Goal: Task Accomplishment & Management: Manage account settings

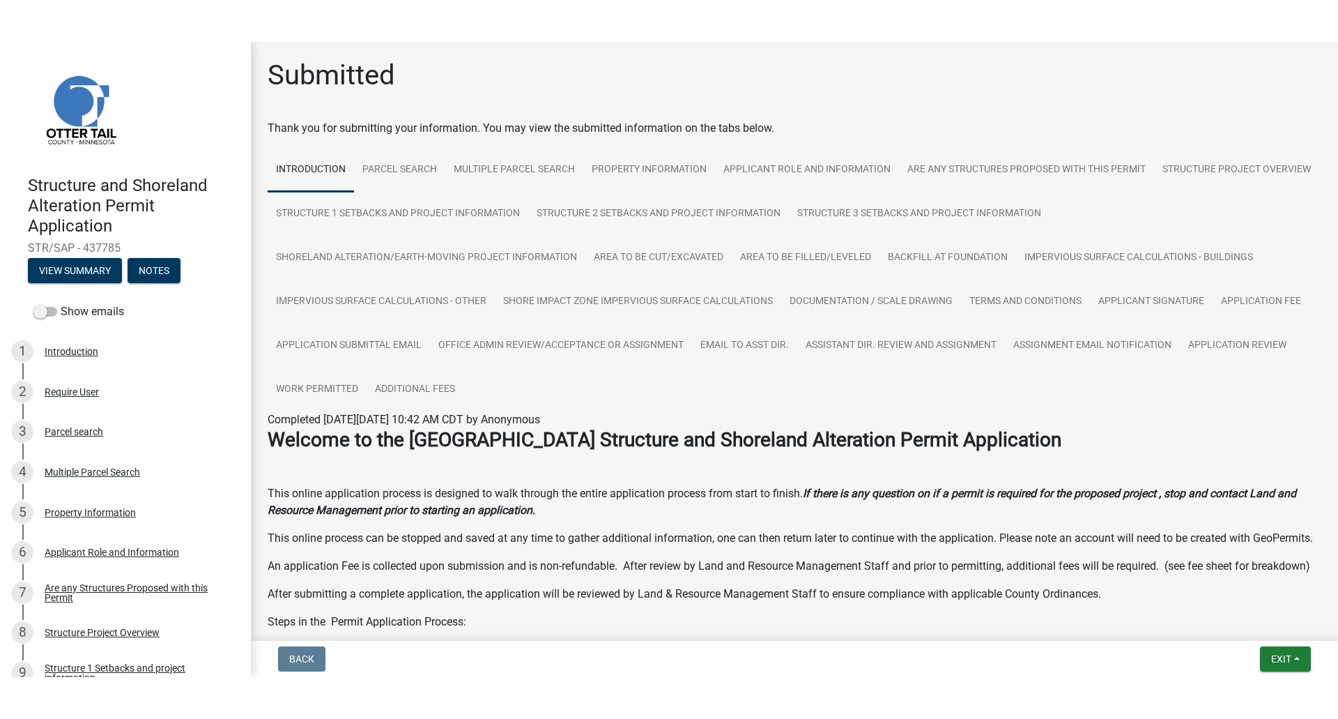
scroll to position [139, 0]
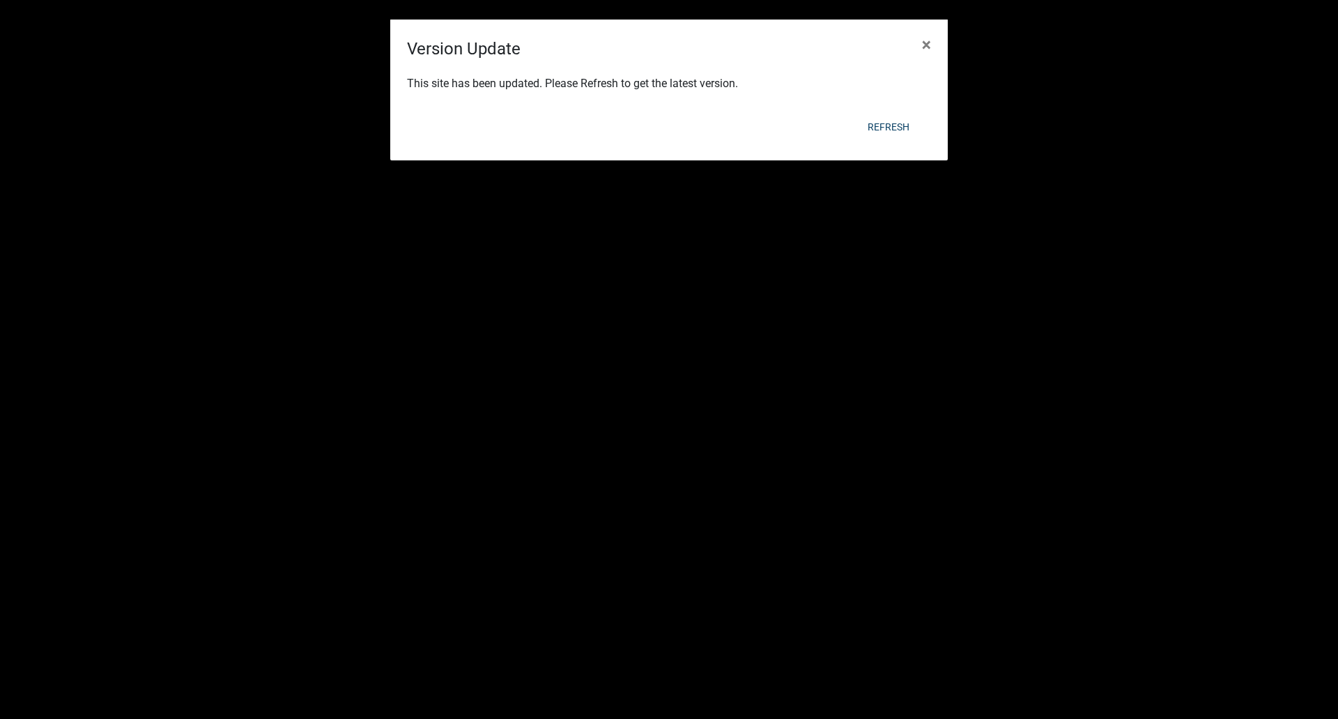
select select "3: 100"
click at [924, 41] on span "×" at bounding box center [926, 45] width 9 height 20
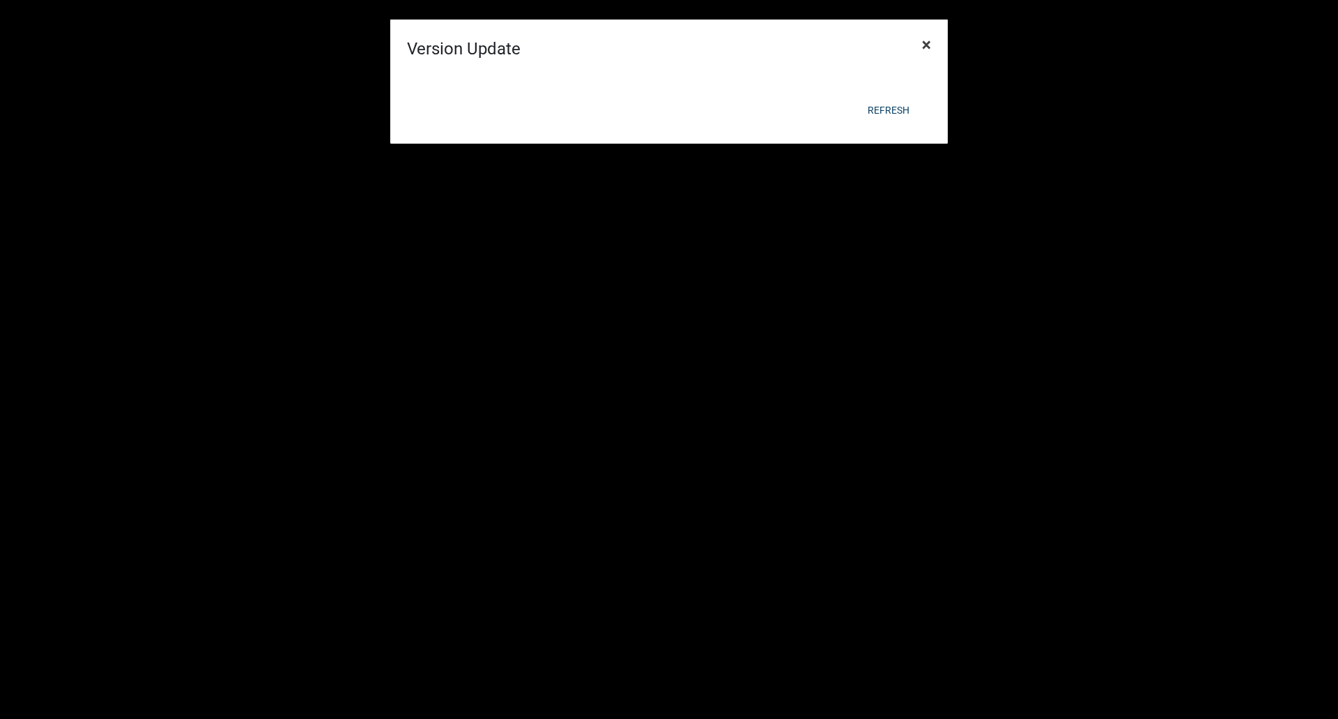
click at [924, 41] on span "×" at bounding box center [926, 45] width 9 height 20
click at [926, 40] on span "×" at bounding box center [926, 45] width 9 height 20
click at [926, 40] on form "Version Update × Refresh" at bounding box center [669, 41] width 558 height 112
click at [926, 40] on span "×" at bounding box center [926, 45] width 9 height 20
click at [926, 40] on form "Version Update × Refresh" at bounding box center [669, 41] width 558 height 112
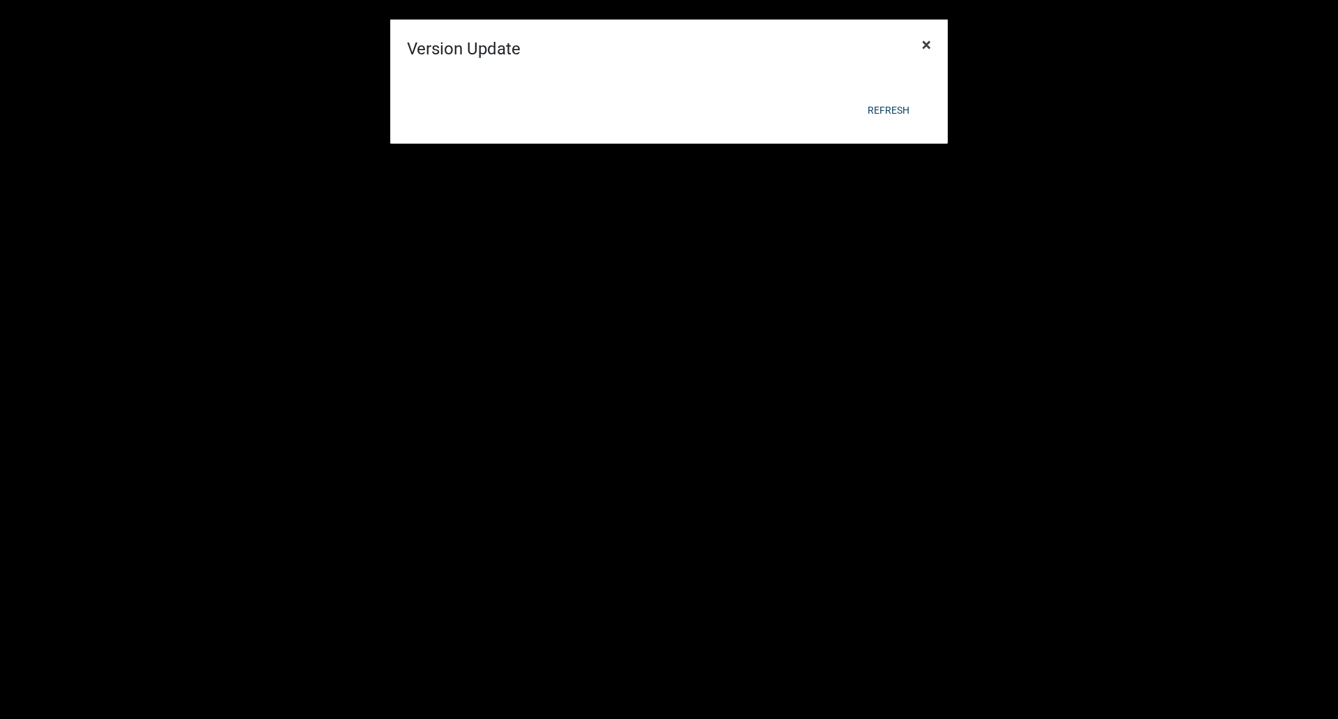
click at [926, 40] on span "×" at bounding box center [926, 45] width 9 height 20
click at [926, 42] on span "×" at bounding box center [926, 45] width 9 height 20
click at [927, 43] on span "×" at bounding box center [926, 45] width 9 height 20
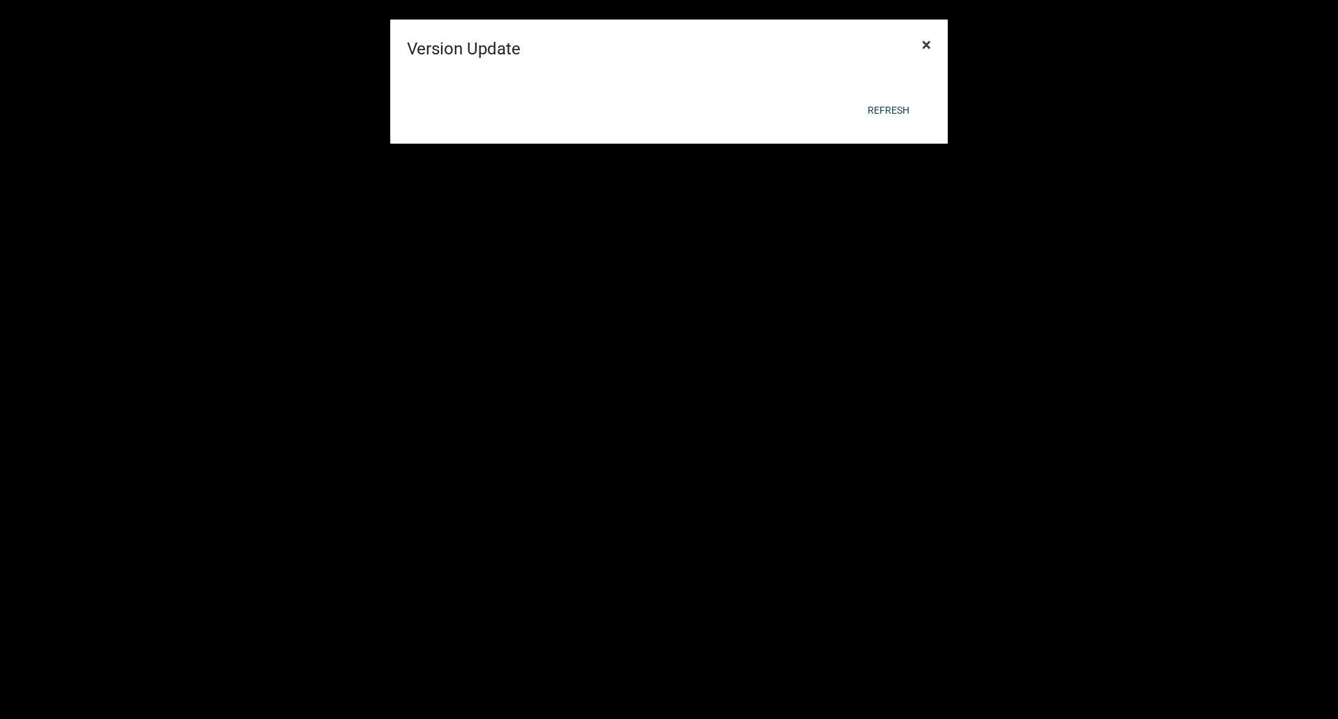
click at [927, 43] on span "×" at bounding box center [926, 45] width 9 height 20
click at [927, 43] on div at bounding box center [669, 41] width 558 height 31
click at [927, 43] on span "×" at bounding box center [926, 45] width 9 height 20
click at [927, 43] on div at bounding box center [669, 41] width 558 height 31
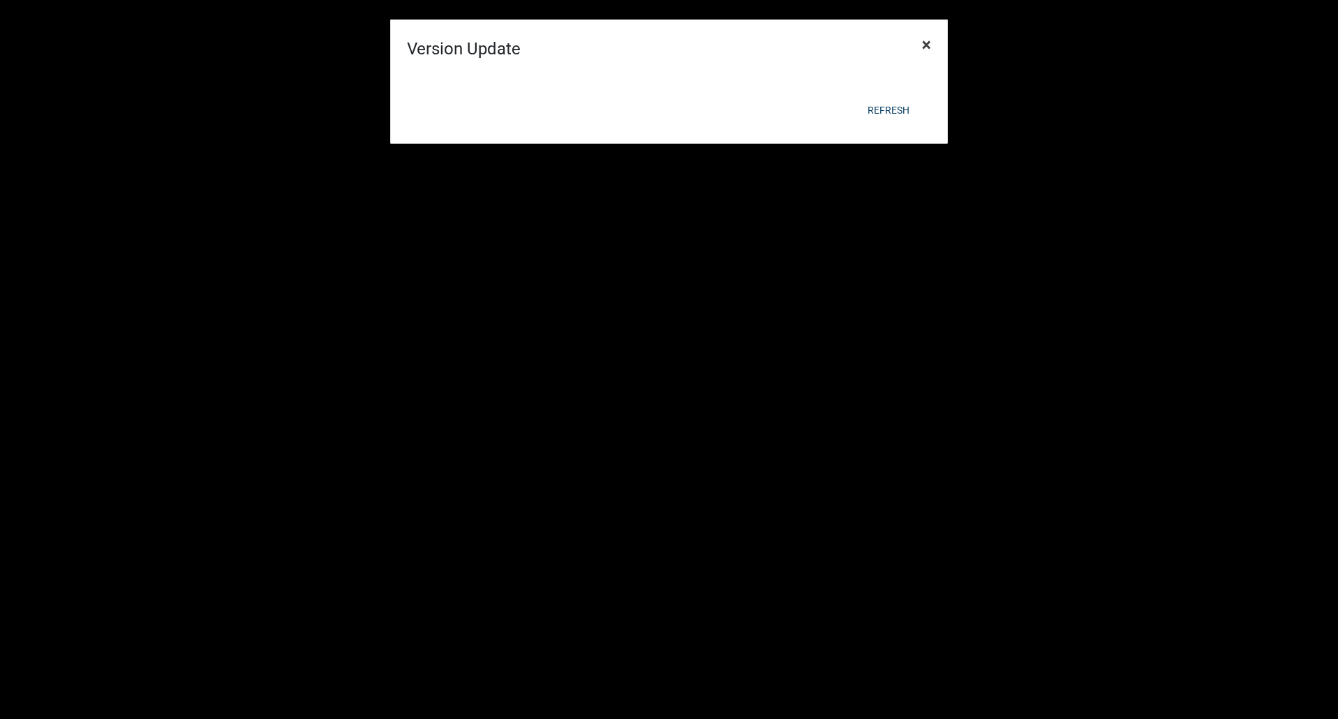
click at [927, 43] on span "×" at bounding box center [926, 45] width 9 height 20
click at [927, 43] on div at bounding box center [669, 41] width 558 height 31
click at [889, 108] on button "Refresh" at bounding box center [889, 110] width 64 height 25
click at [926, 43] on span "×" at bounding box center [926, 45] width 9 height 20
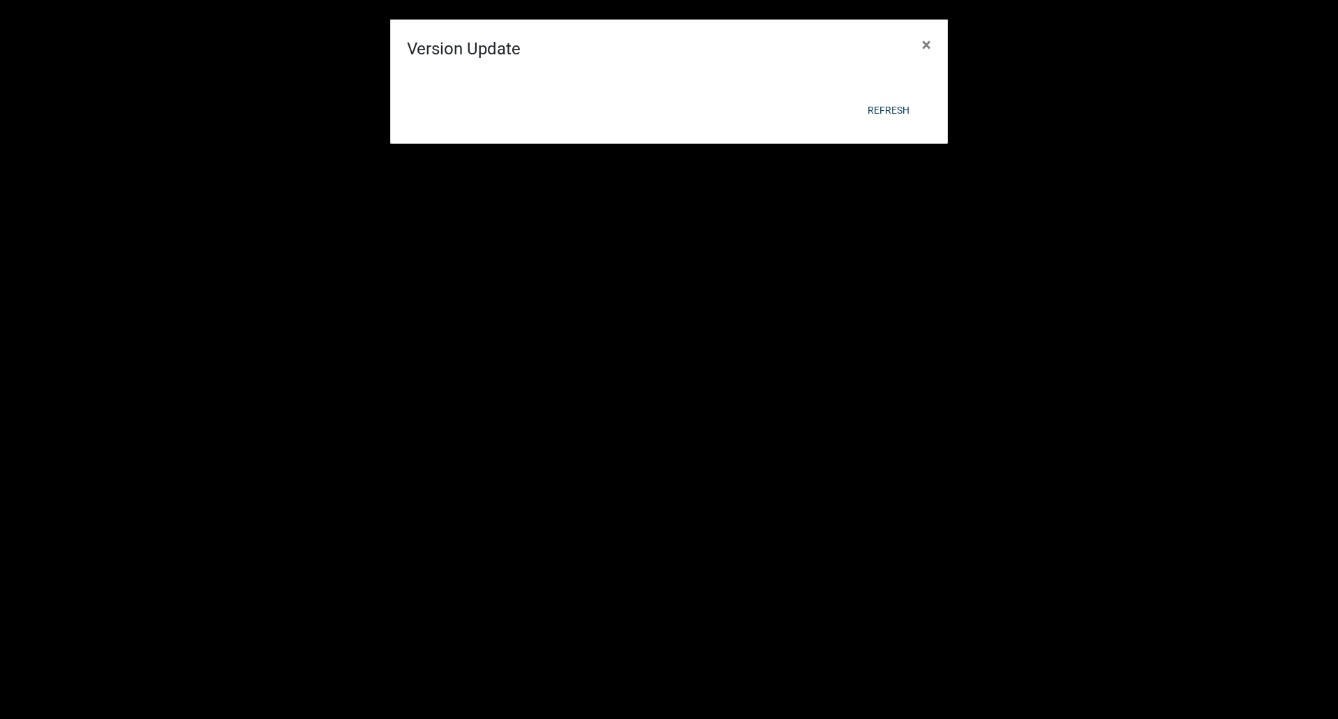
click at [926, 43] on div at bounding box center [669, 41] width 558 height 31
click at [926, 43] on span "×" at bounding box center [926, 45] width 9 height 20
click at [926, 43] on div at bounding box center [669, 41] width 558 height 31
click at [926, 43] on span "×" at bounding box center [926, 45] width 9 height 20
click at [926, 43] on div at bounding box center [669, 41] width 558 height 31
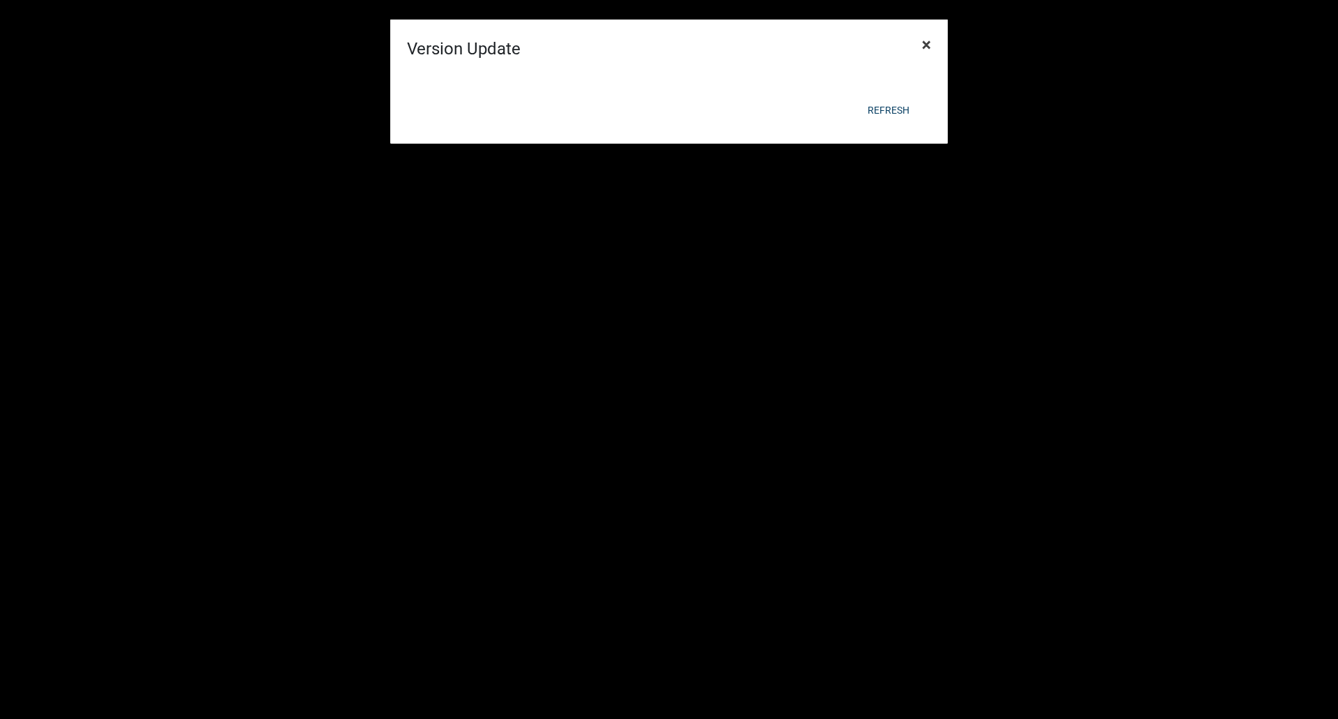
click at [926, 43] on span "×" at bounding box center [926, 45] width 9 height 20
click at [926, 43] on form "Version Update × Refresh" at bounding box center [669, 41] width 558 height 112
click at [926, 43] on span "×" at bounding box center [926, 45] width 9 height 20
click at [926, 43] on form "Version Update × Refresh" at bounding box center [669, 41] width 558 height 112
click at [926, 43] on span "×" at bounding box center [926, 45] width 9 height 20
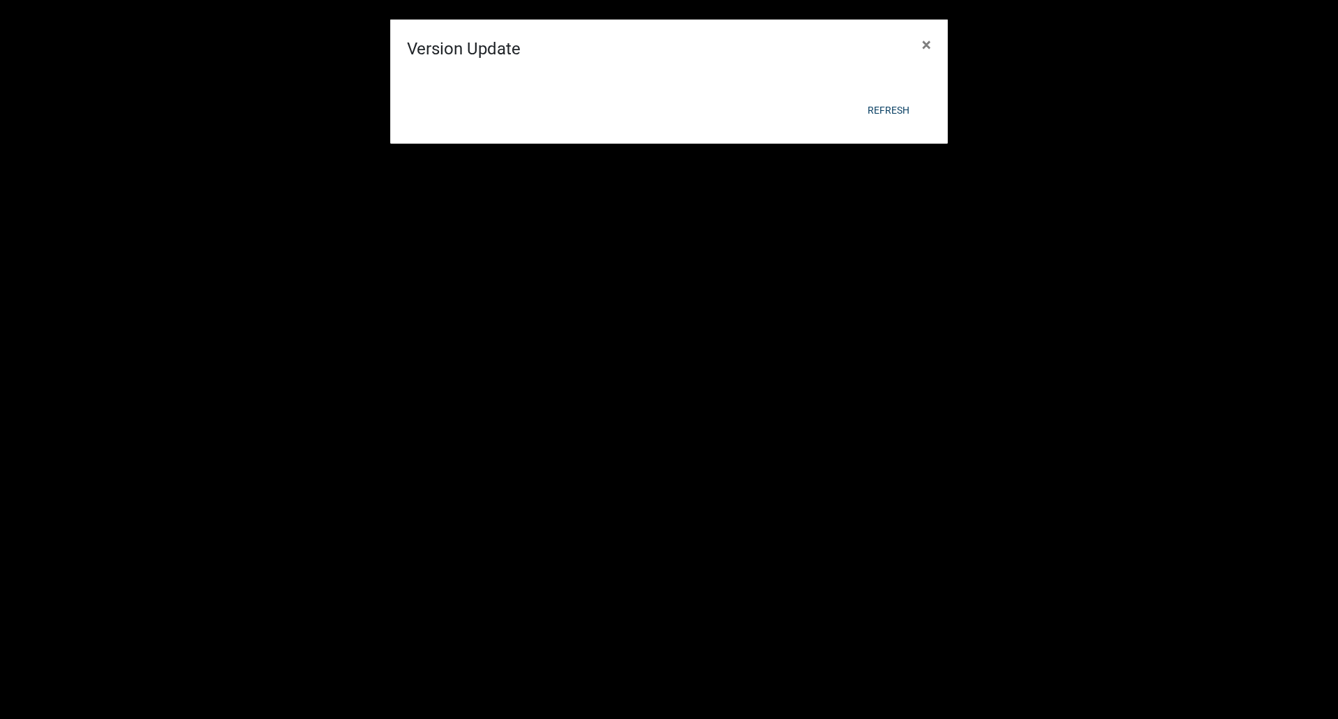
click at [926, 43] on form "Version Update × Refresh" at bounding box center [669, 41] width 558 height 112
click at [929, 45] on span "×" at bounding box center [926, 45] width 9 height 20
click at [929, 61] on div at bounding box center [669, 76] width 558 height 31
click at [929, 45] on span "×" at bounding box center [926, 45] width 9 height 20
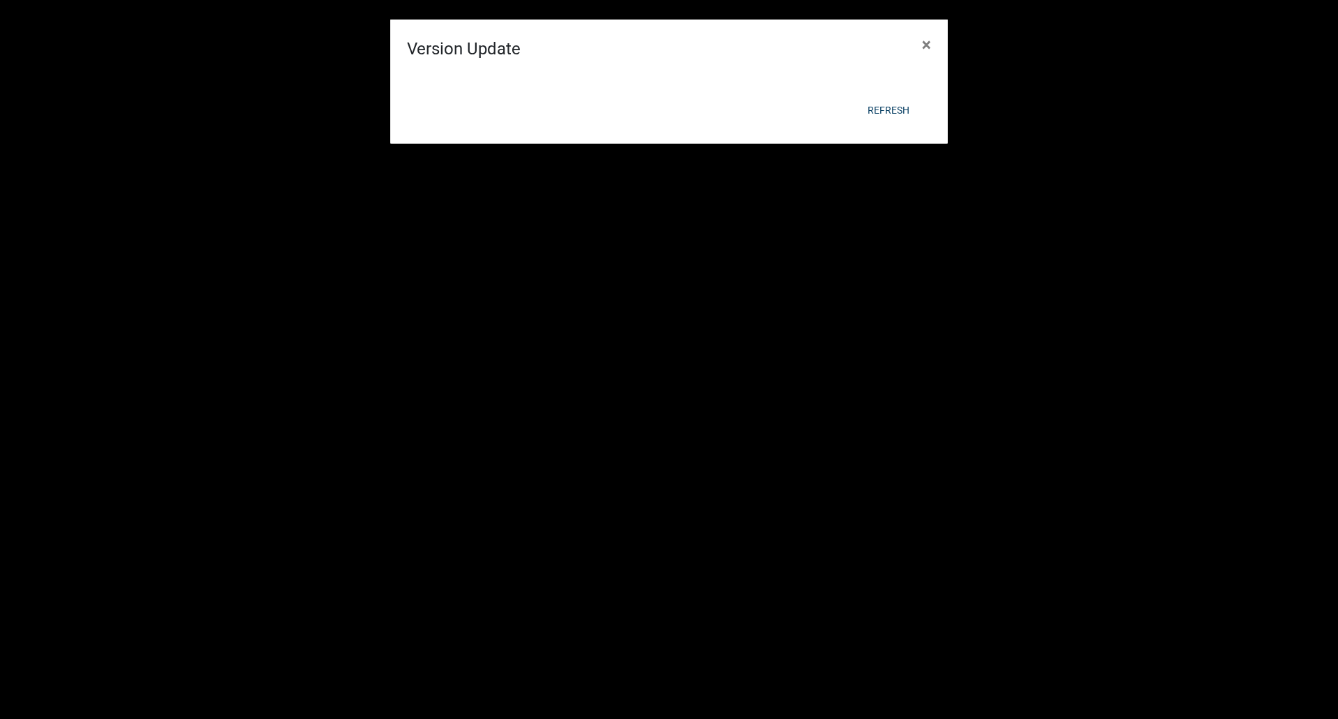
click at [929, 45] on form "Version Update × Refresh" at bounding box center [669, 41] width 558 height 112
click at [929, 45] on span "×" at bounding box center [926, 45] width 9 height 20
click at [929, 45] on div at bounding box center [669, 41] width 558 height 31
click at [887, 113] on button "Refresh" at bounding box center [889, 110] width 64 height 25
click at [889, 108] on button "Refresh" at bounding box center [889, 110] width 64 height 25
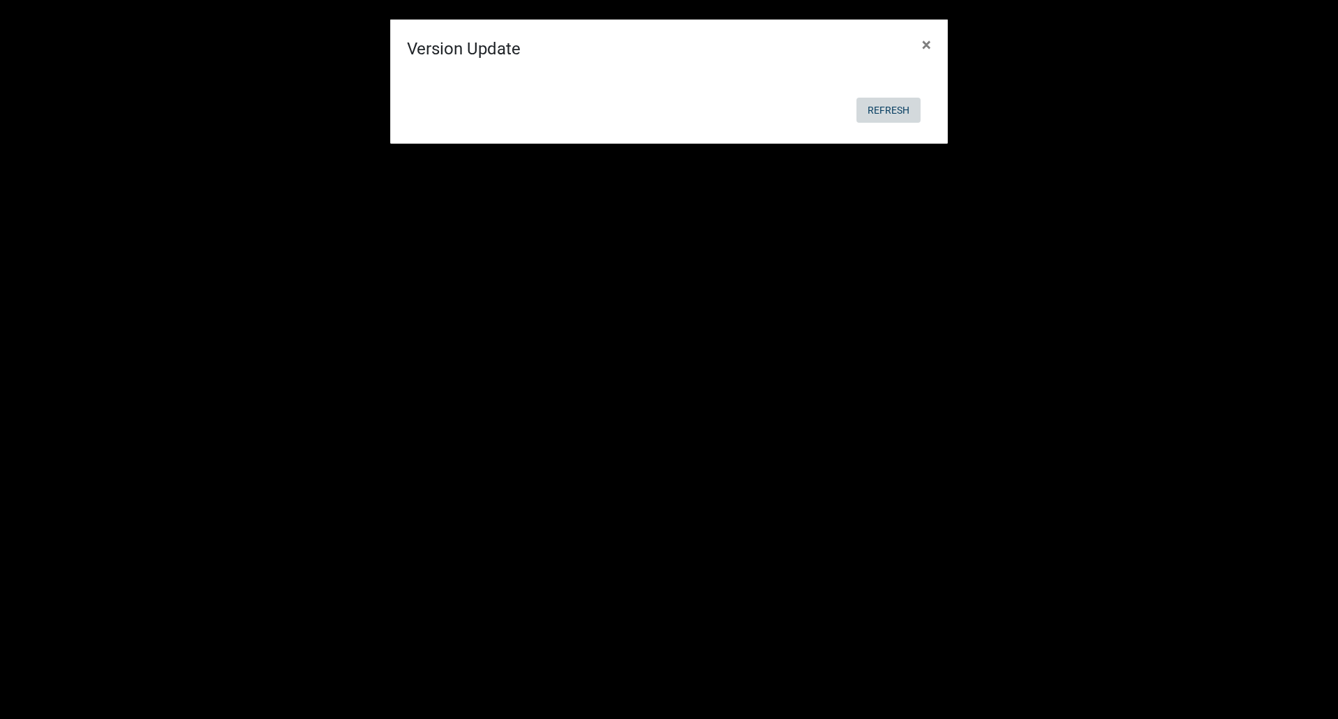
click at [889, 108] on button "Refresh" at bounding box center [889, 110] width 64 height 25
drag, startPoint x: 880, startPoint y: 108, endPoint x: 911, endPoint y: 165, distance: 64.3
click at [880, 108] on button "Refresh" at bounding box center [889, 110] width 64 height 25
click at [925, 45] on span "×" at bounding box center [926, 45] width 9 height 20
click at [926, 44] on span "×" at bounding box center [926, 45] width 9 height 20
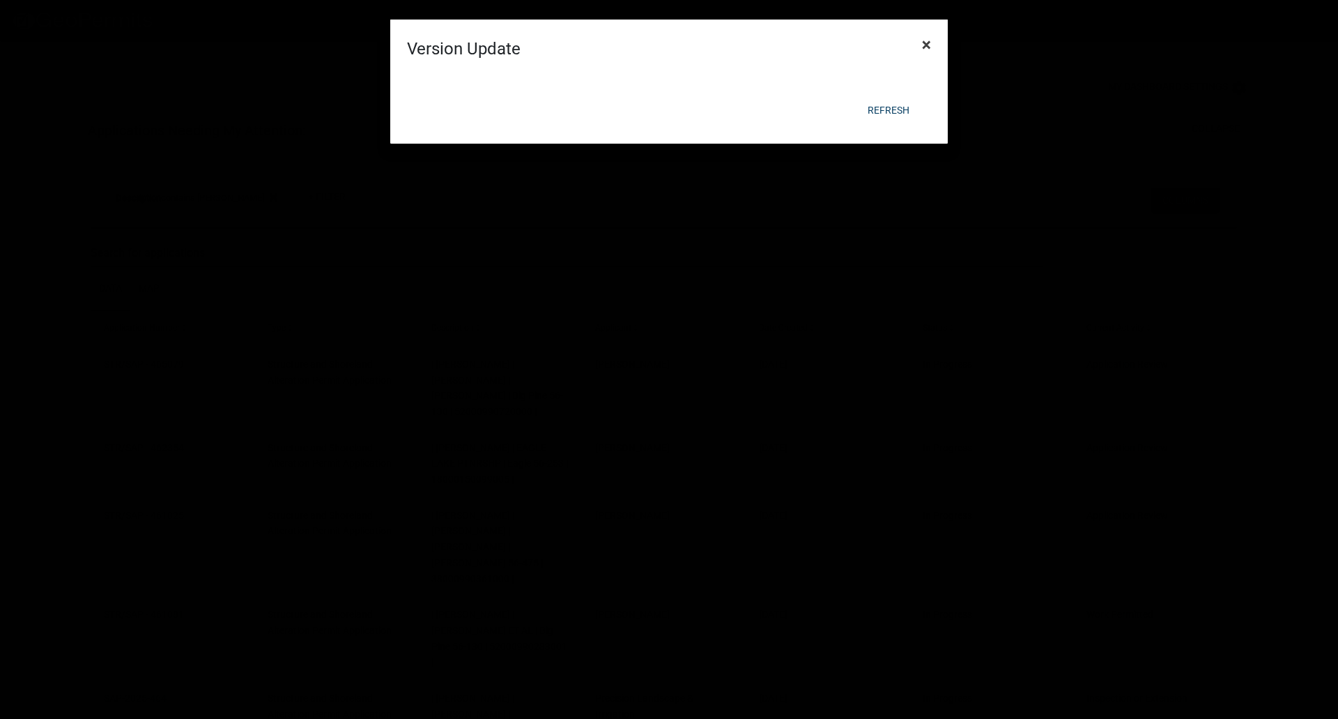
click at [926, 43] on span "×" at bounding box center [926, 45] width 9 height 20
click at [926, 43] on form "Version Update × Refresh" at bounding box center [669, 41] width 558 height 112
click at [926, 43] on span "×" at bounding box center [926, 45] width 9 height 20
click at [926, 43] on form "Version Update × Refresh" at bounding box center [669, 76] width 558 height 112
click at [926, 43] on span "×" at bounding box center [926, 45] width 9 height 20
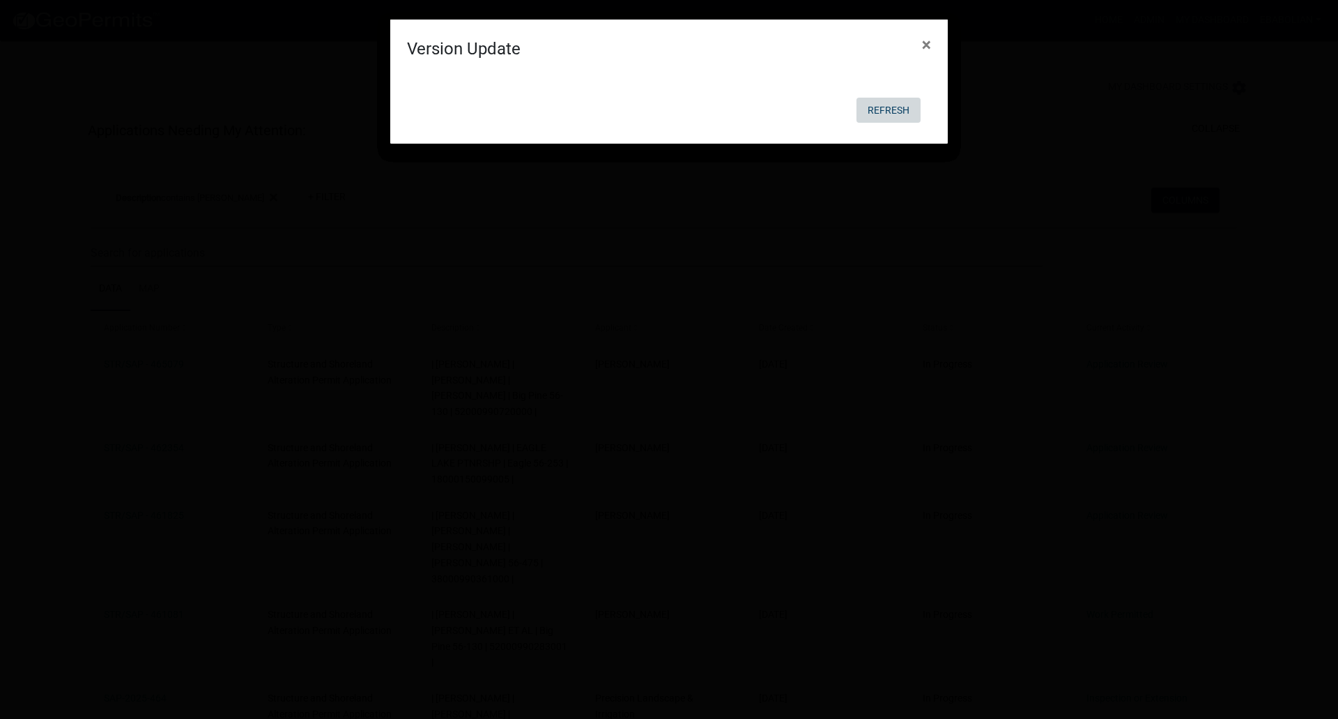
click at [885, 115] on button "Refresh" at bounding box center [889, 110] width 64 height 25
click at [885, 114] on button "Refresh" at bounding box center [889, 110] width 64 height 25
click at [927, 43] on span "×" at bounding box center [926, 45] width 9 height 20
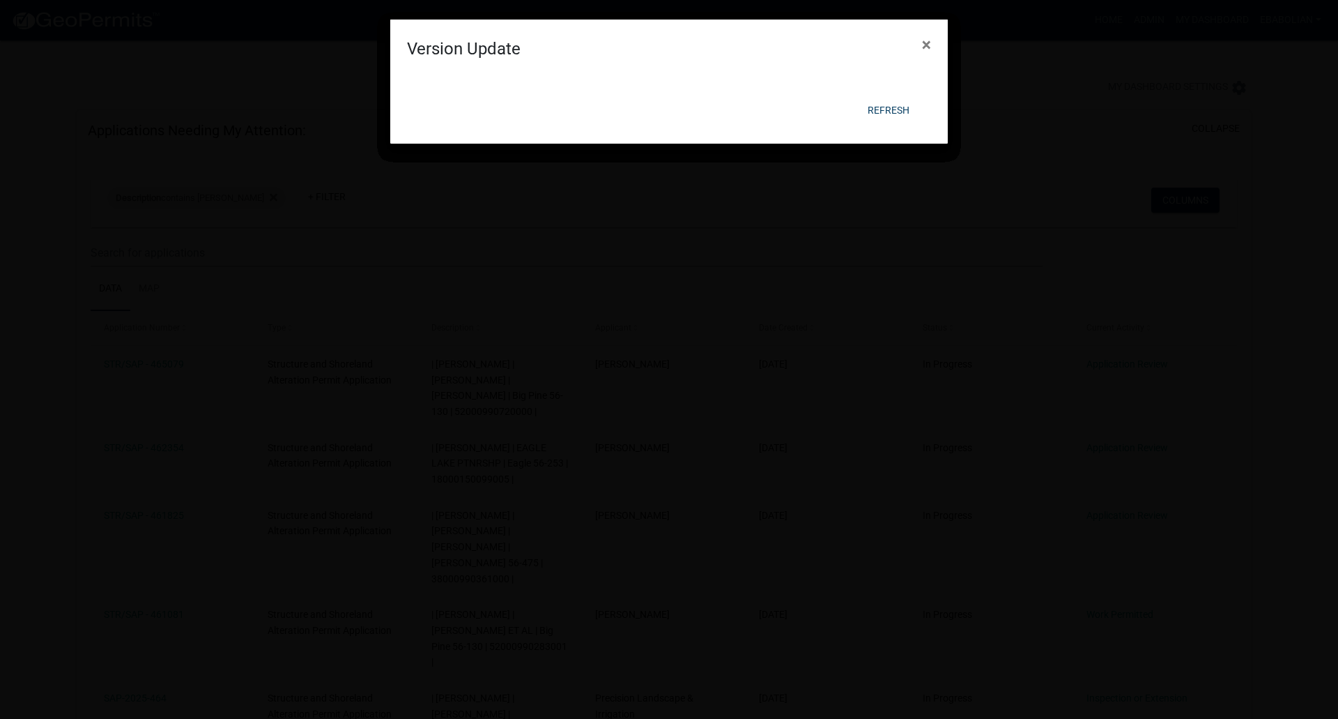
click at [927, 43] on div at bounding box center [669, 41] width 558 height 31
click at [927, 43] on span "×" at bounding box center [926, 45] width 9 height 20
click at [885, 109] on button "Refresh" at bounding box center [889, 110] width 64 height 25
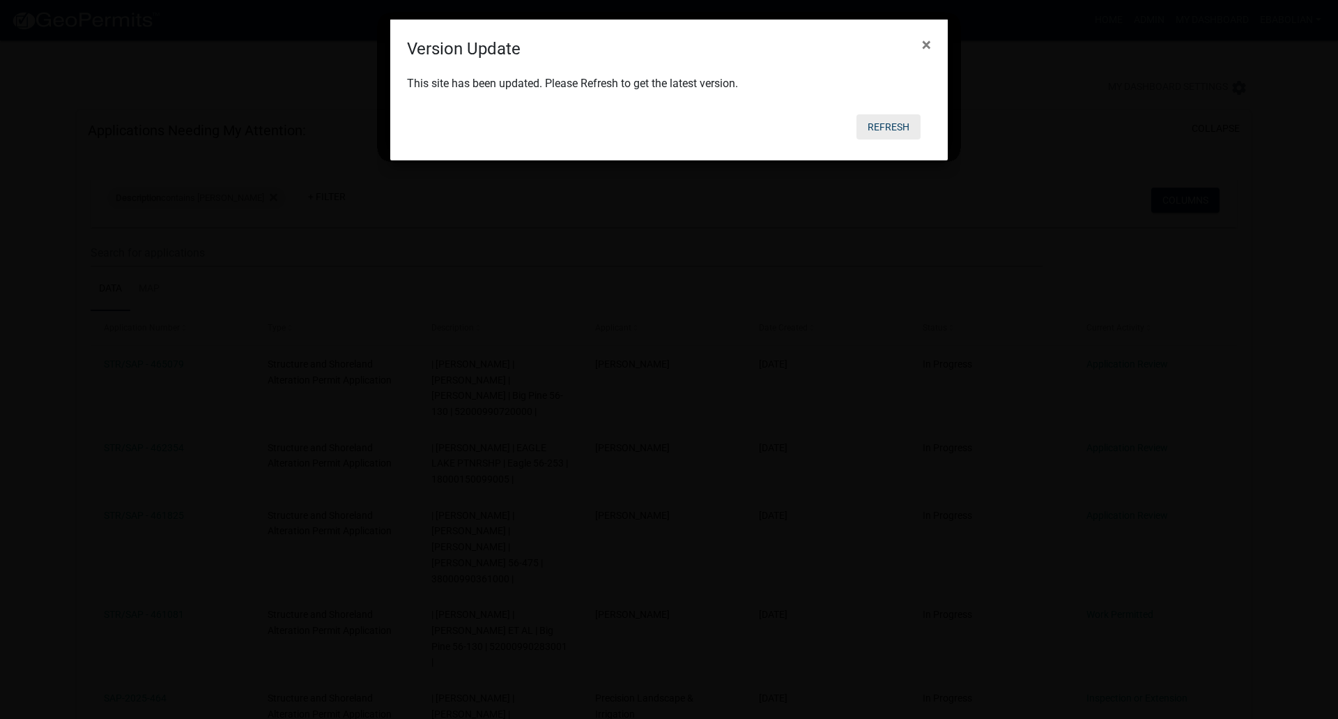
click at [895, 126] on button "Refresh" at bounding box center [889, 126] width 64 height 25
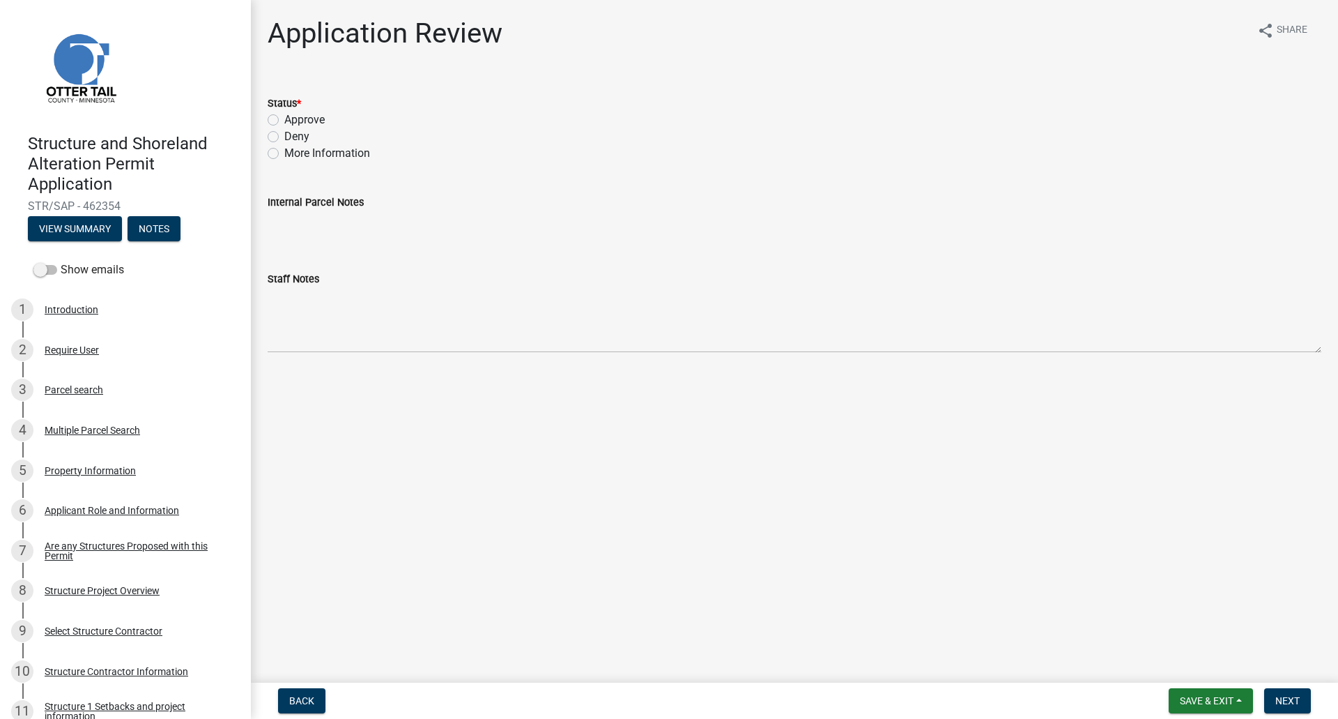
scroll to position [558, 0]
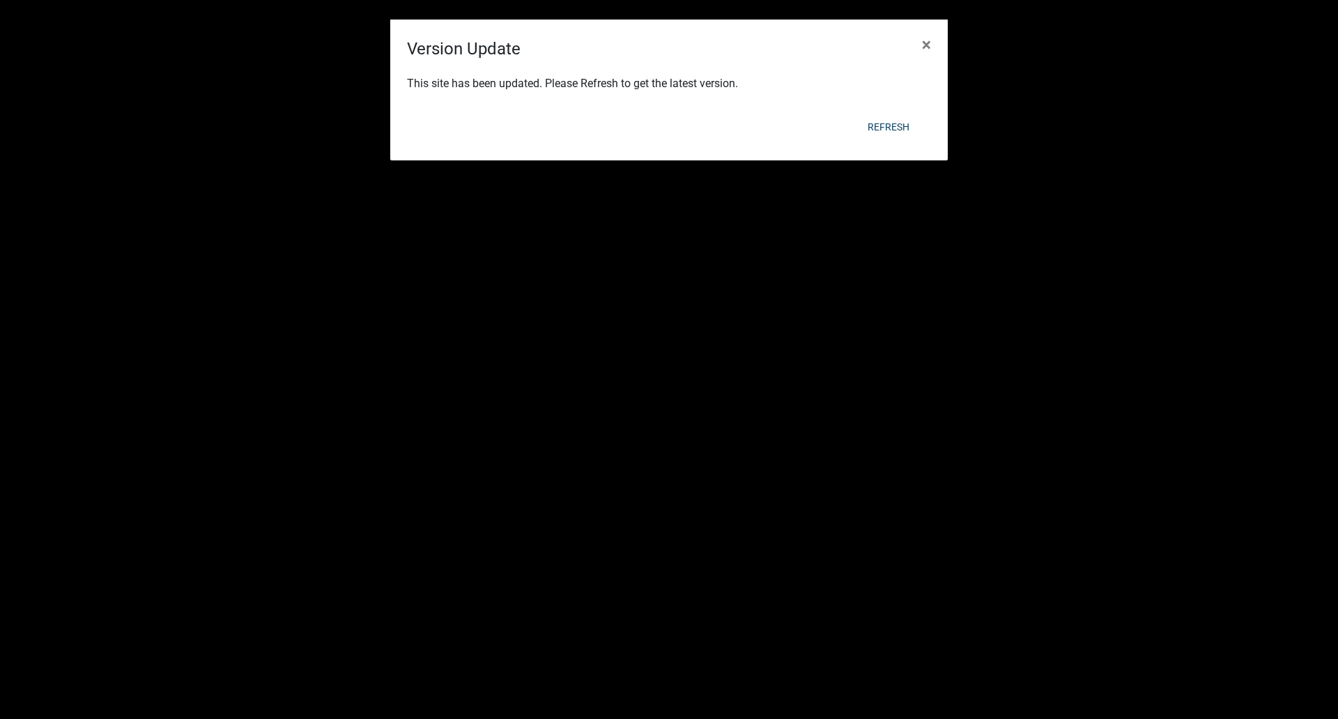
select select "3: 100"
click at [890, 126] on button "Refresh" at bounding box center [889, 126] width 64 height 25
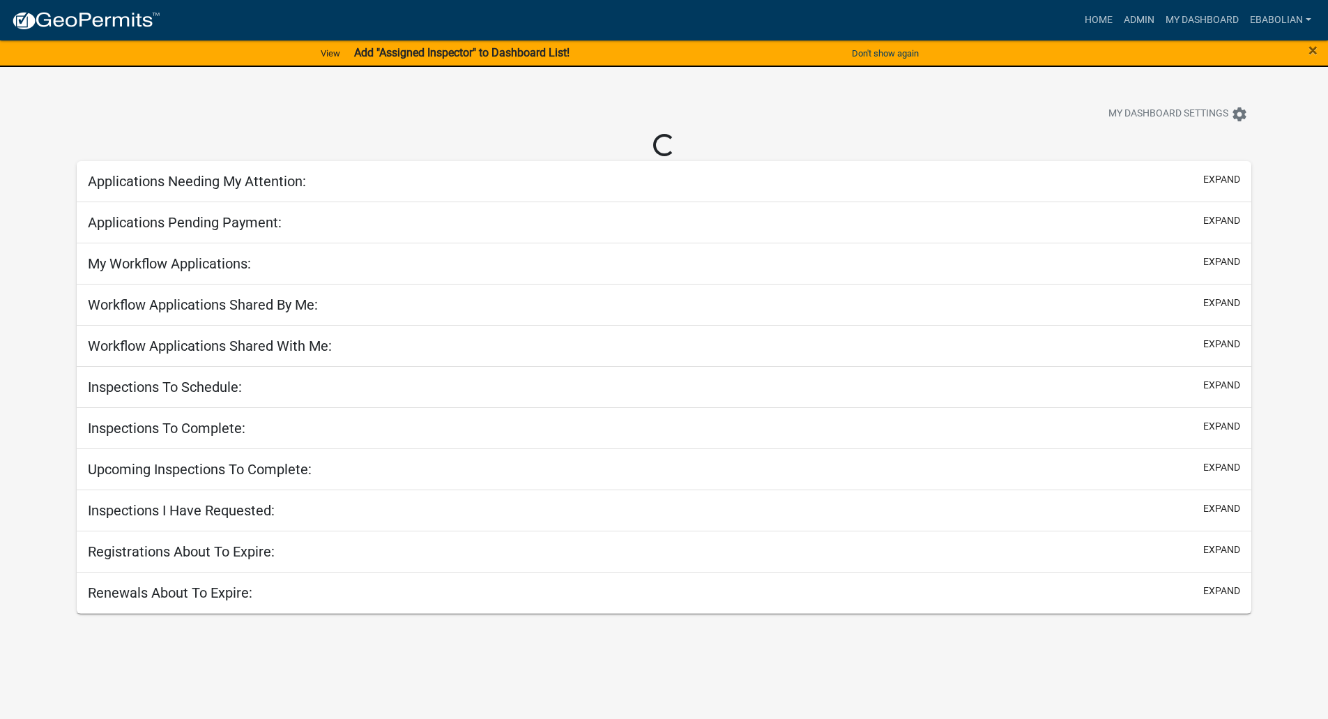
select select "3: 100"
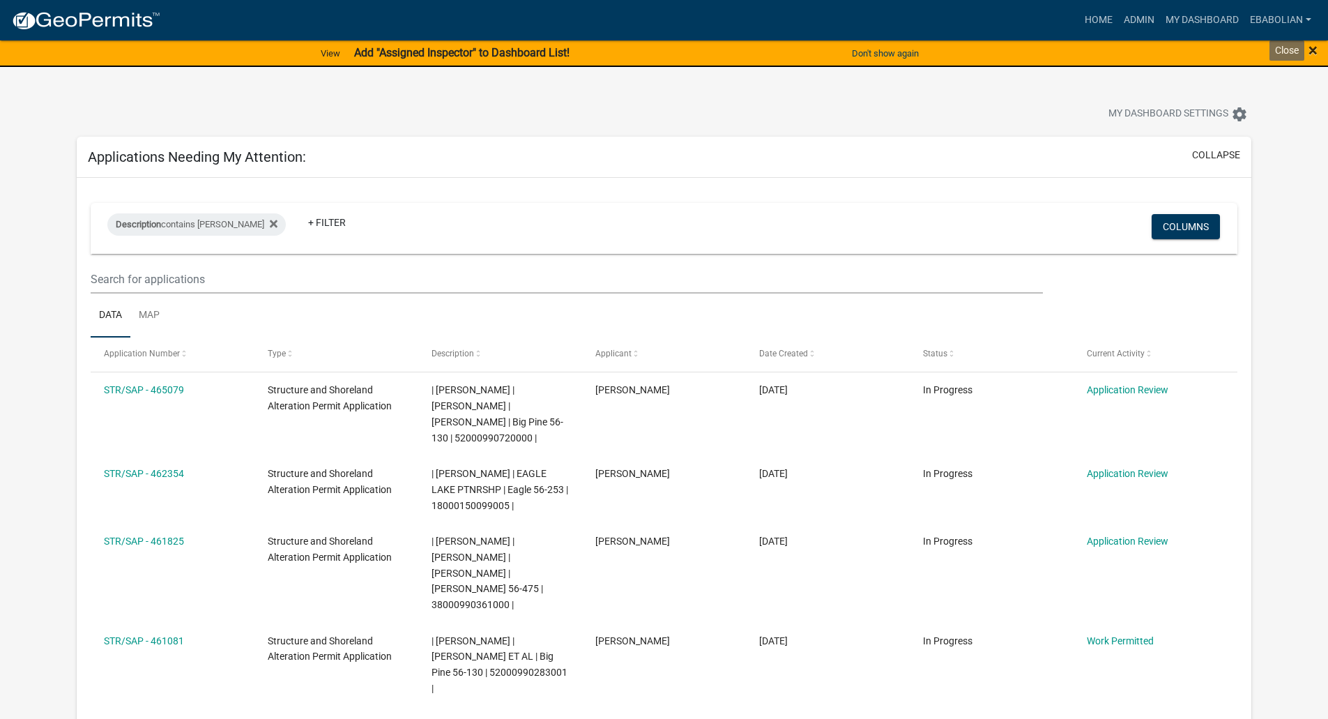
click at [1313, 48] on span "×" at bounding box center [1312, 50] width 9 height 20
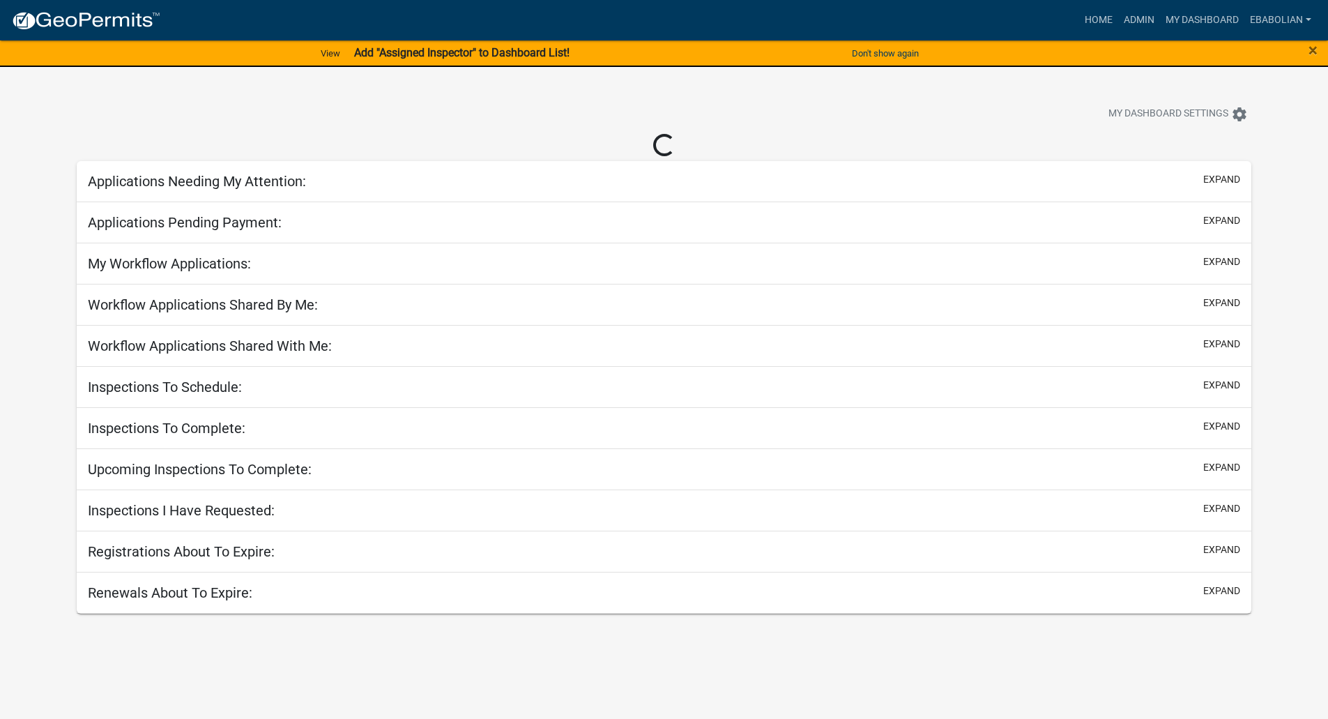
select select "3: 100"
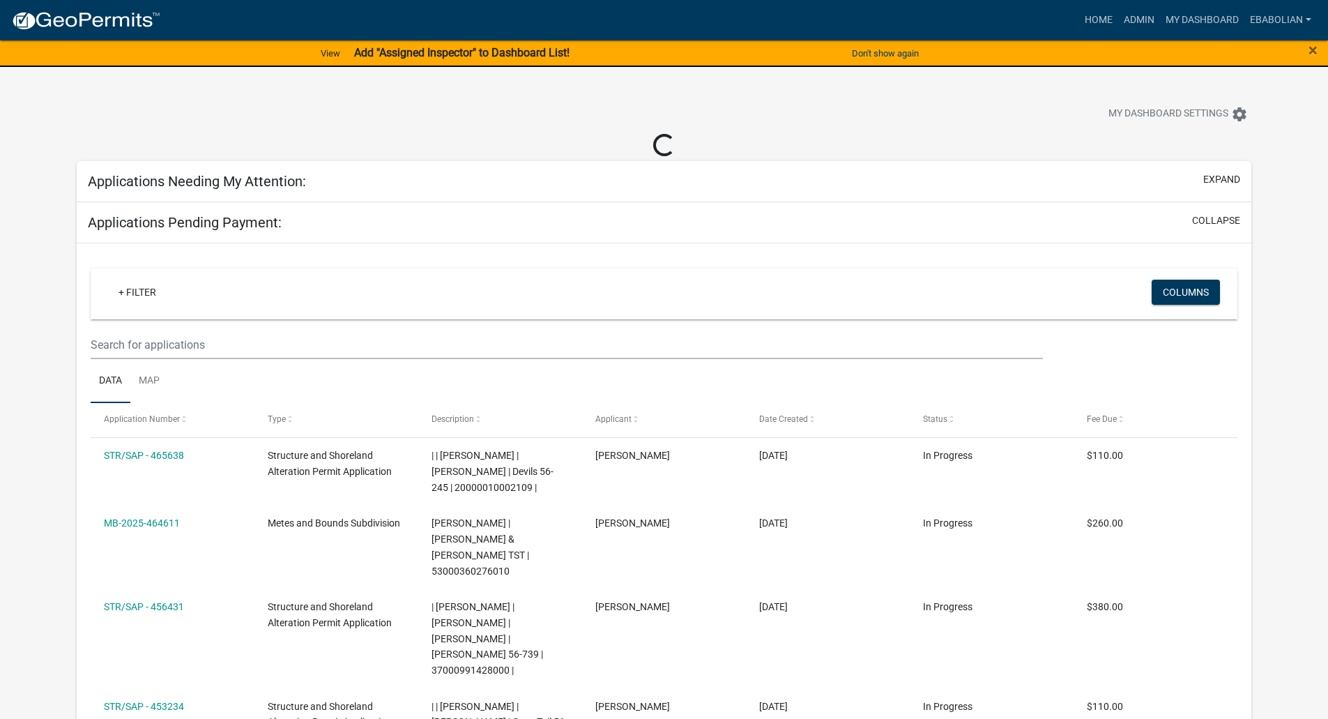
select select "3: 100"
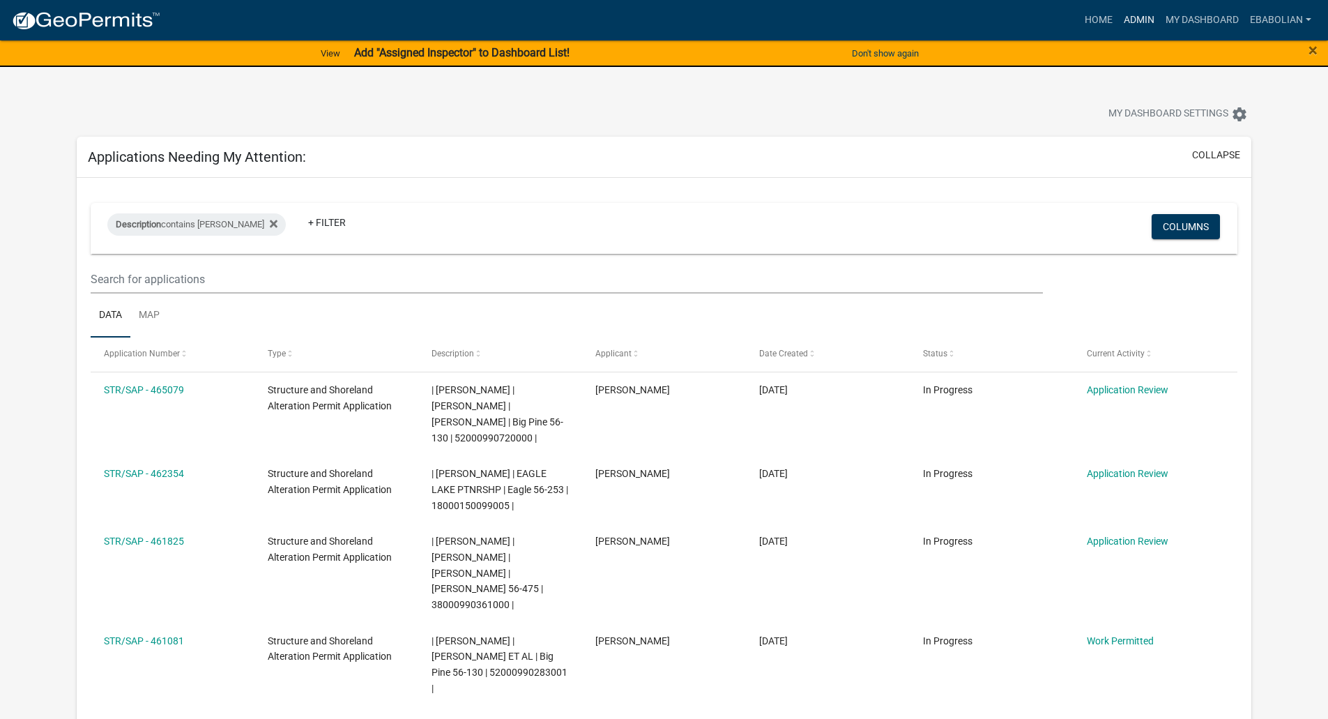
click at [1136, 20] on link "Admin" at bounding box center [1139, 20] width 42 height 26
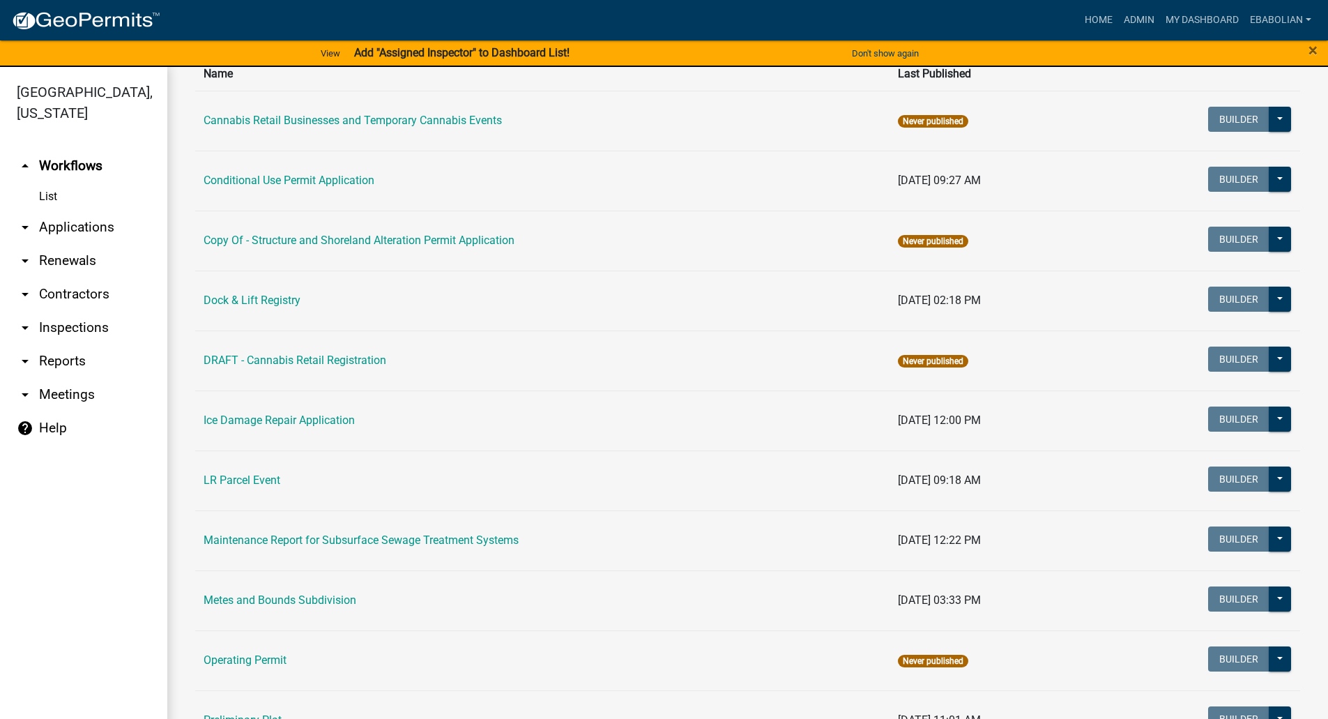
scroll to position [70, 0]
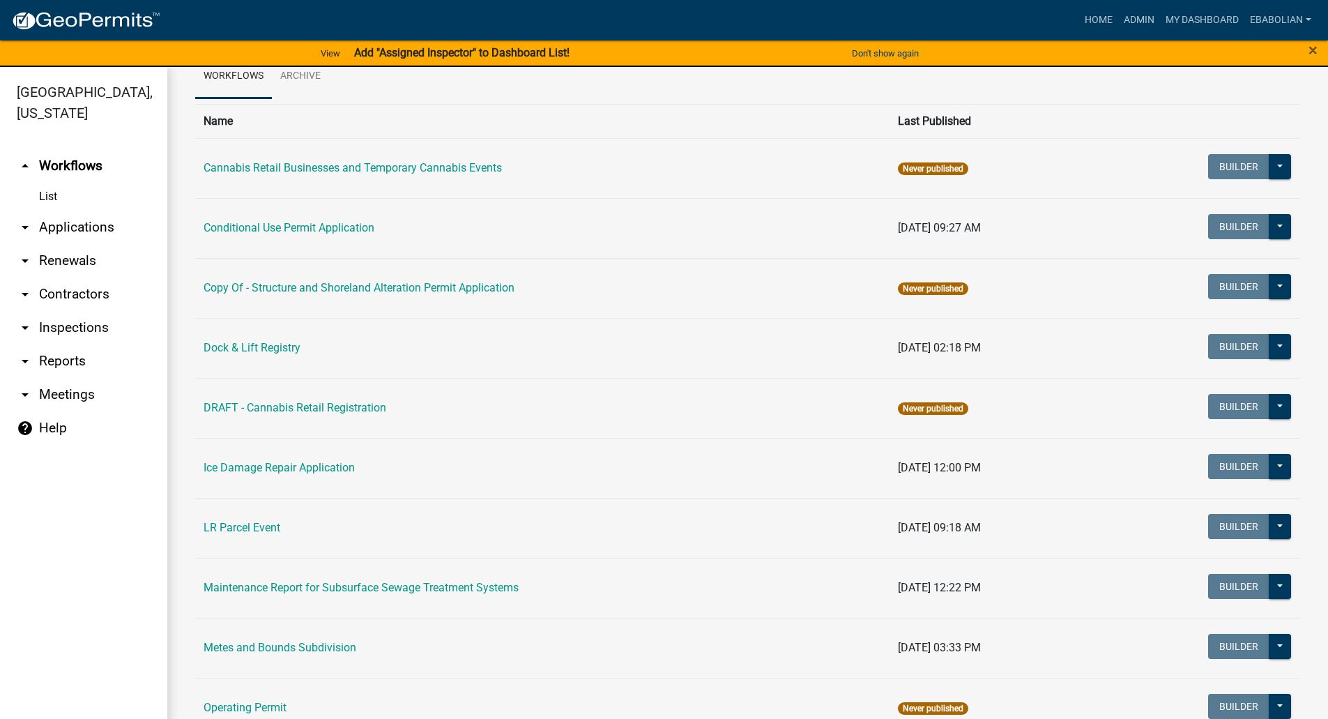
click at [85, 219] on link "arrow_drop_down Applications" at bounding box center [83, 227] width 167 height 33
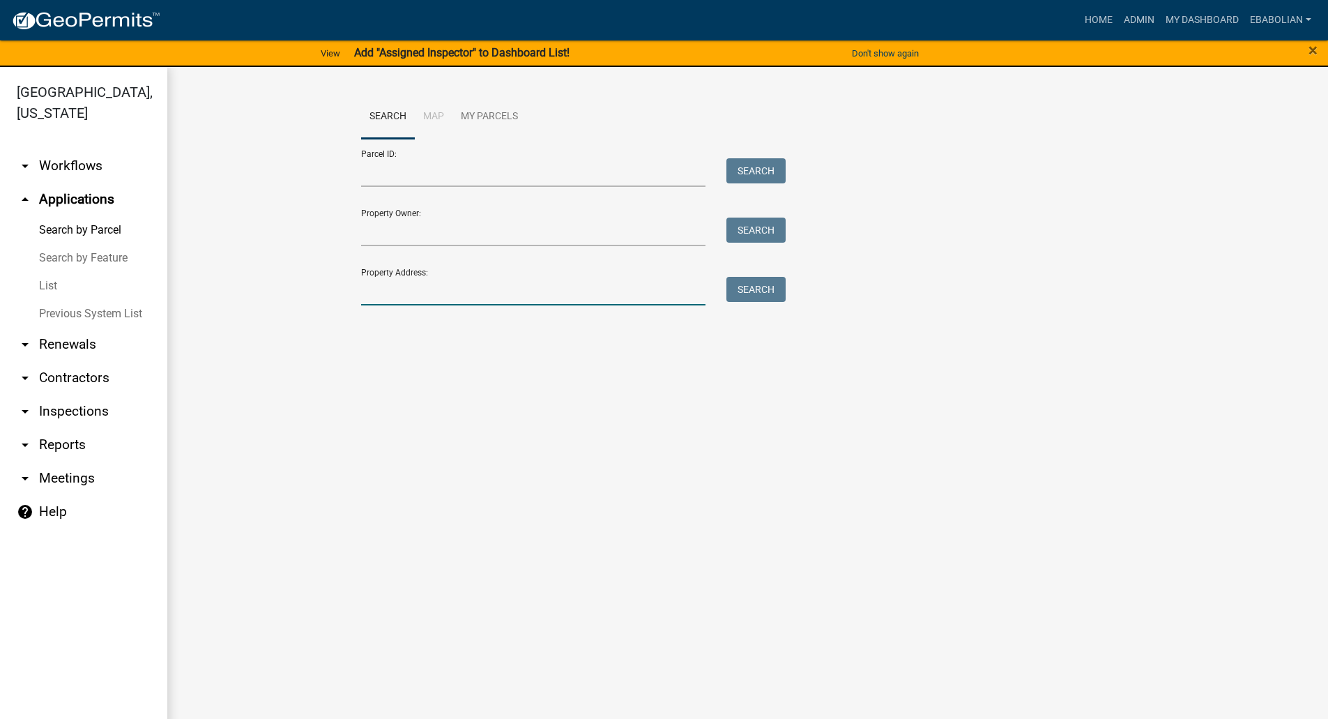
click at [420, 282] on input "Property Address:" at bounding box center [533, 291] width 345 height 29
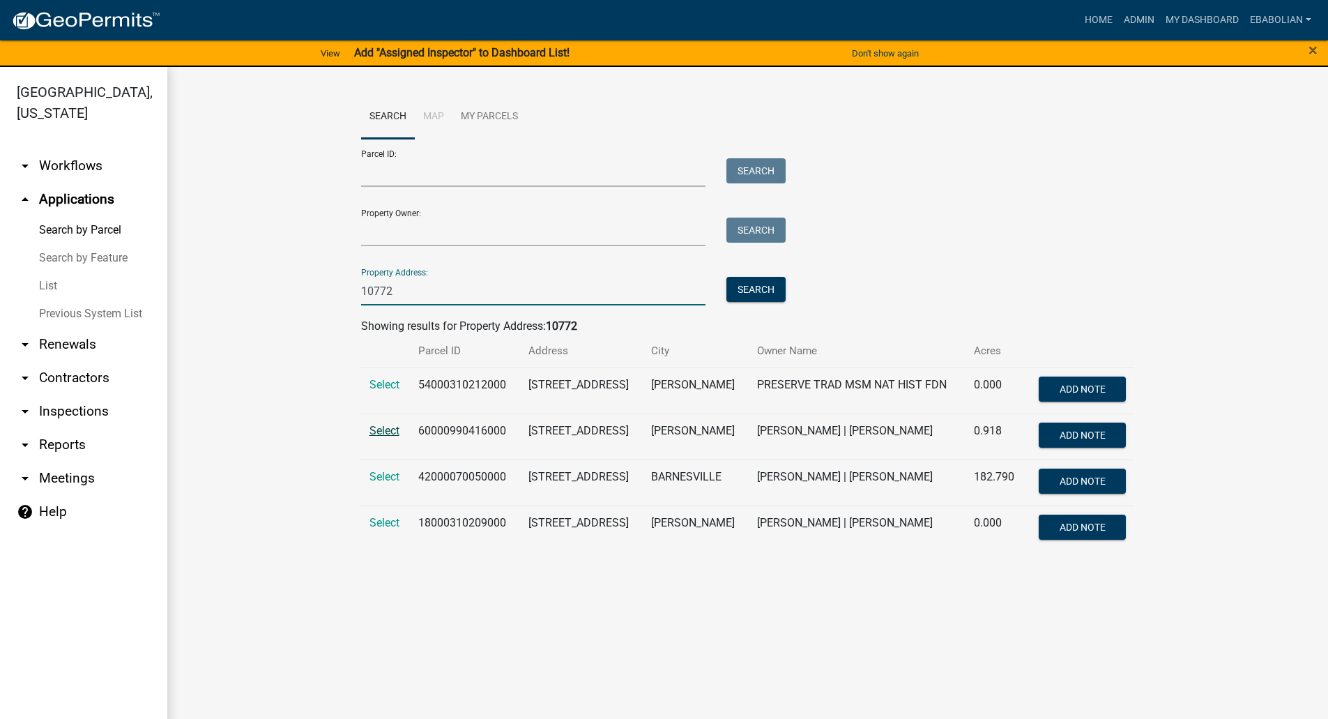
type input "10772"
click at [388, 435] on span "Select" at bounding box center [384, 430] width 30 height 13
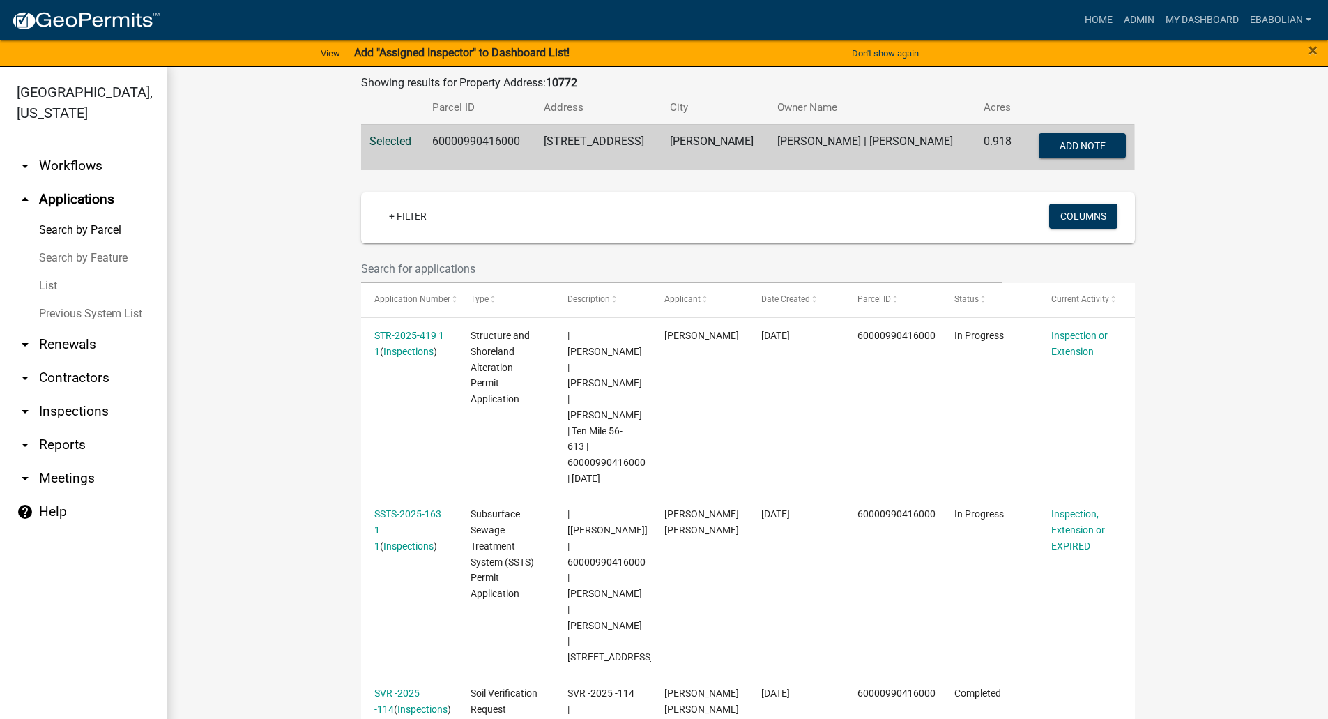
scroll to position [209, 0]
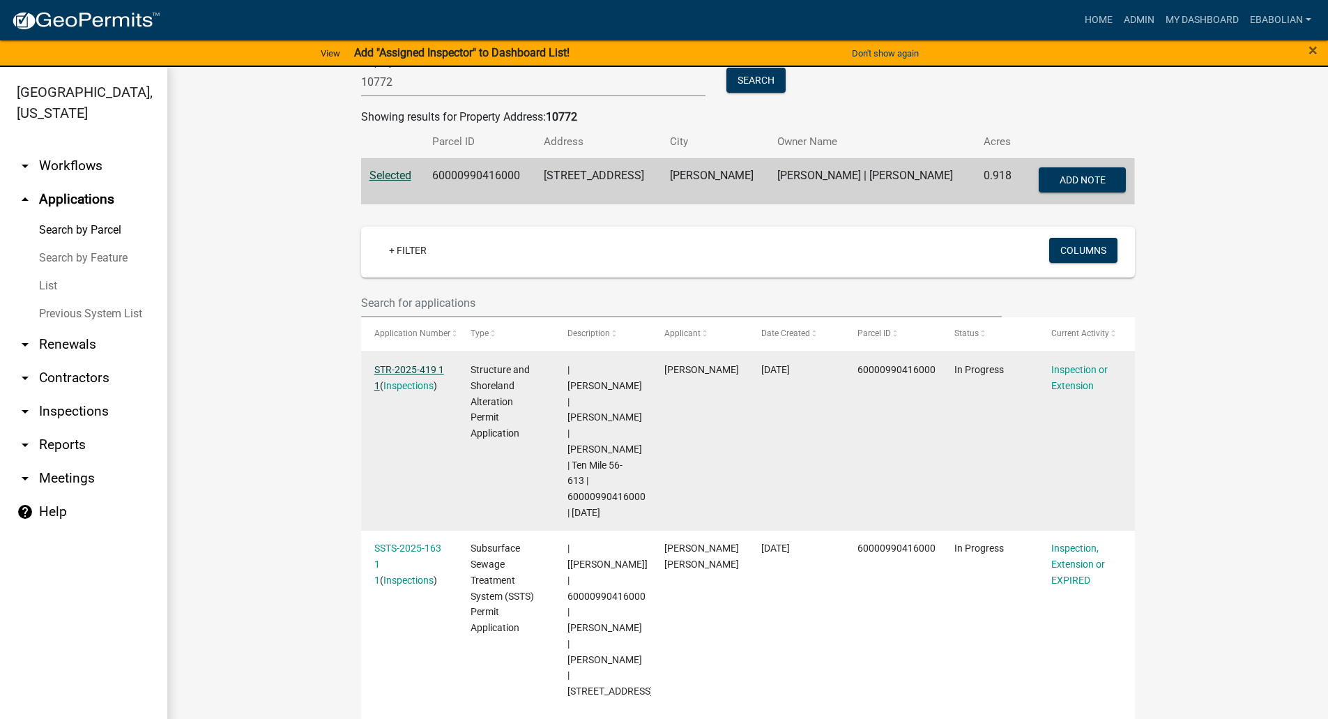
click at [397, 372] on link "STR-2025-419 1 1" at bounding box center [409, 377] width 70 height 27
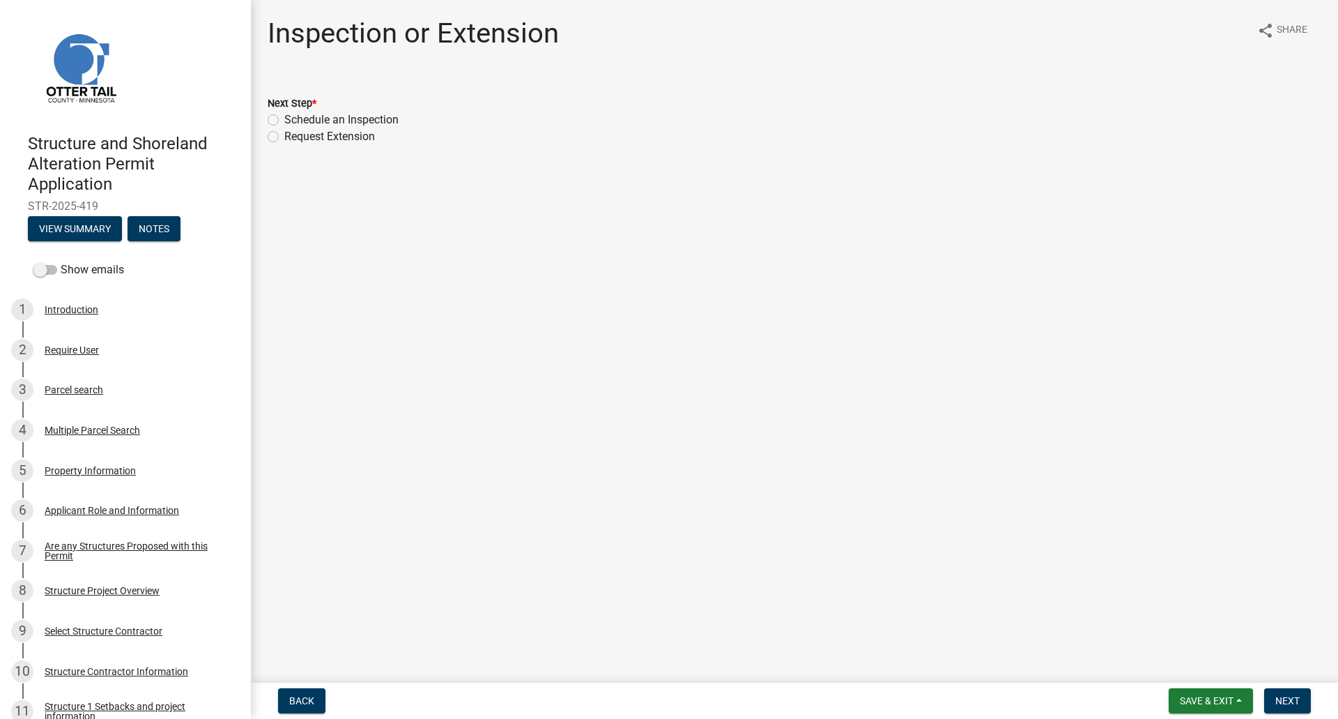
click at [284, 121] on label "Schedule an Inspection" at bounding box center [341, 120] width 114 height 17
click at [284, 121] on input "Schedule an Inspection" at bounding box center [288, 116] width 9 height 9
radio input "true"
click at [1294, 698] on span "Next" at bounding box center [1288, 700] width 24 height 11
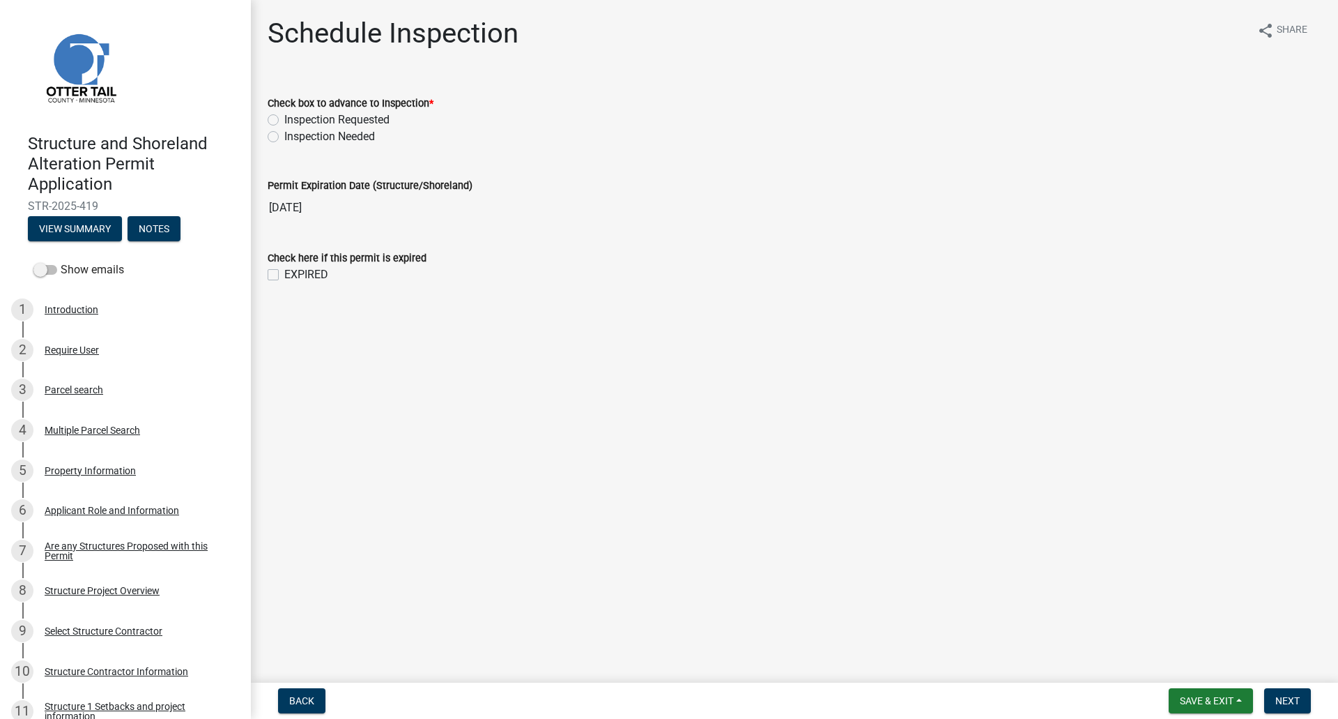
click at [284, 121] on label "Inspection Requested" at bounding box center [336, 120] width 105 height 17
click at [284, 121] on input "Inspection Requested" at bounding box center [288, 116] width 9 height 9
radio input "true"
click at [1284, 700] on span "Next" at bounding box center [1288, 700] width 24 height 11
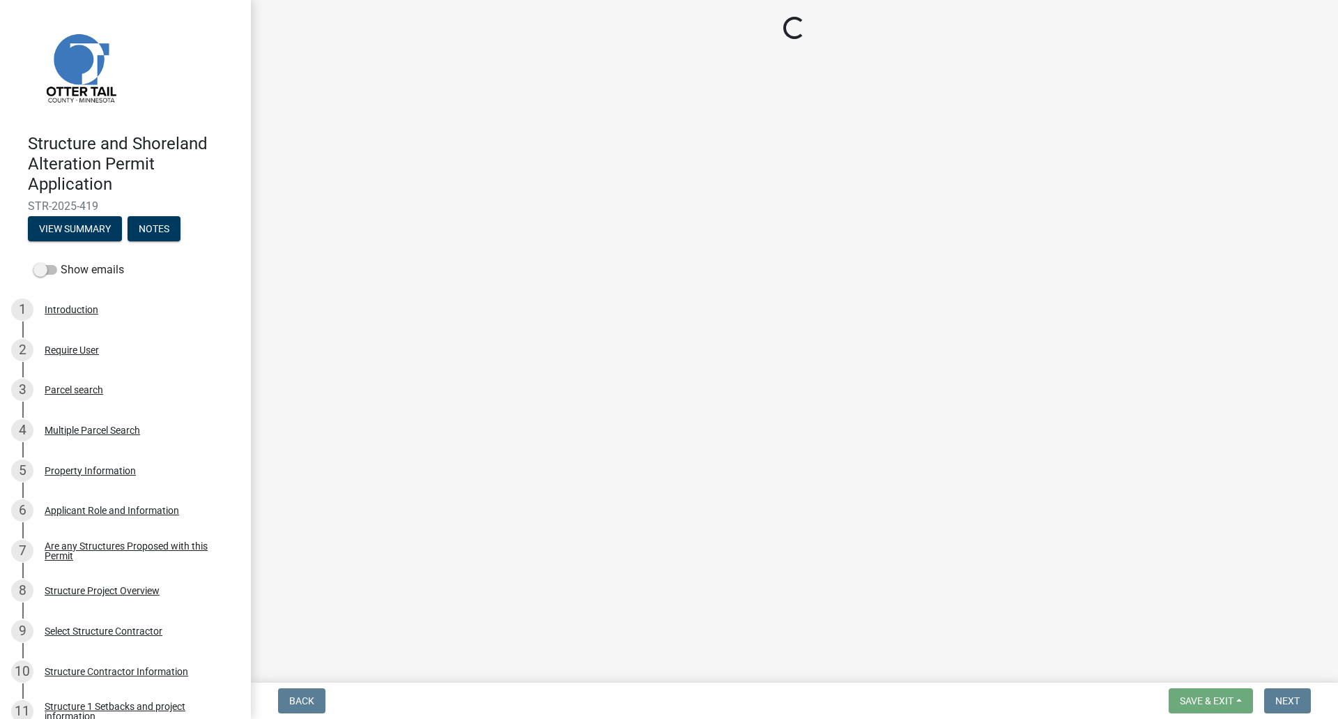
select select "710d5f49-2663-4e73-9718-d0c4e189f5ed"
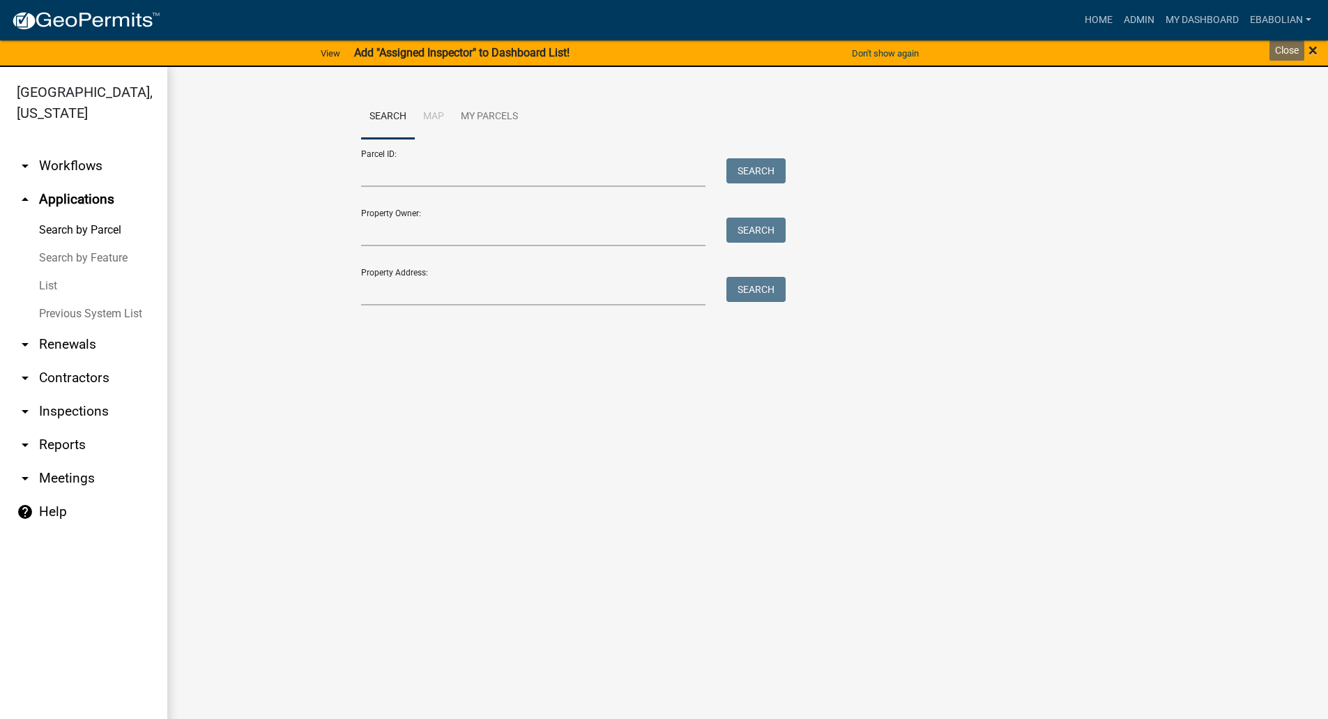
click at [1313, 49] on span "×" at bounding box center [1312, 50] width 9 height 20
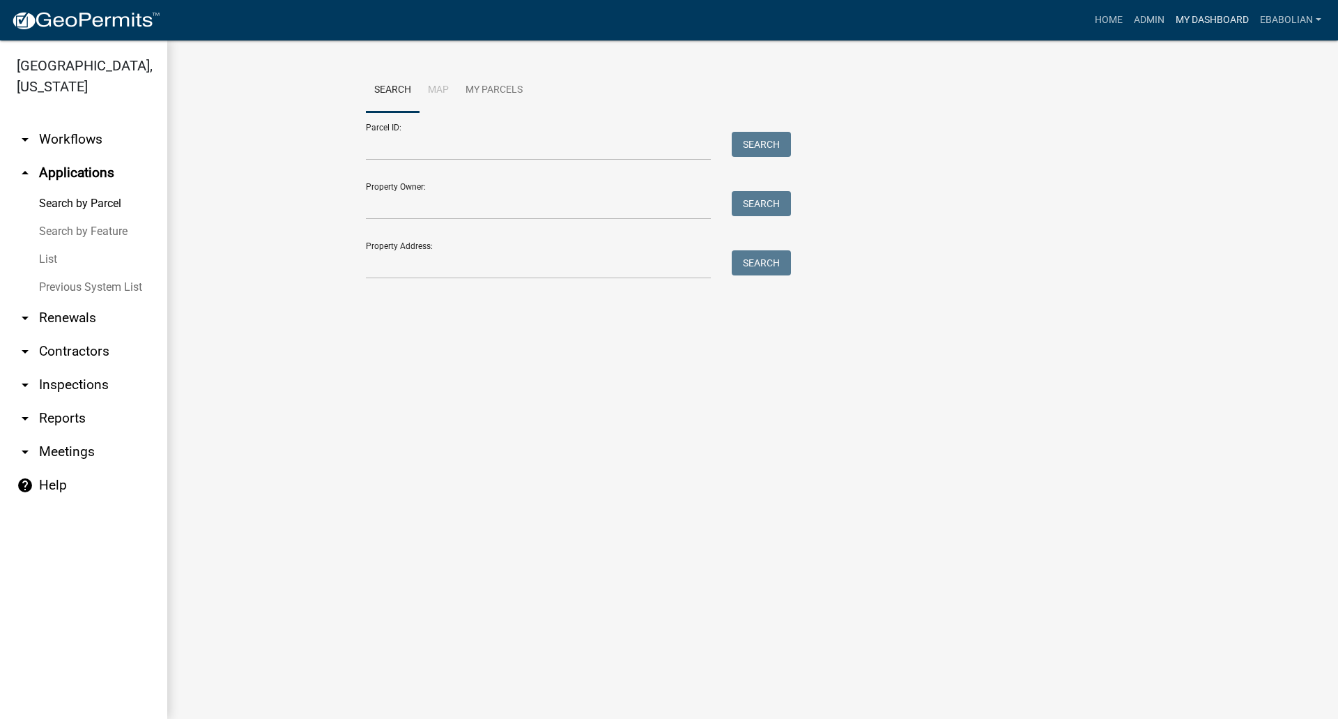
click at [1192, 22] on link "My Dashboard" at bounding box center [1212, 20] width 84 height 26
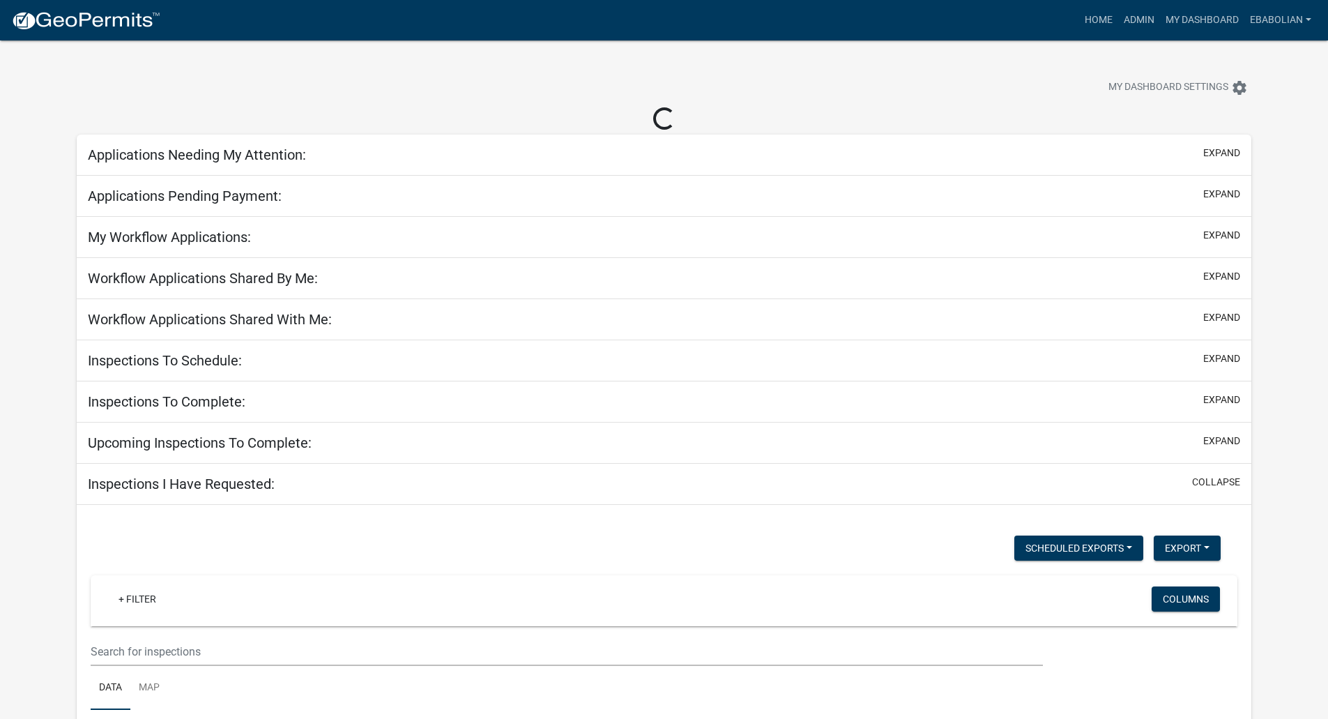
select select "3: 100"
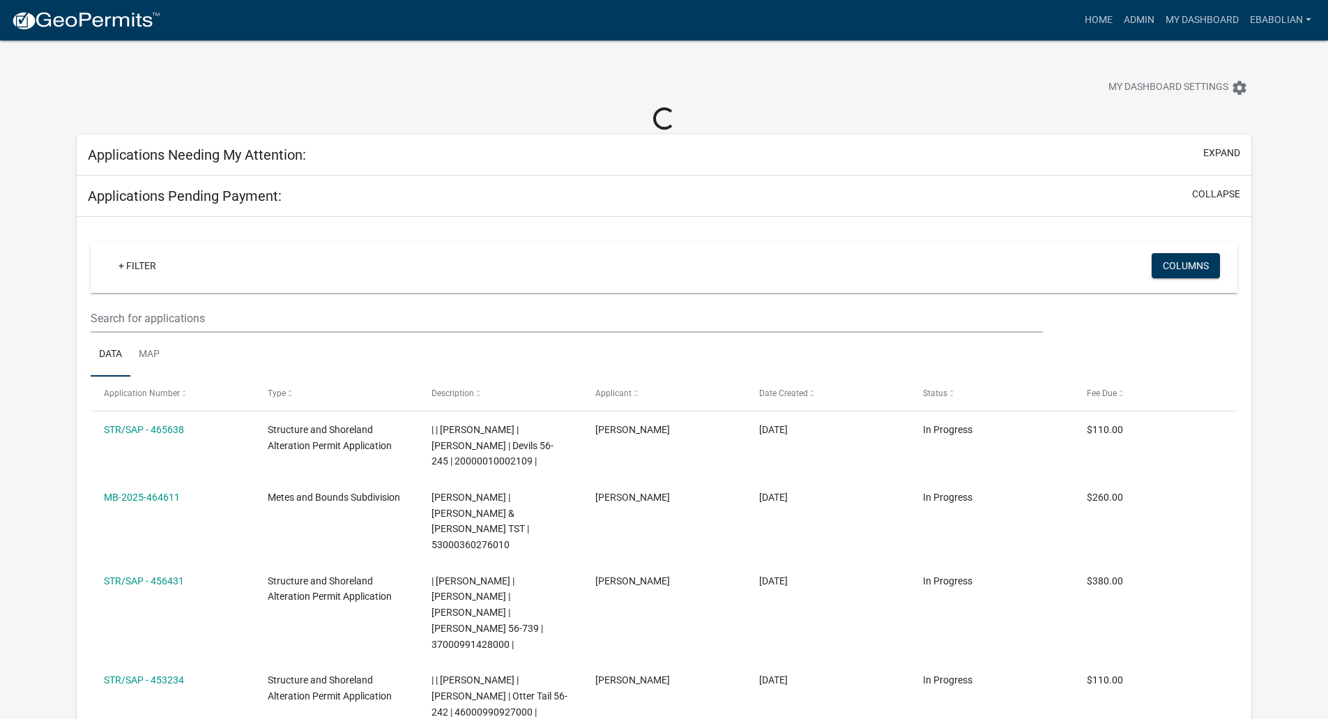
select select "3: 100"
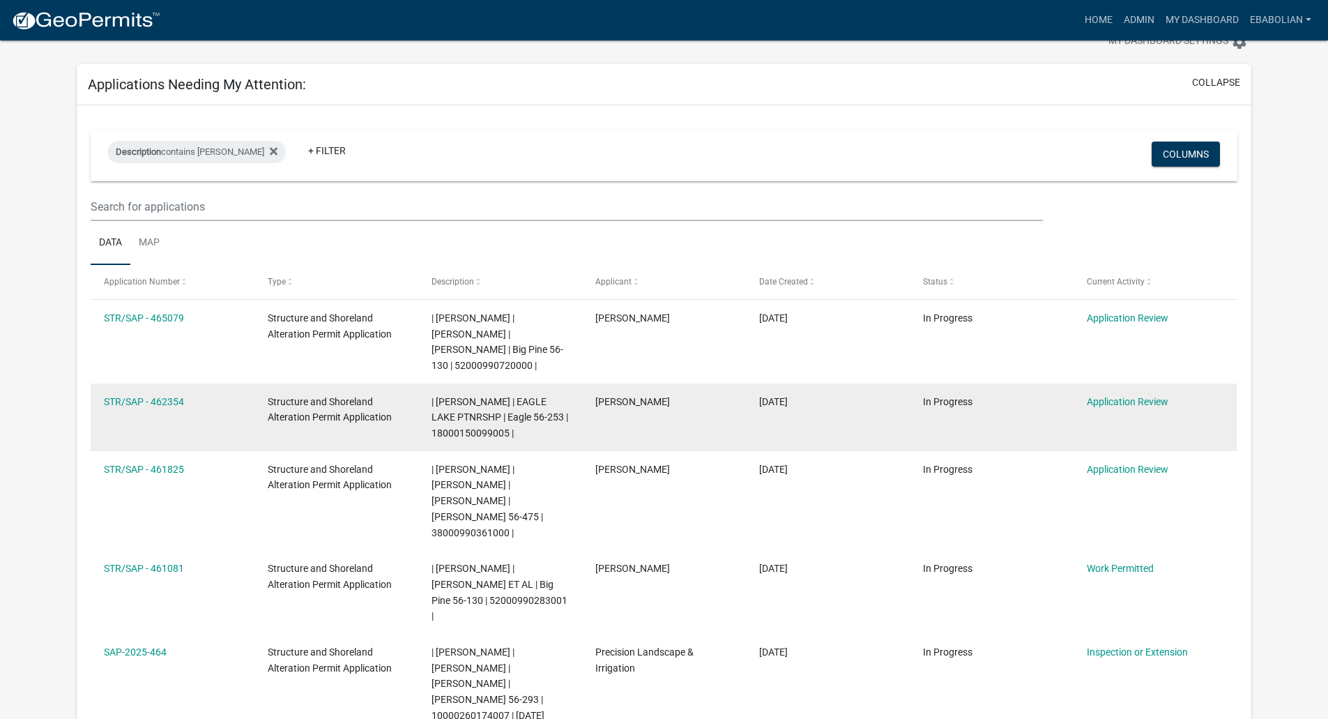
scroll to position [70, 0]
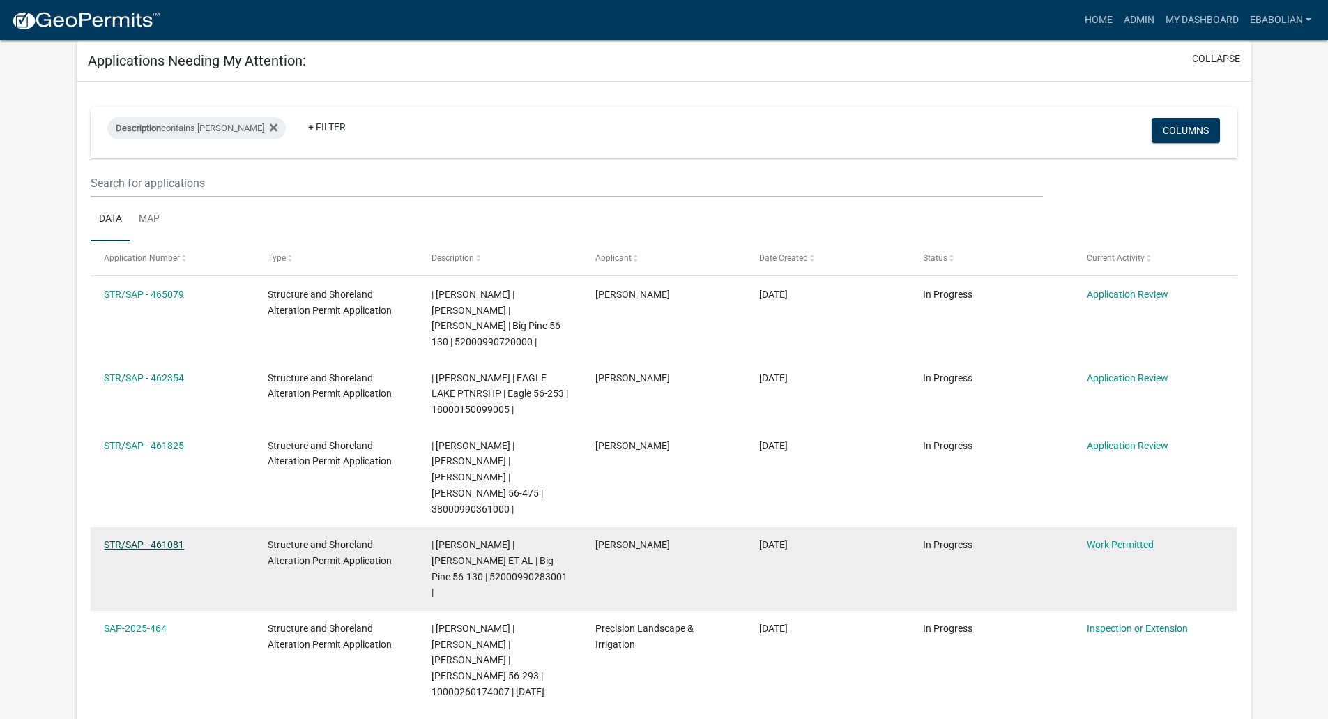
click at [160, 539] on link "STR/SAP - 461081" at bounding box center [144, 544] width 80 height 11
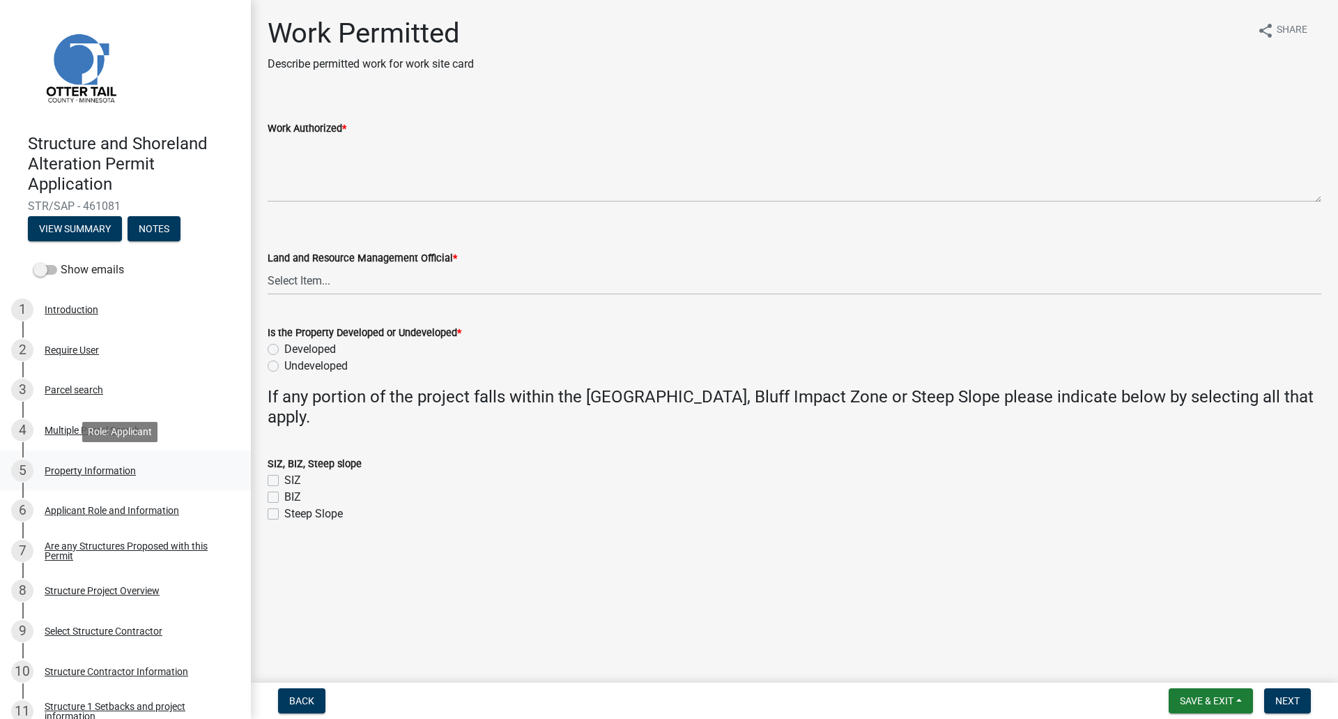
drag, startPoint x: 113, startPoint y: 468, endPoint x: 199, endPoint y: 470, distance: 86.4
click at [113, 468] on div "Property Information" at bounding box center [90, 471] width 91 height 10
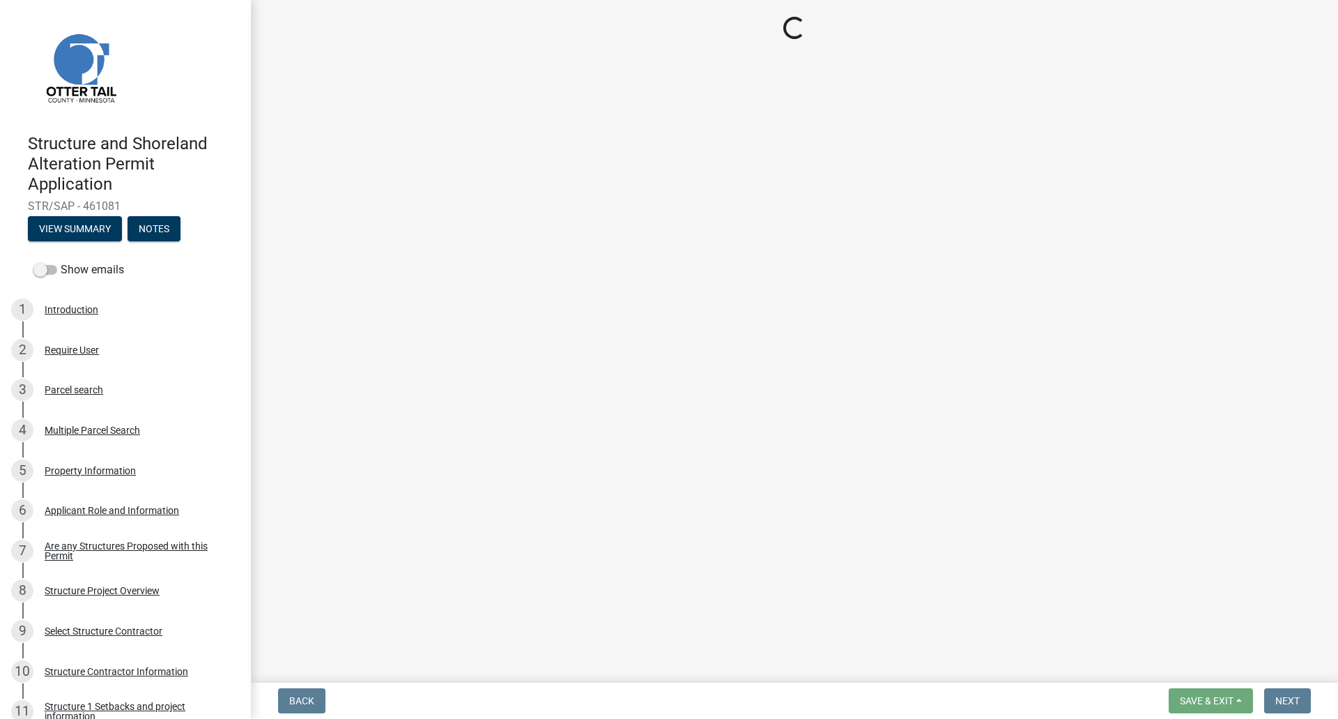
select select "7a383bc9-1ab3-45d1-a8e2-10abd99d8c01"
select select "9233bc03-43b7-4bc3-a622-0f4482adc204"
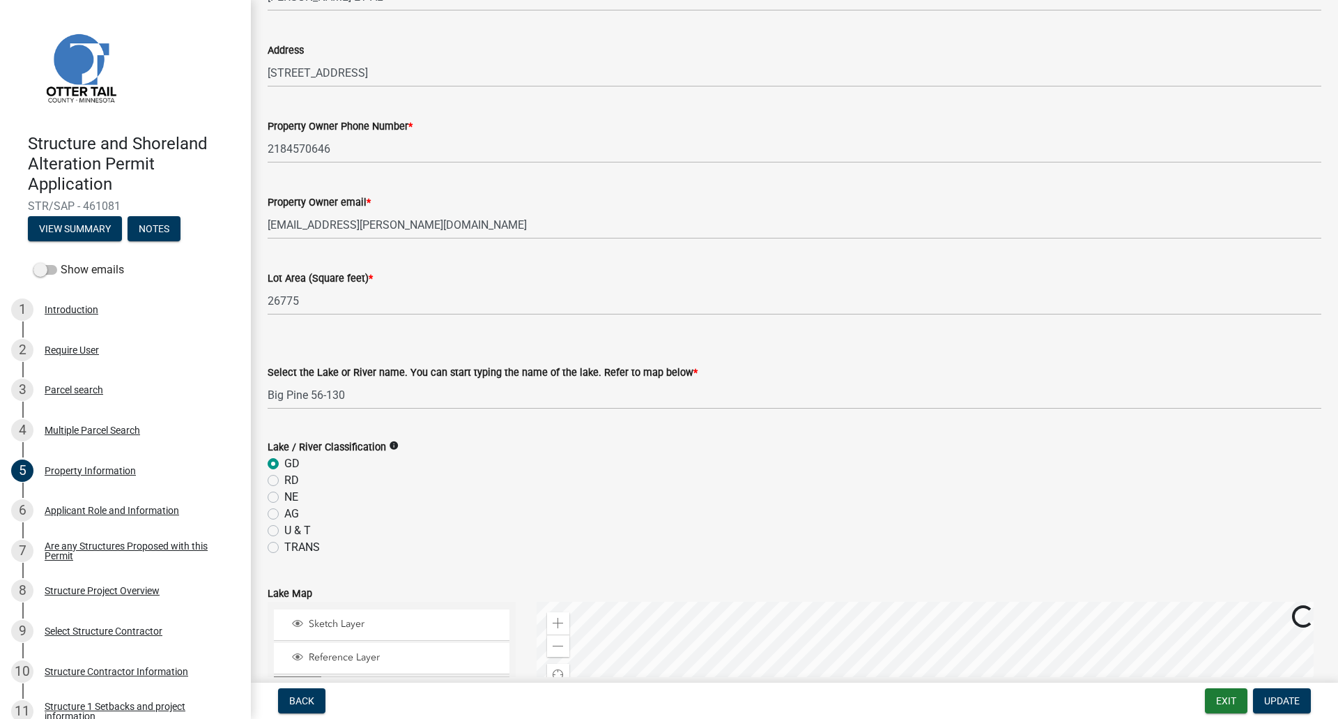
scroll to position [139, 0]
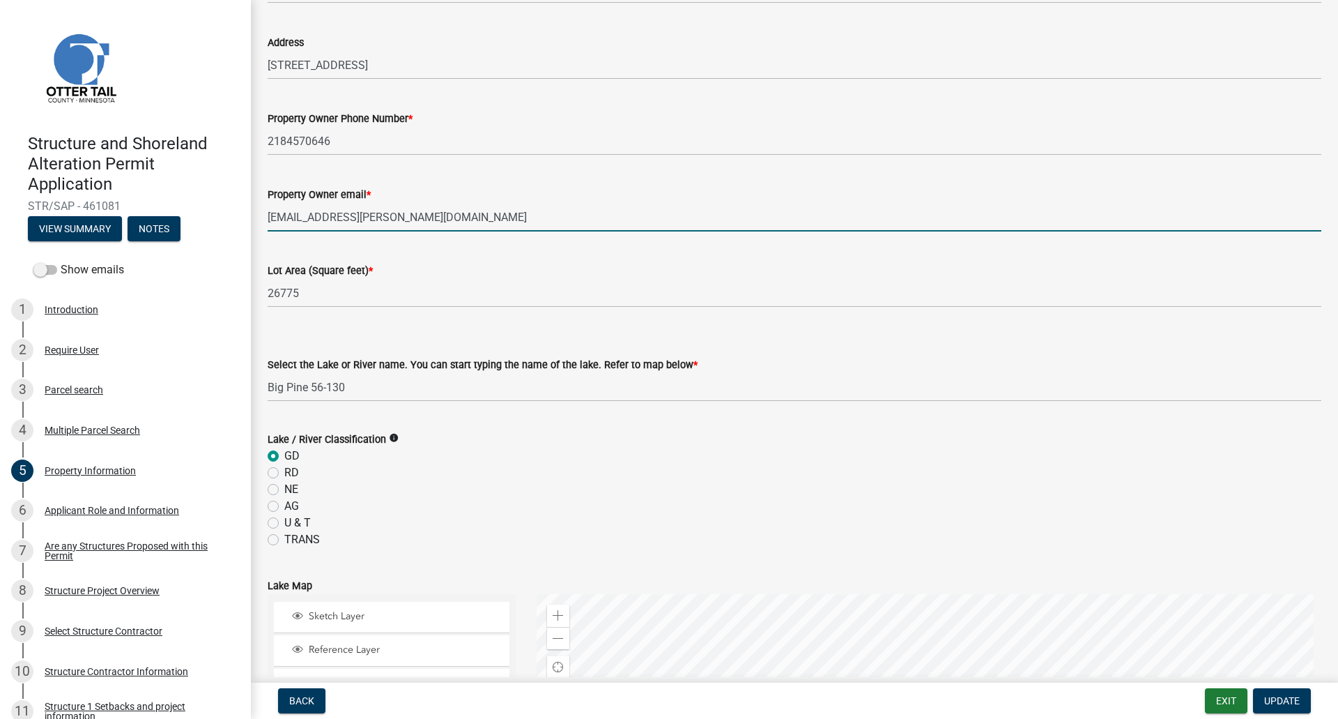
drag, startPoint x: 362, startPoint y: 215, endPoint x: 268, endPoint y: 217, distance: 94.1
click at [268, 217] on input "theisler@arvig.net" at bounding box center [795, 217] width 1054 height 29
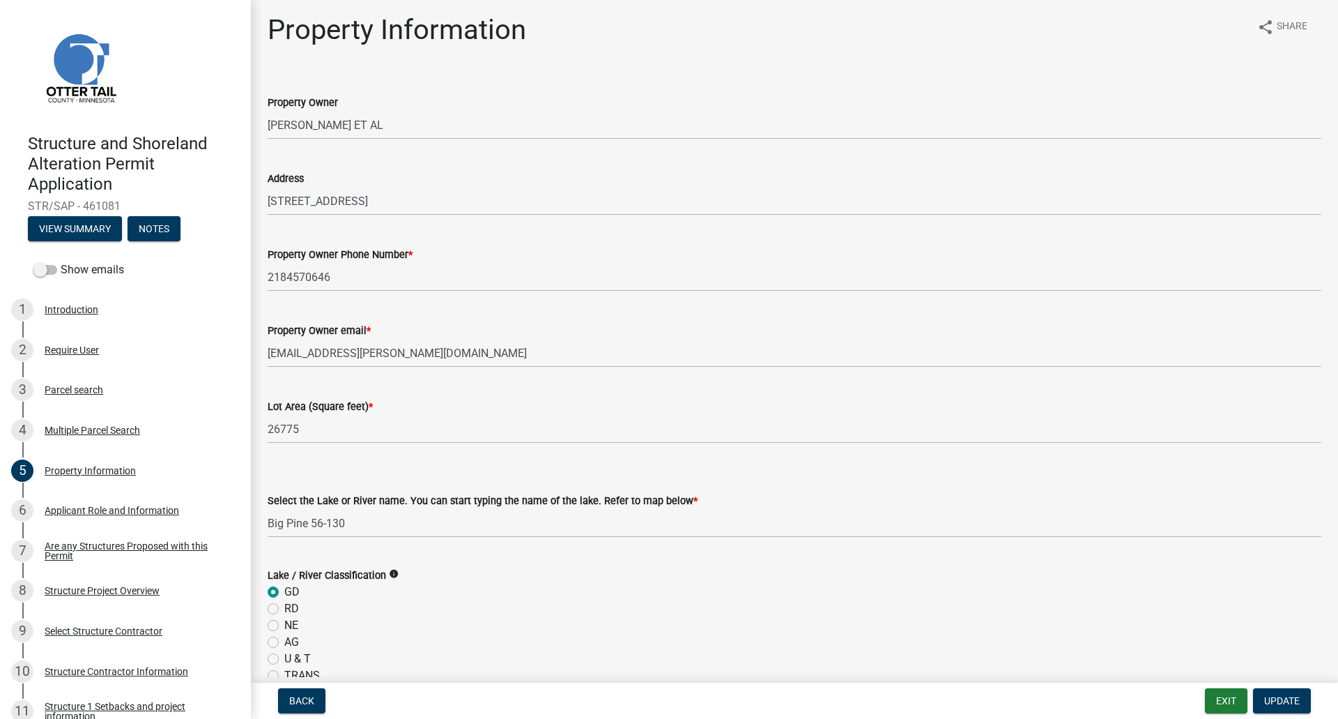
scroll to position [0, 0]
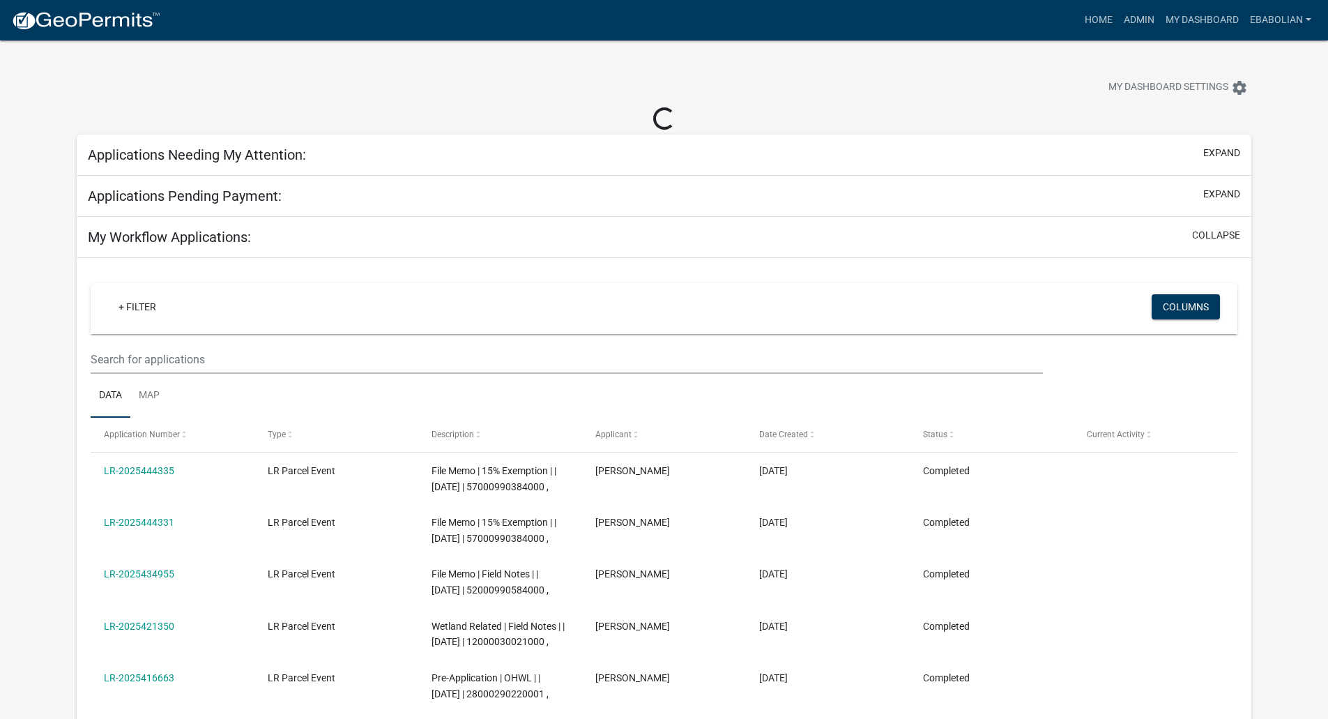
select select "3: 100"
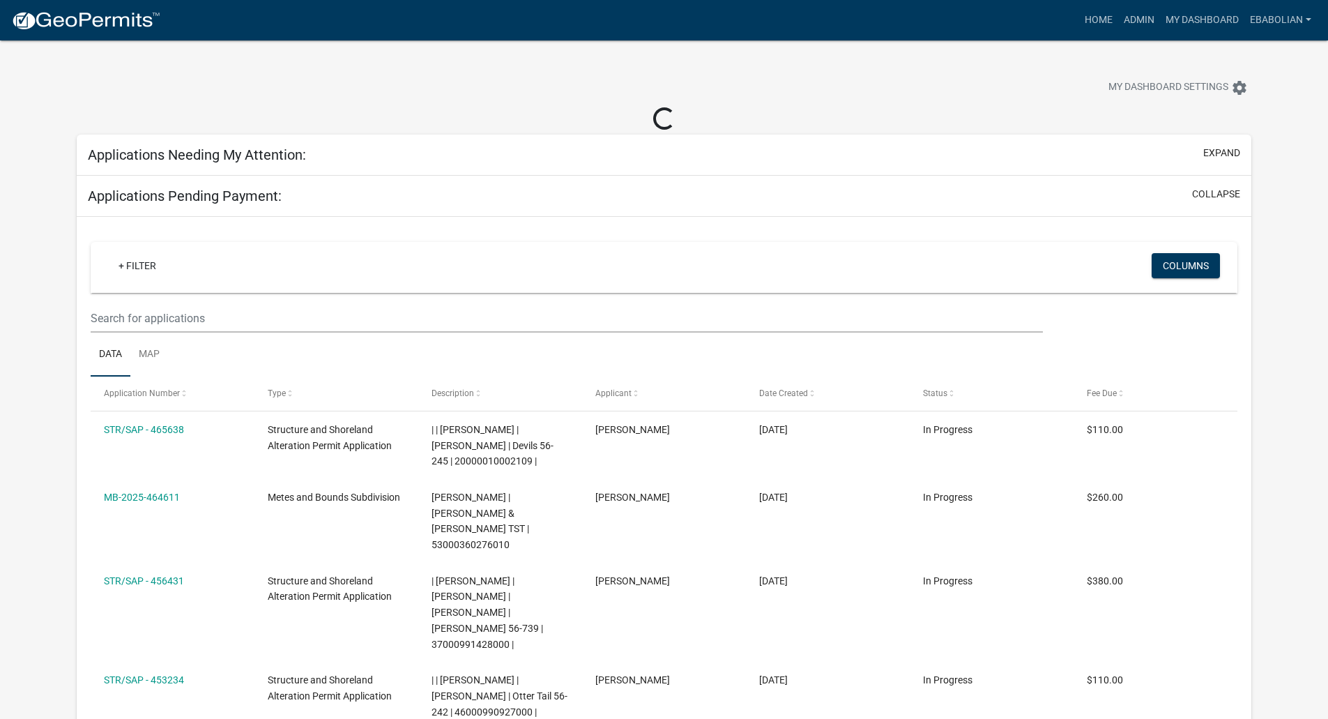
select select "3: 100"
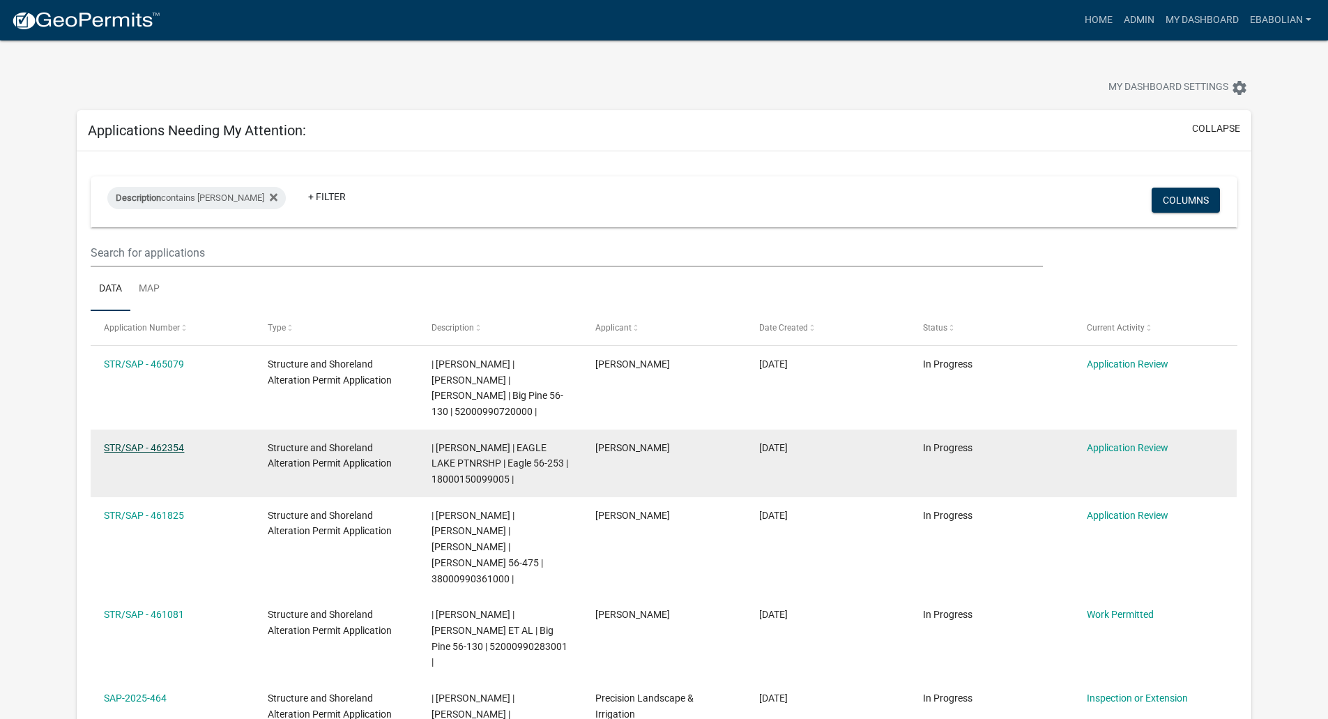
click at [167, 450] on link "STR/SAP - 462354" at bounding box center [144, 447] width 80 height 11
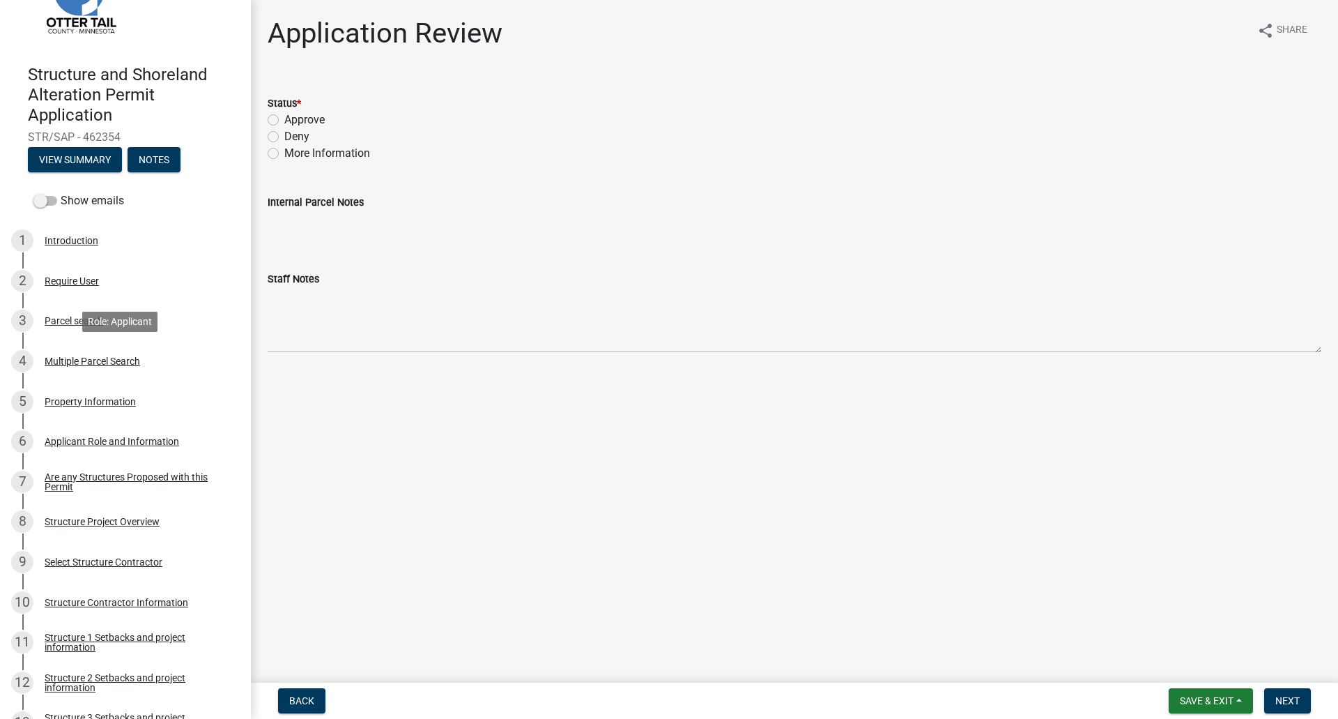
scroll to position [70, 0]
click at [123, 404] on div "Property Information" at bounding box center [90, 401] width 91 height 10
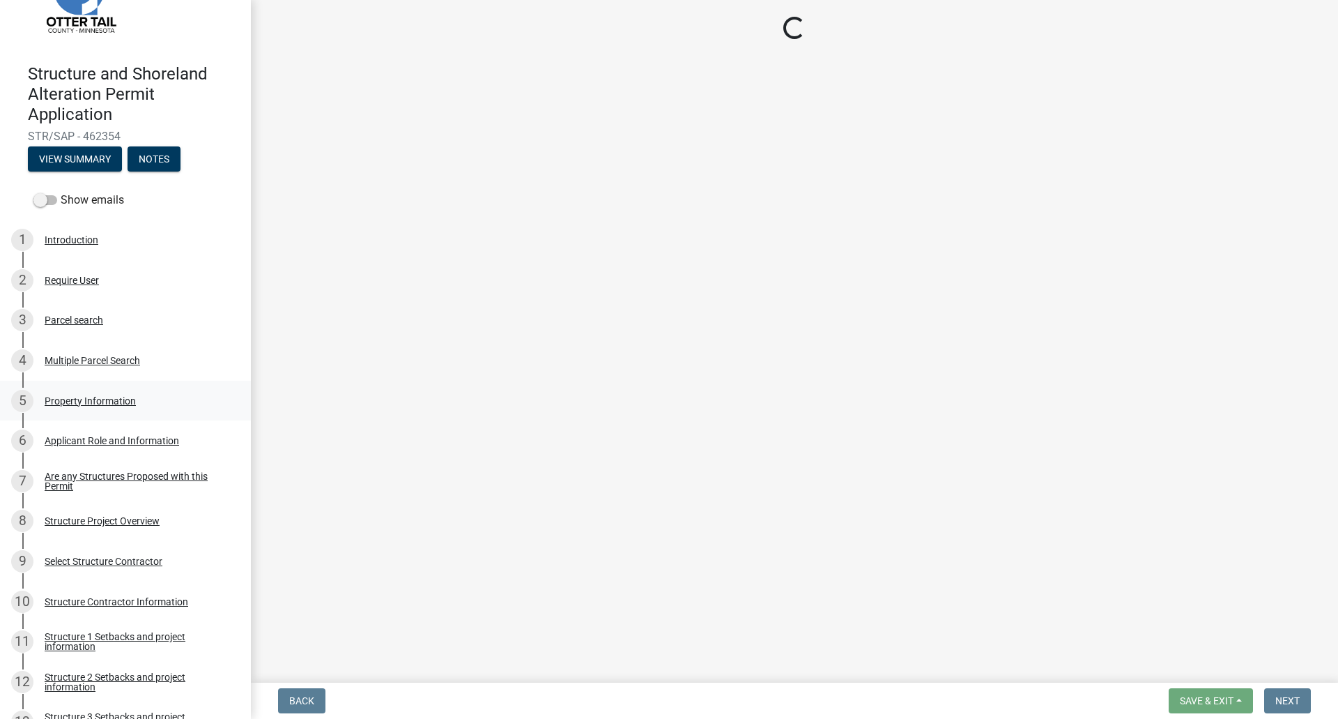
select select "2d6f3b2e-28b0-4a7e-9ef9-e971b7bc4137"
select select "9233bc03-43b7-4bc3-a622-0f4482adc204"
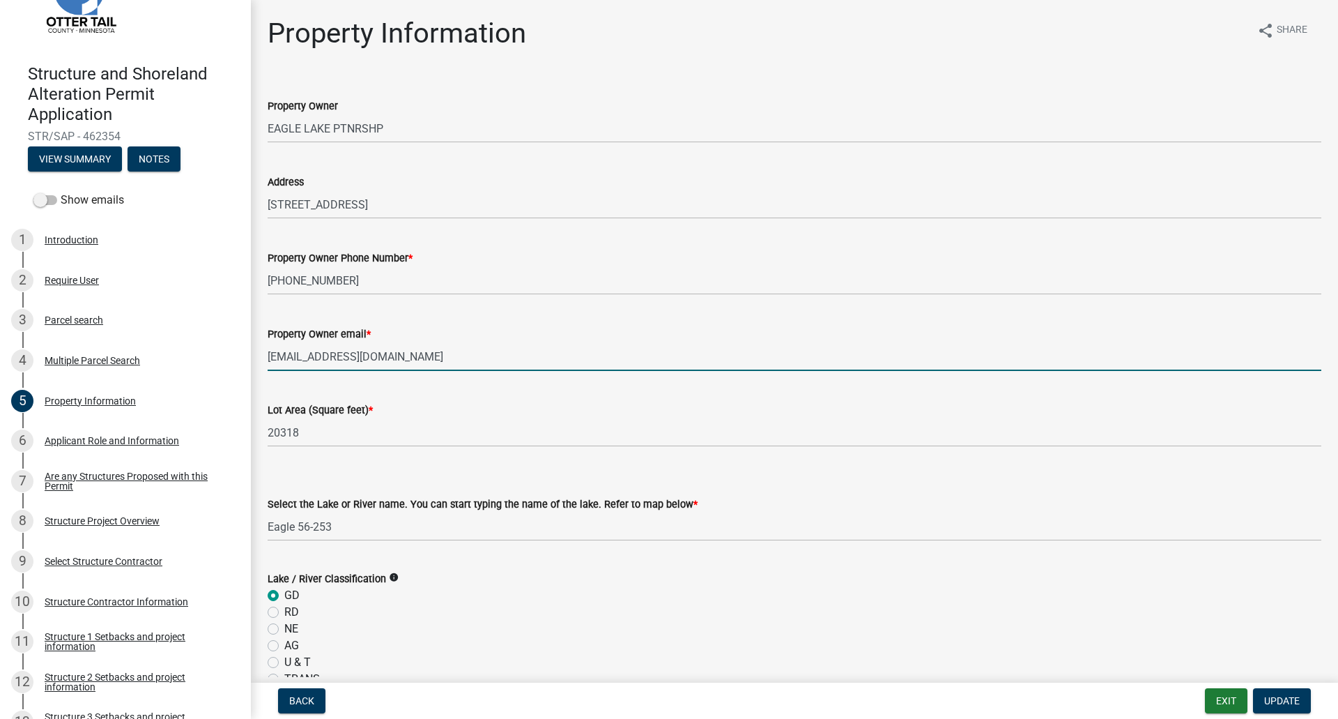
drag, startPoint x: 387, startPoint y: 358, endPoint x: 265, endPoint y: 357, distance: 122.0
click at [265, 357] on div "Property Owner email * ryand1785@gmail.com" at bounding box center [794, 338] width 1075 height 65
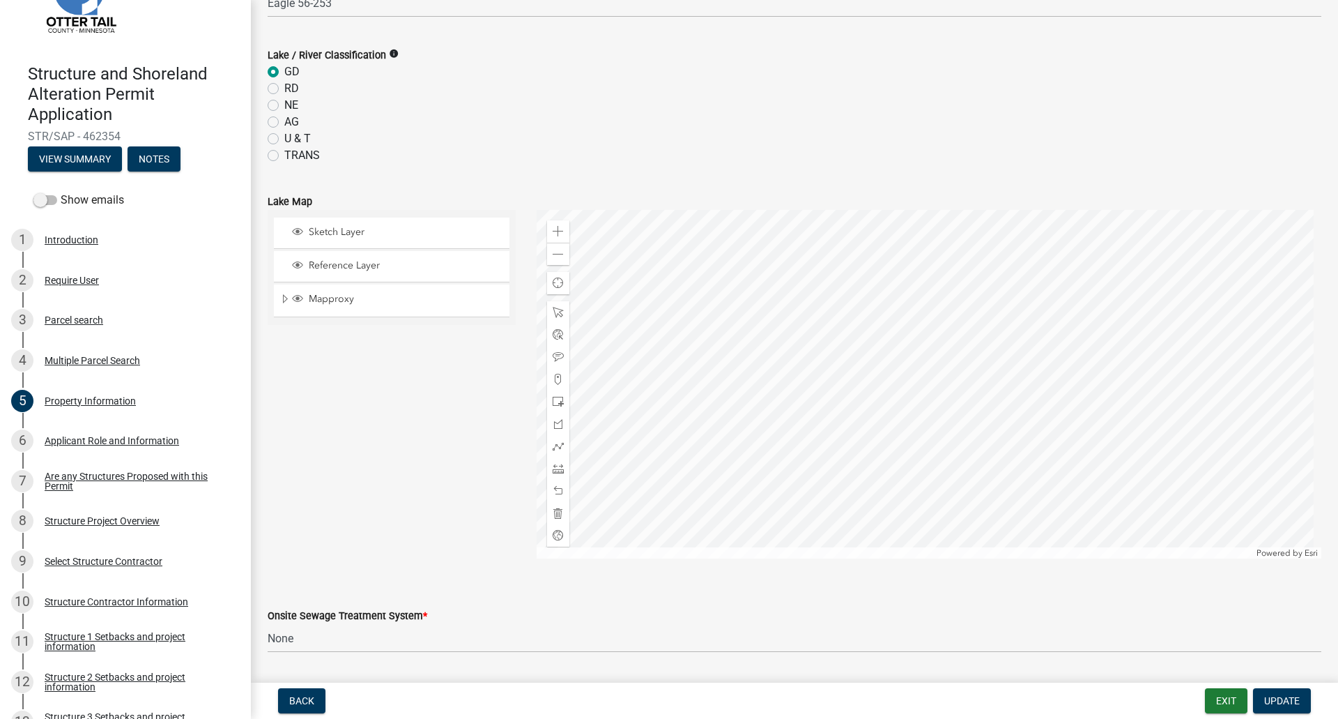
scroll to position [738, 0]
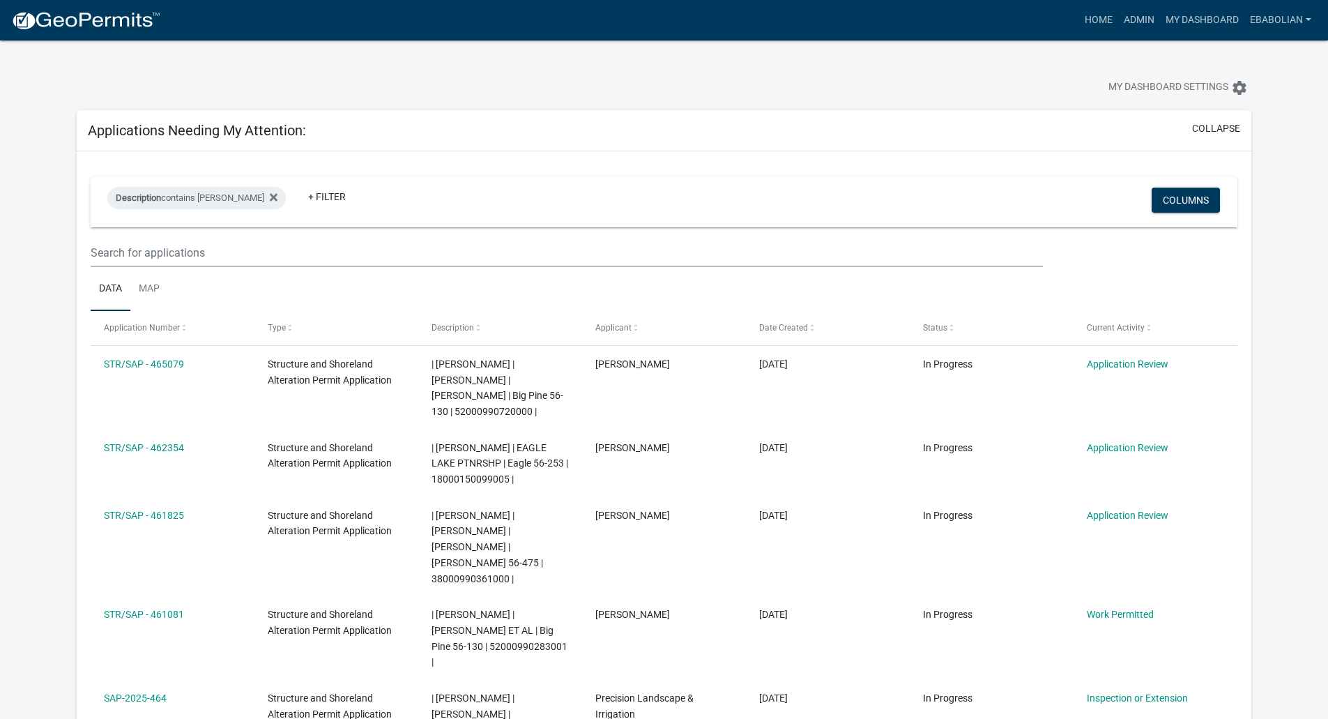
select select "3: 100"
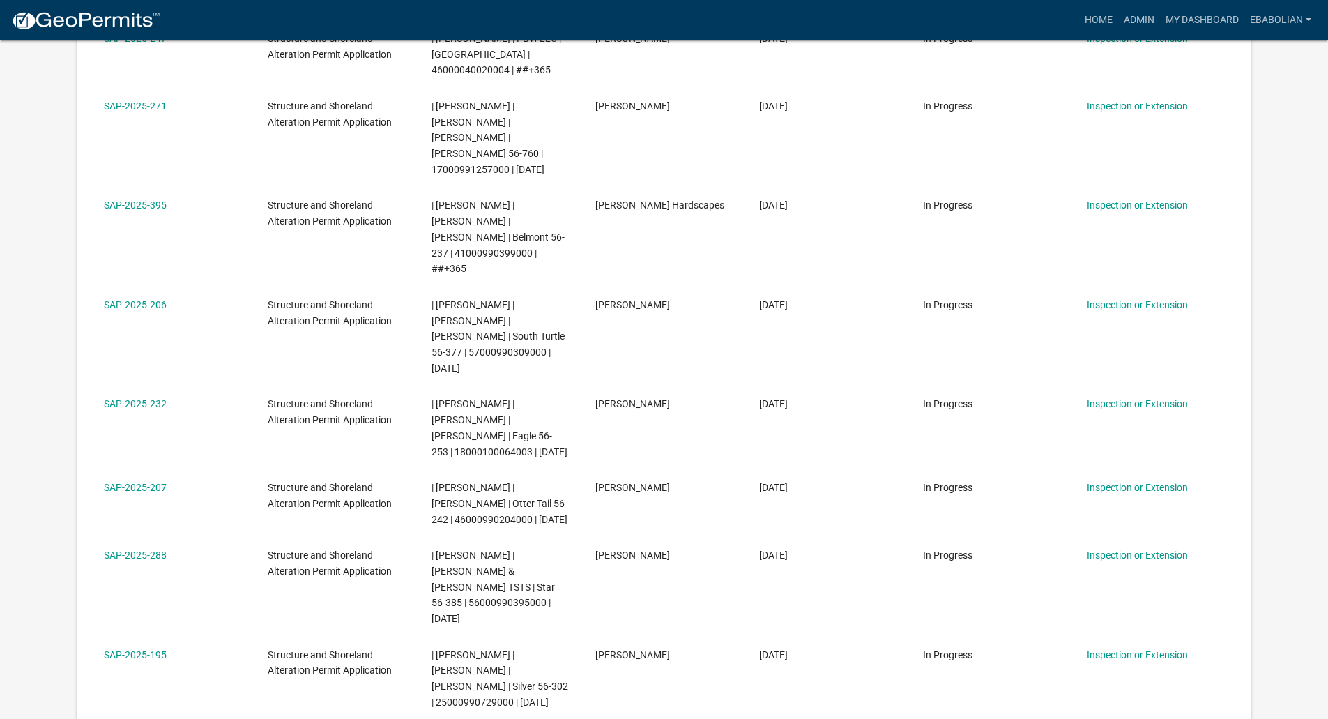
scroll to position [6366, 0]
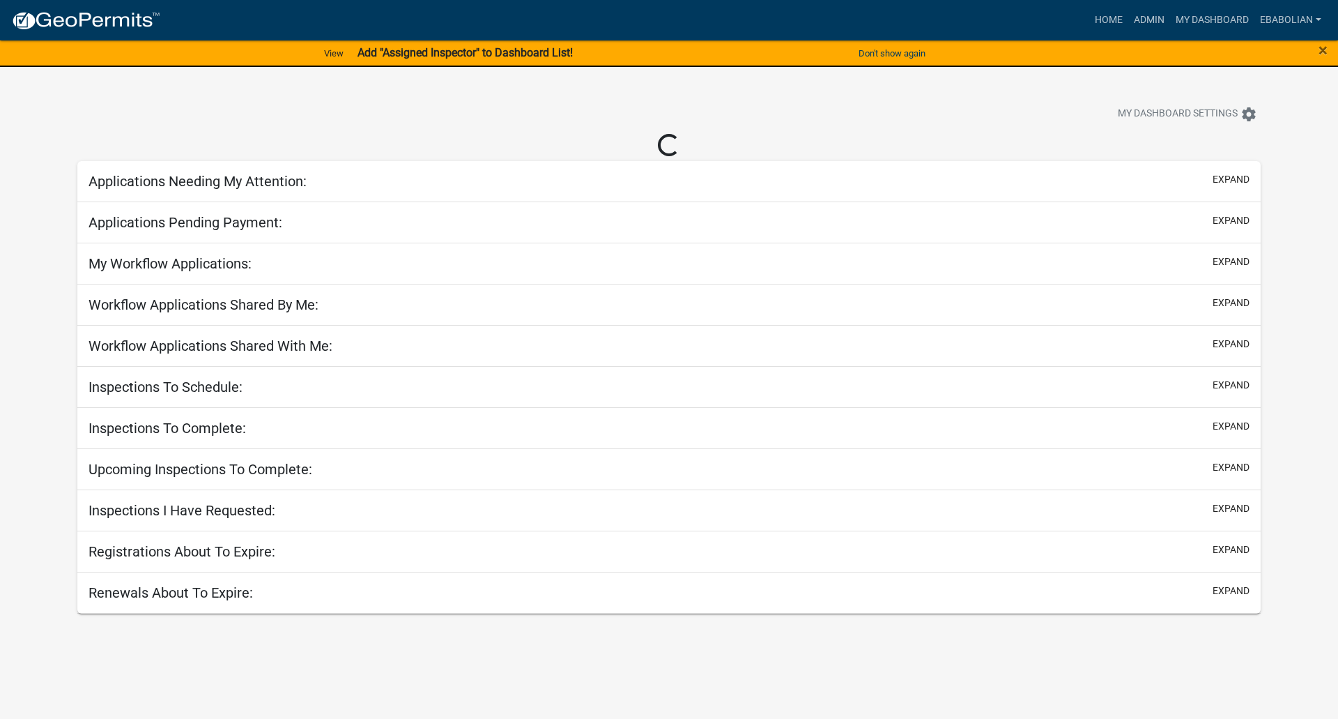
select select "3: 100"
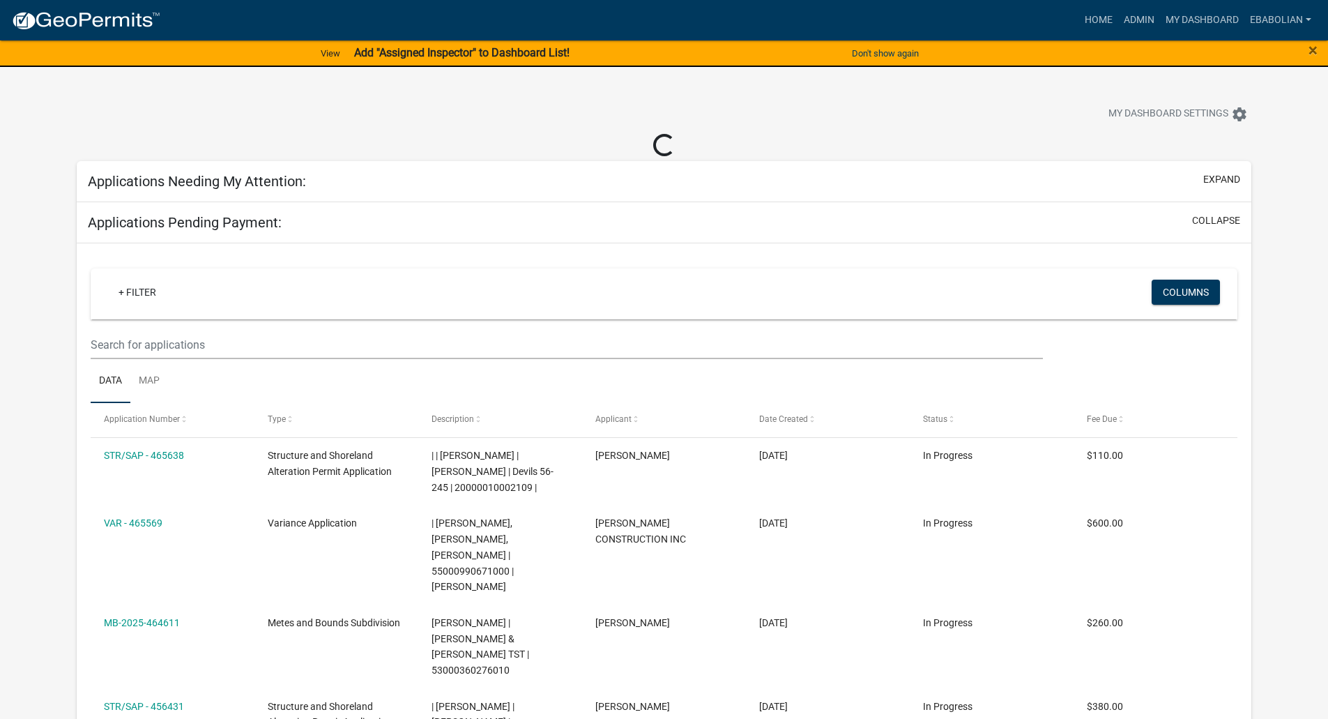
select select "3: 100"
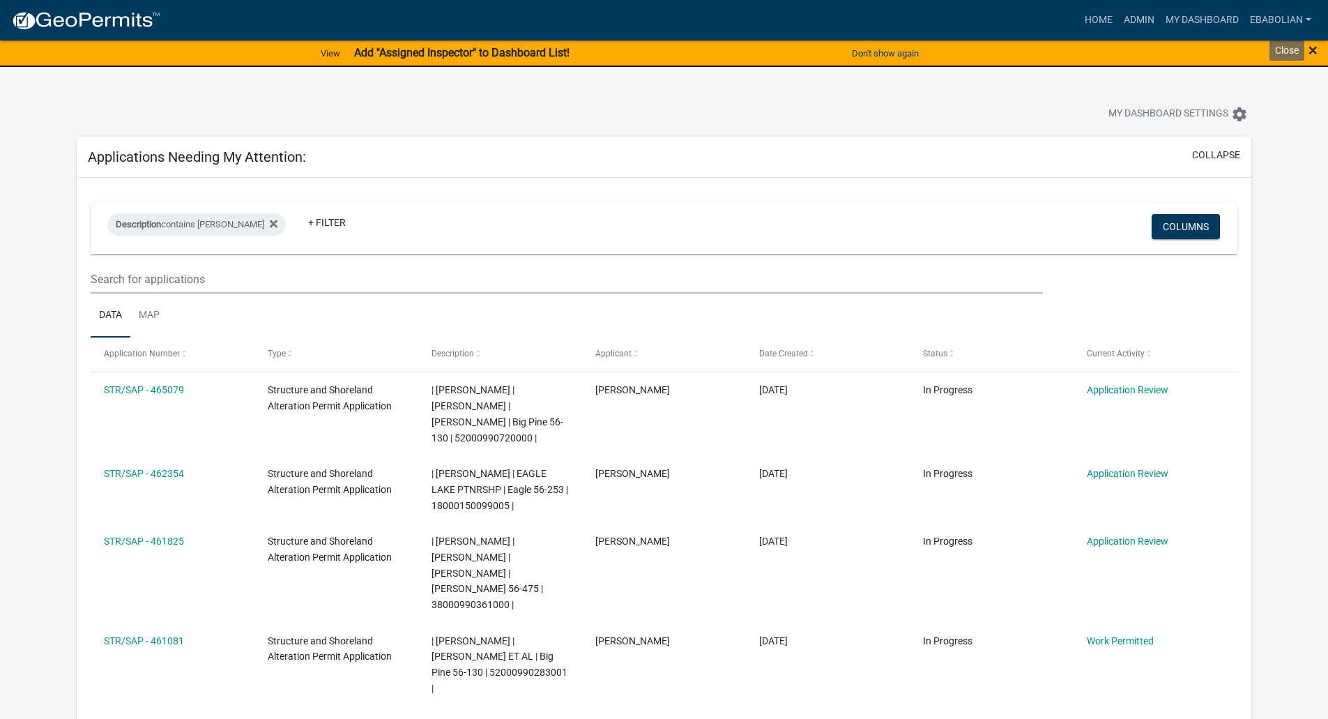
click at [1312, 49] on span "×" at bounding box center [1312, 50] width 9 height 20
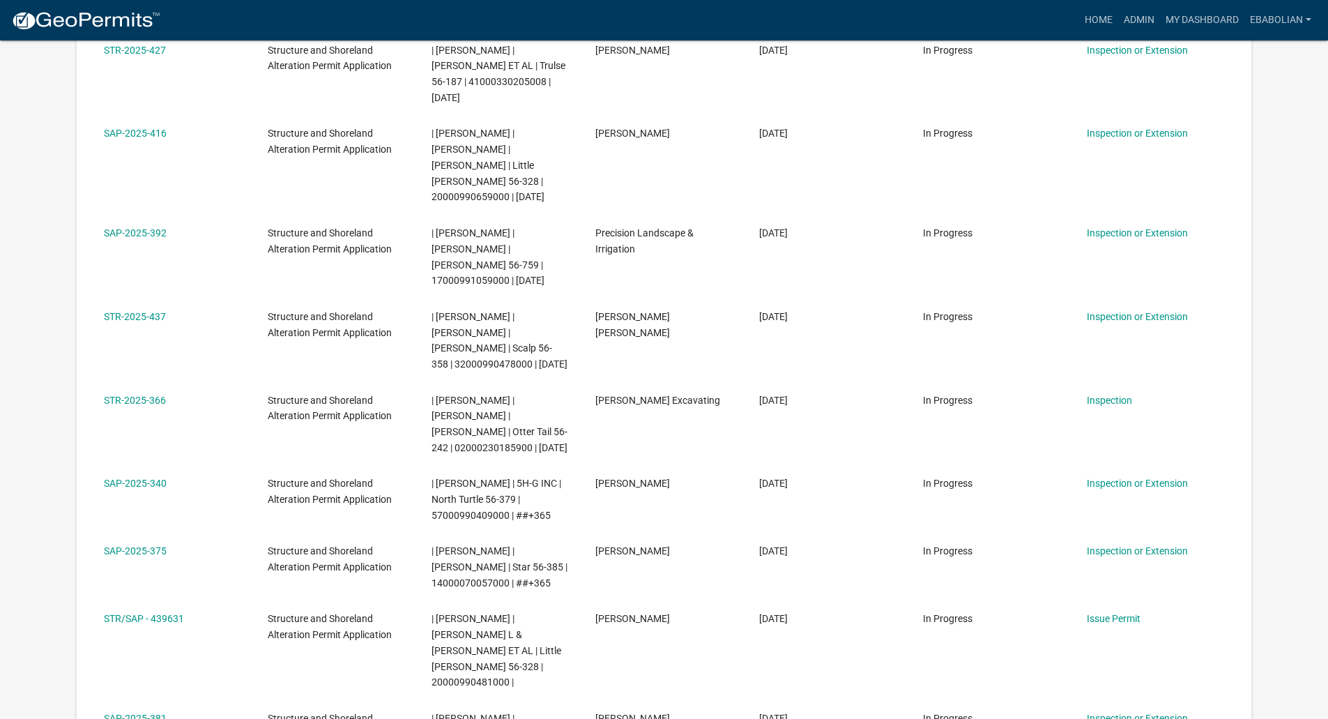
scroll to position [2928, 0]
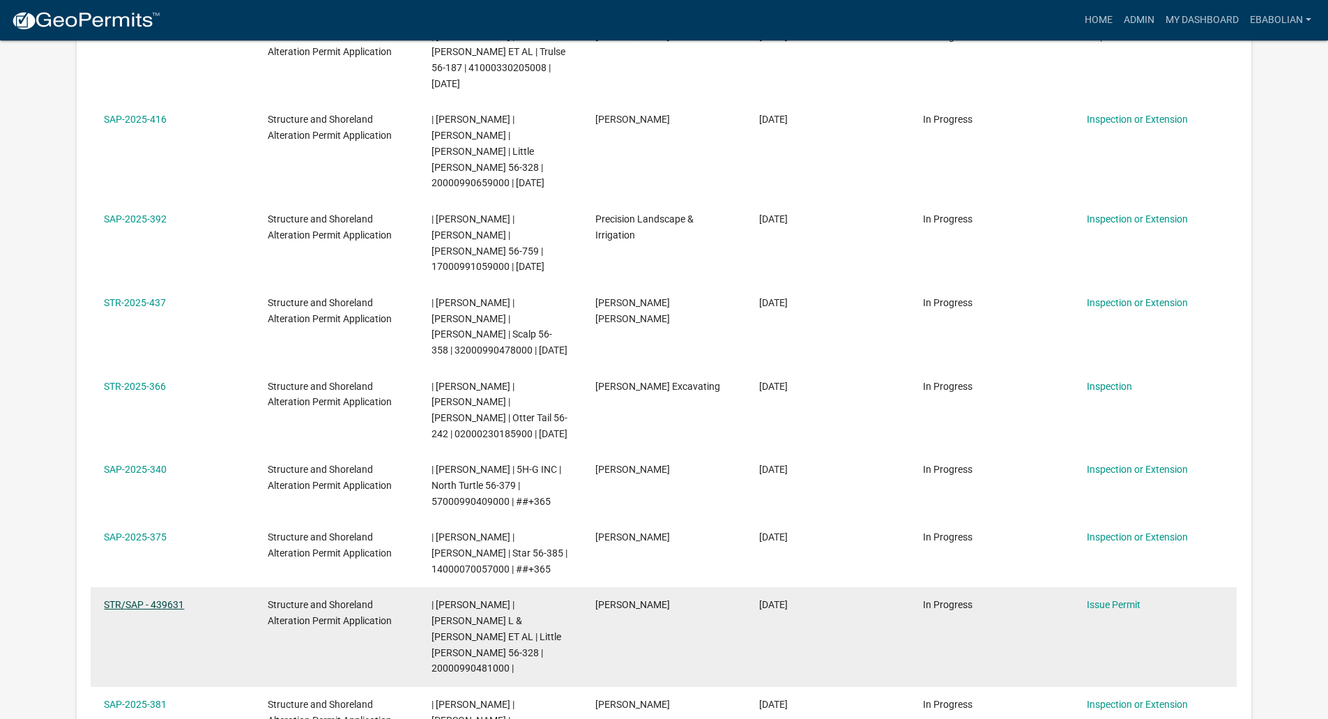
click at [158, 599] on link "STR/SAP - 439631" at bounding box center [144, 604] width 80 height 11
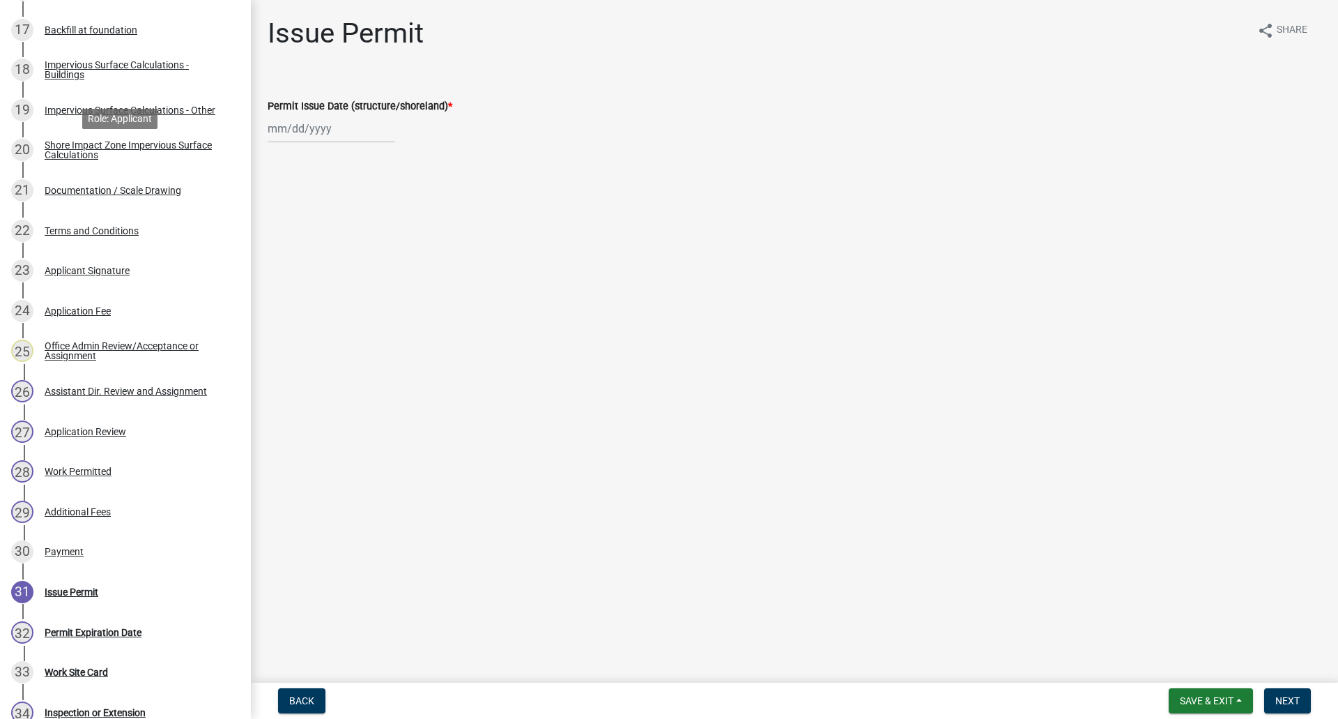
scroll to position [976, 0]
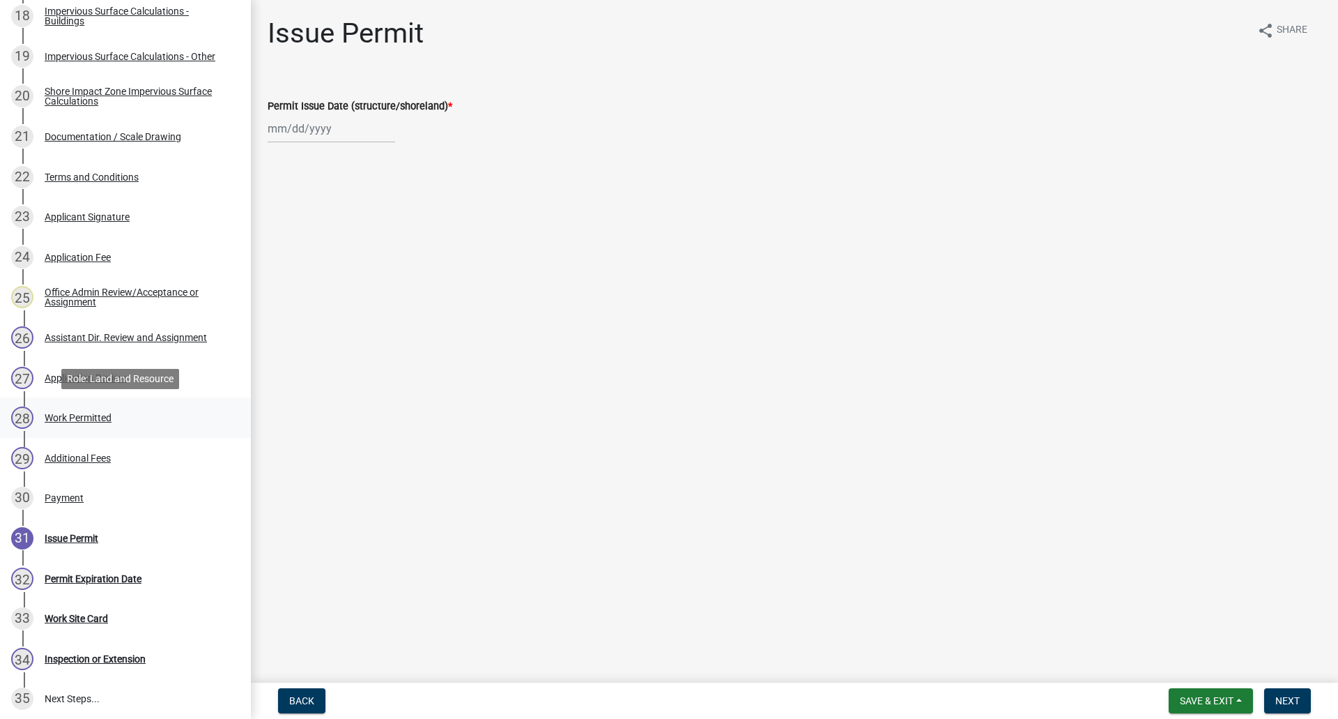
click at [89, 415] on div "Work Permitted" at bounding box center [78, 418] width 67 height 10
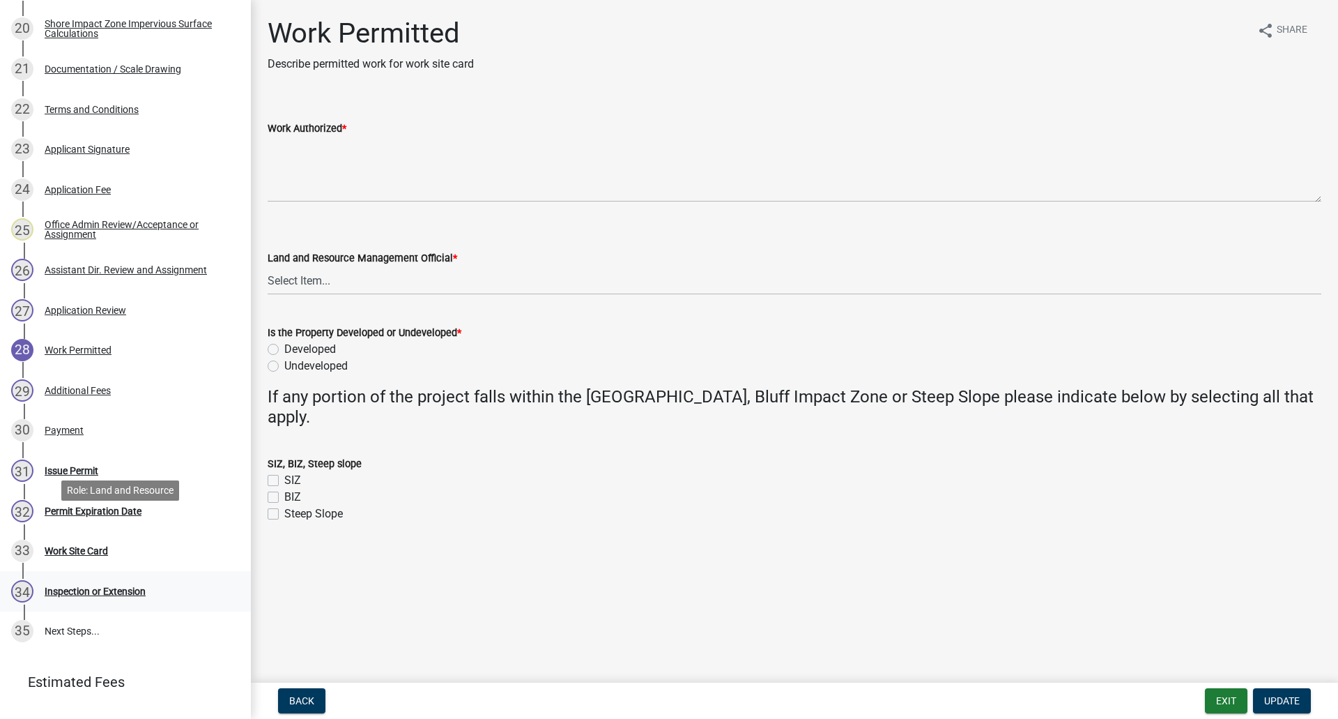
scroll to position [1106, 0]
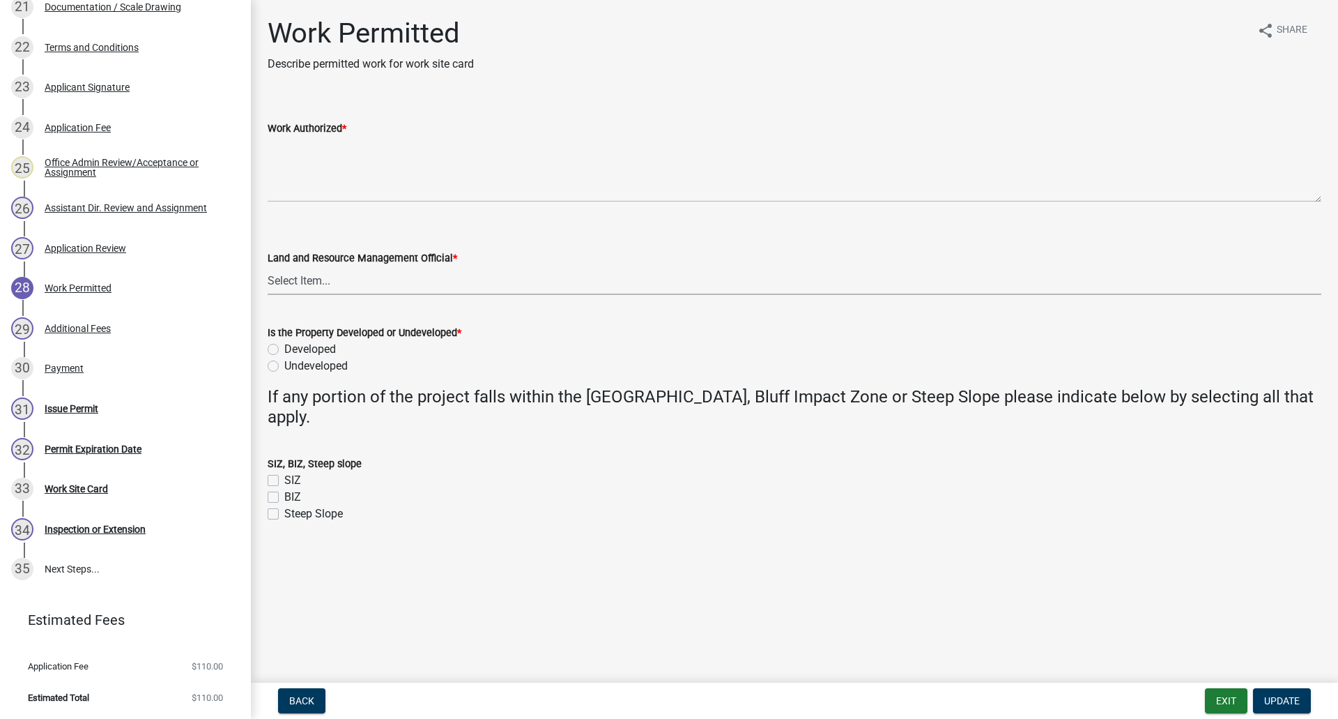
click at [311, 282] on select "Select Item... [PERSON_NAME] [PERSON_NAME] [PERSON_NAME] [PERSON_NAME] [PERSON_…" at bounding box center [795, 280] width 1054 height 29
click at [268, 266] on select "Select Item... [PERSON_NAME] [PERSON_NAME] [PERSON_NAME] [PERSON_NAME] [PERSON_…" at bounding box center [795, 280] width 1054 height 29
select select "f66be788-4dd6-459d-a9ec-6d83f4dfb709"
click at [284, 349] on label "Developed" at bounding box center [310, 349] width 52 height 17
click at [284, 349] on input "Developed" at bounding box center [288, 345] width 9 height 9
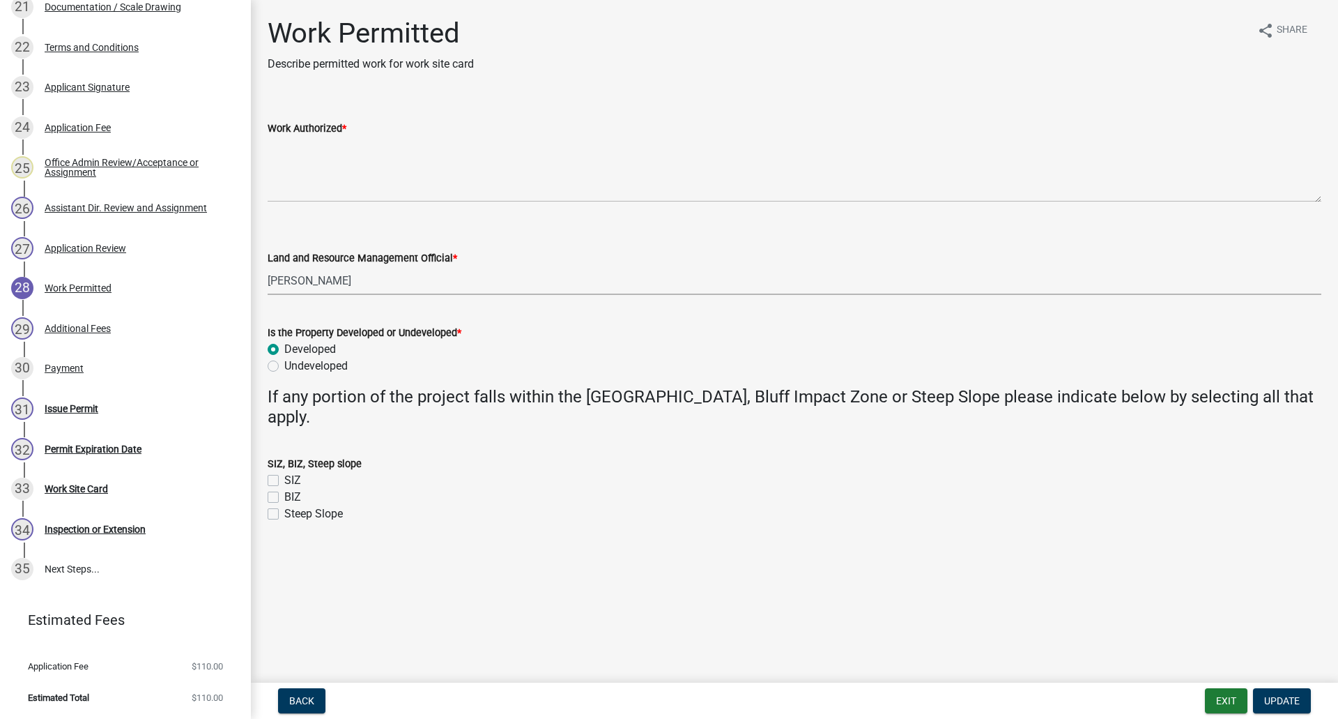
radio input "true"
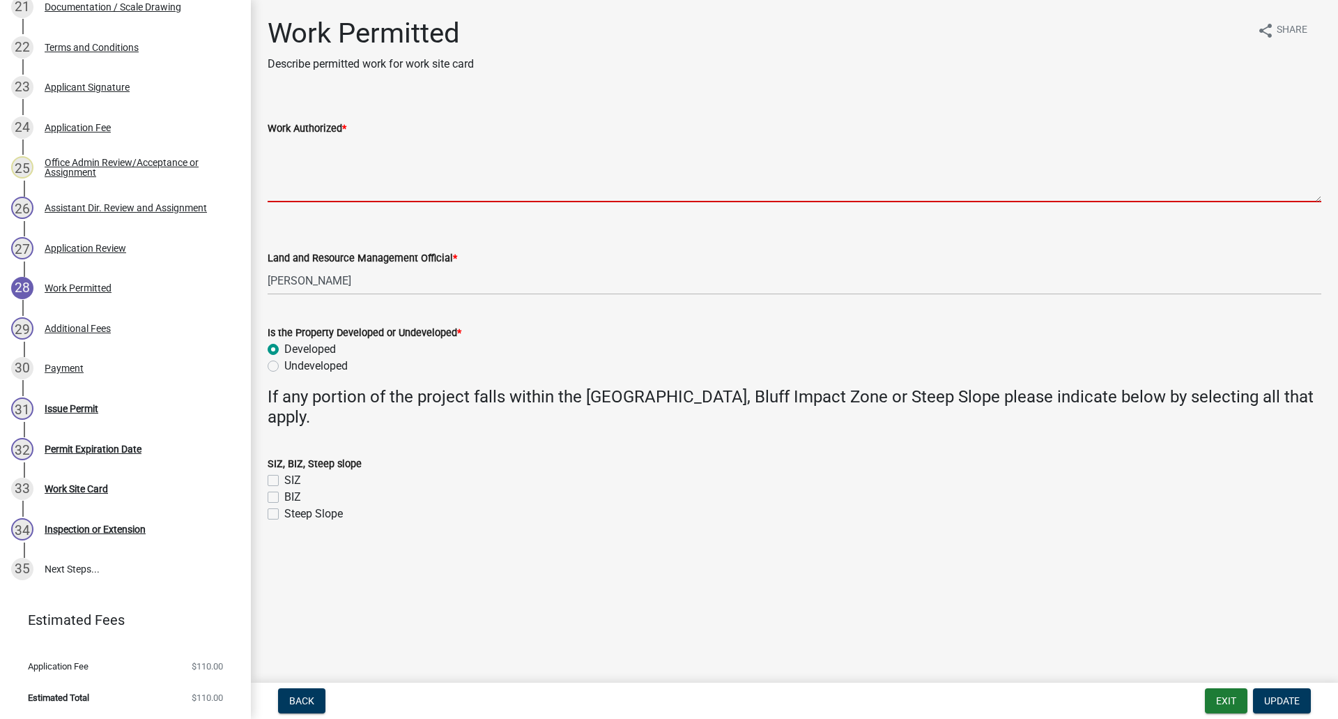
click at [295, 156] on textarea "Work Authorized *" at bounding box center [795, 170] width 1054 height 66
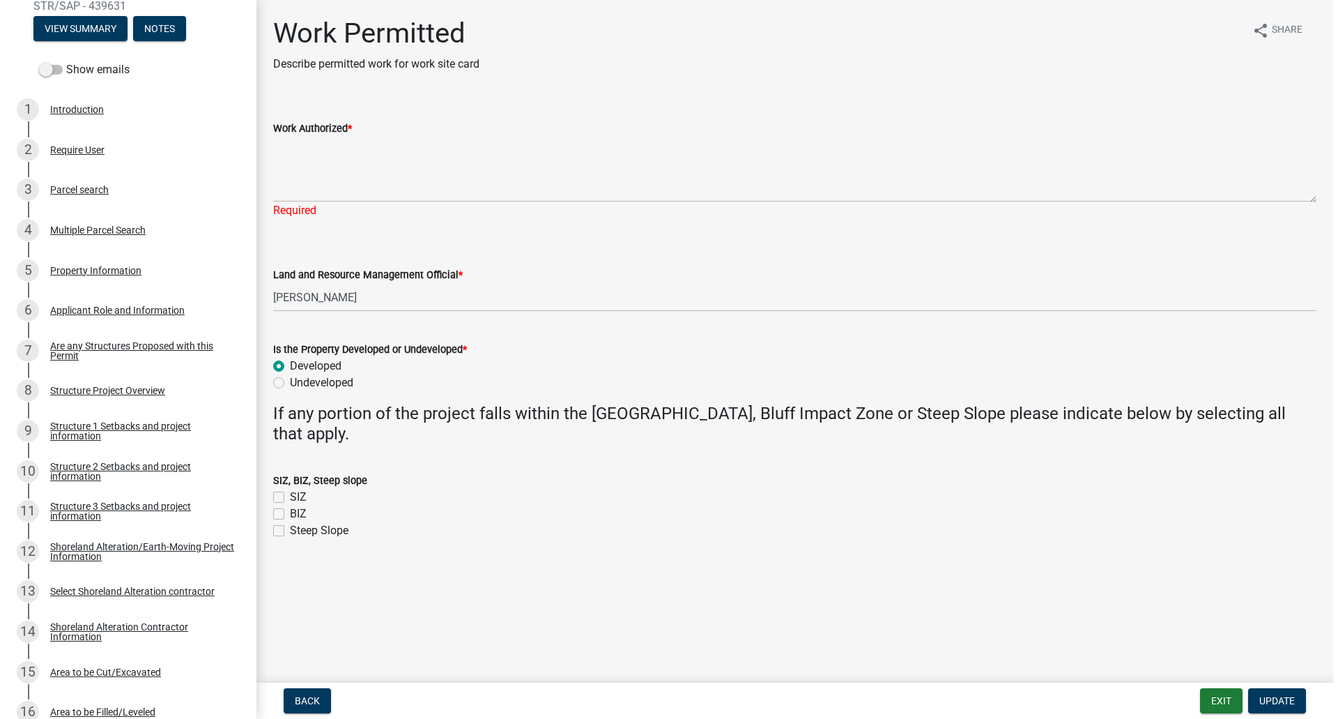
scroll to position [199, 0]
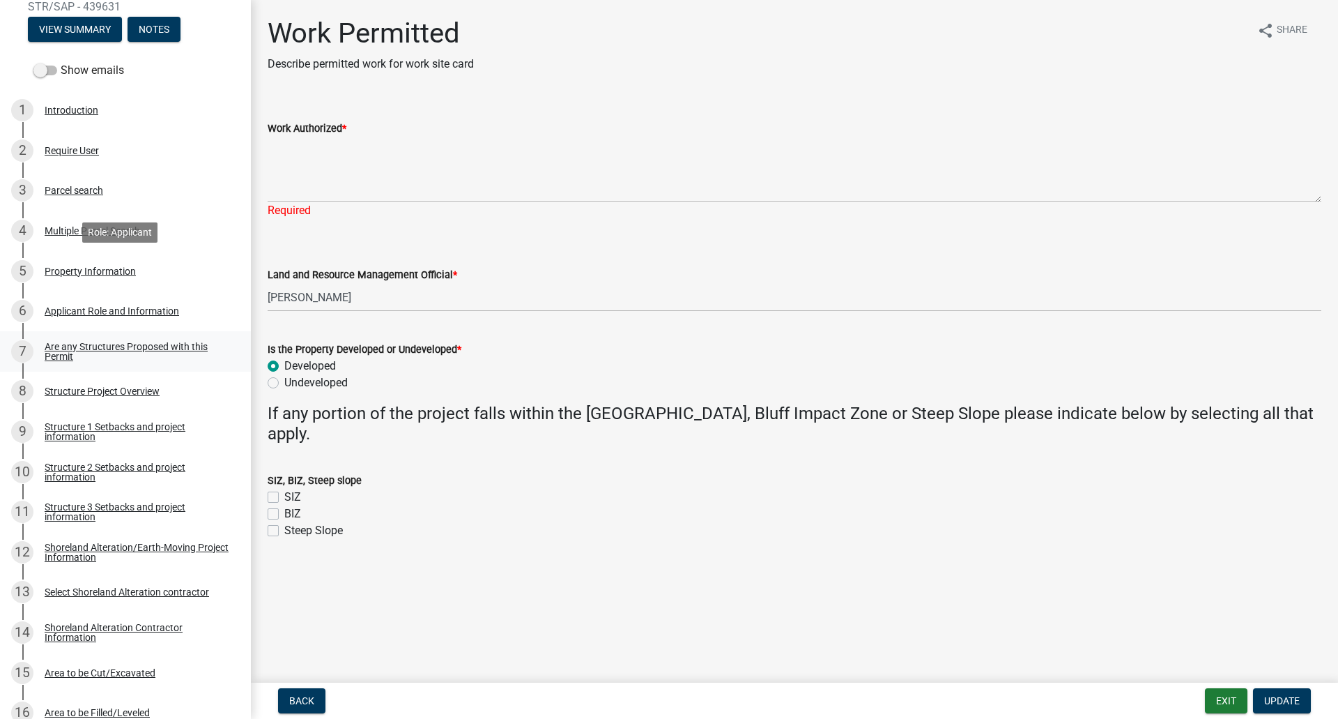
drag, startPoint x: 80, startPoint y: 269, endPoint x: 137, endPoint y: 365, distance: 111.5
click at [80, 269] on div "Property Information" at bounding box center [90, 271] width 91 height 10
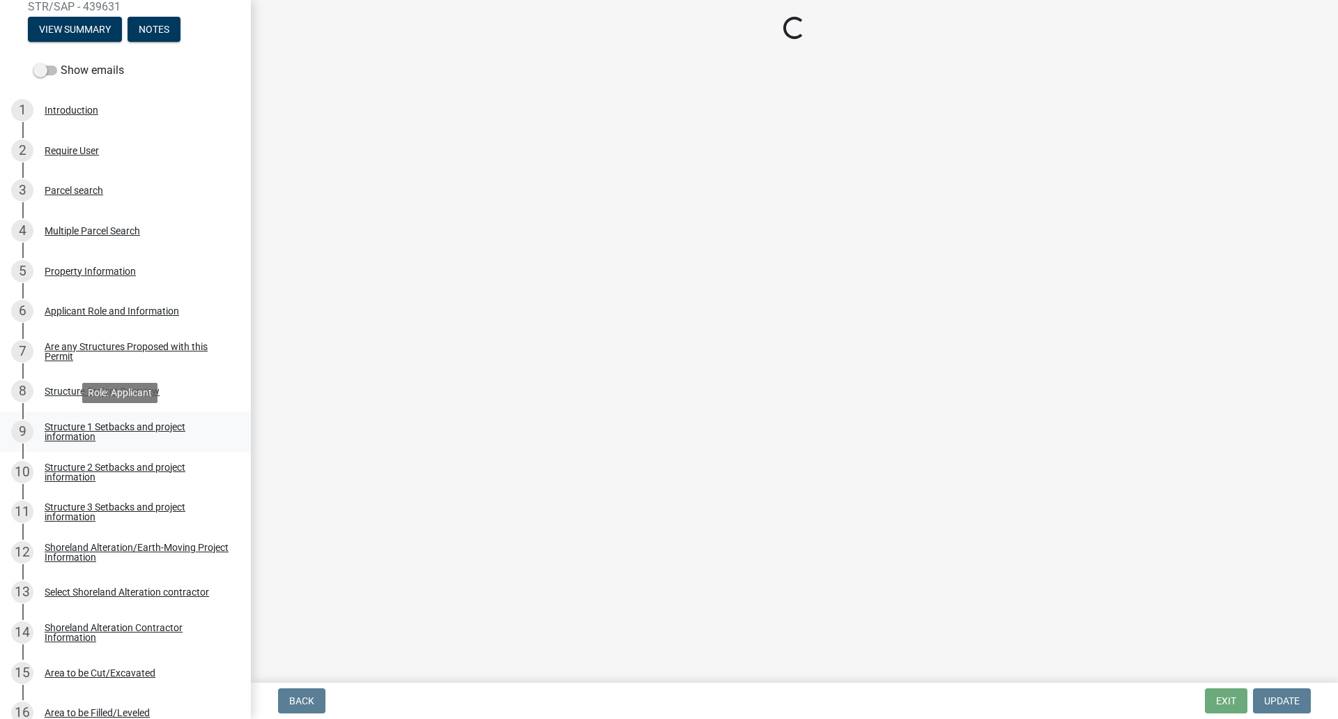
select select "99825219-5d90-43e3-9ac2-9b513b3a7be1"
select select "bc95ce3f-9706-43bd-97a5-80c1e912429f"
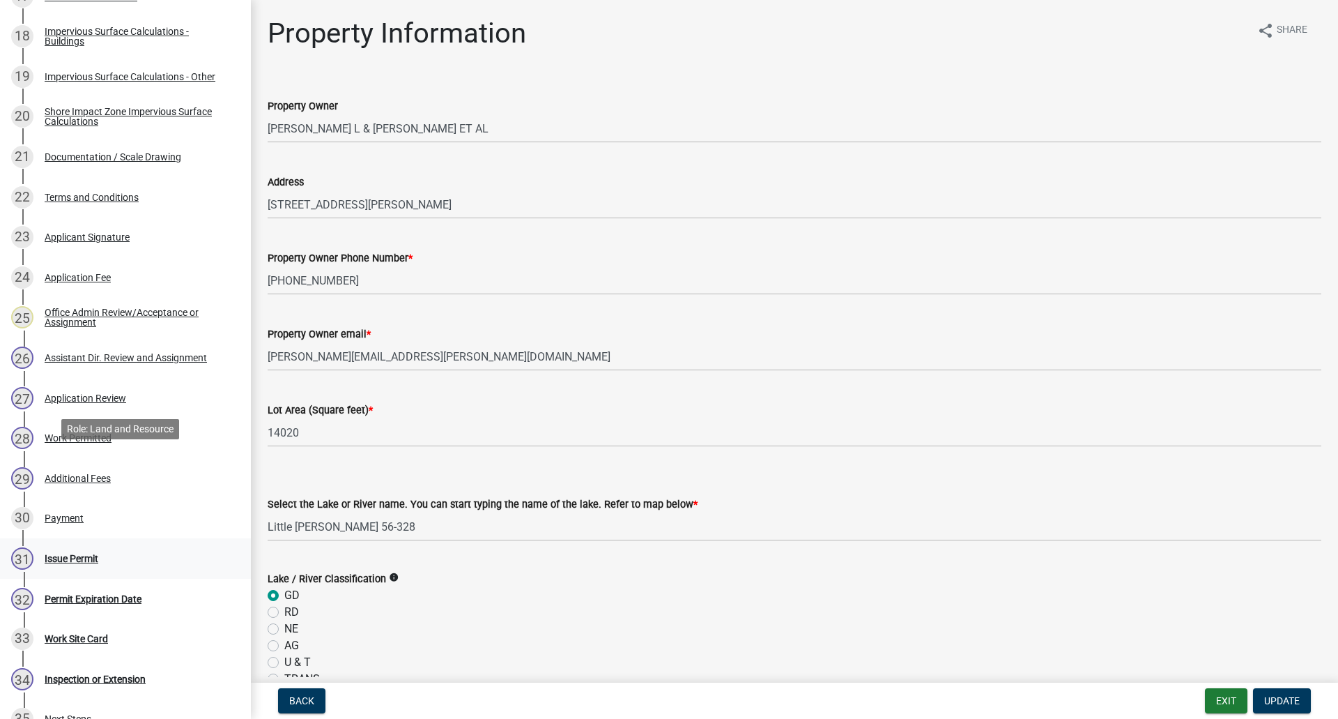
scroll to position [966, 0]
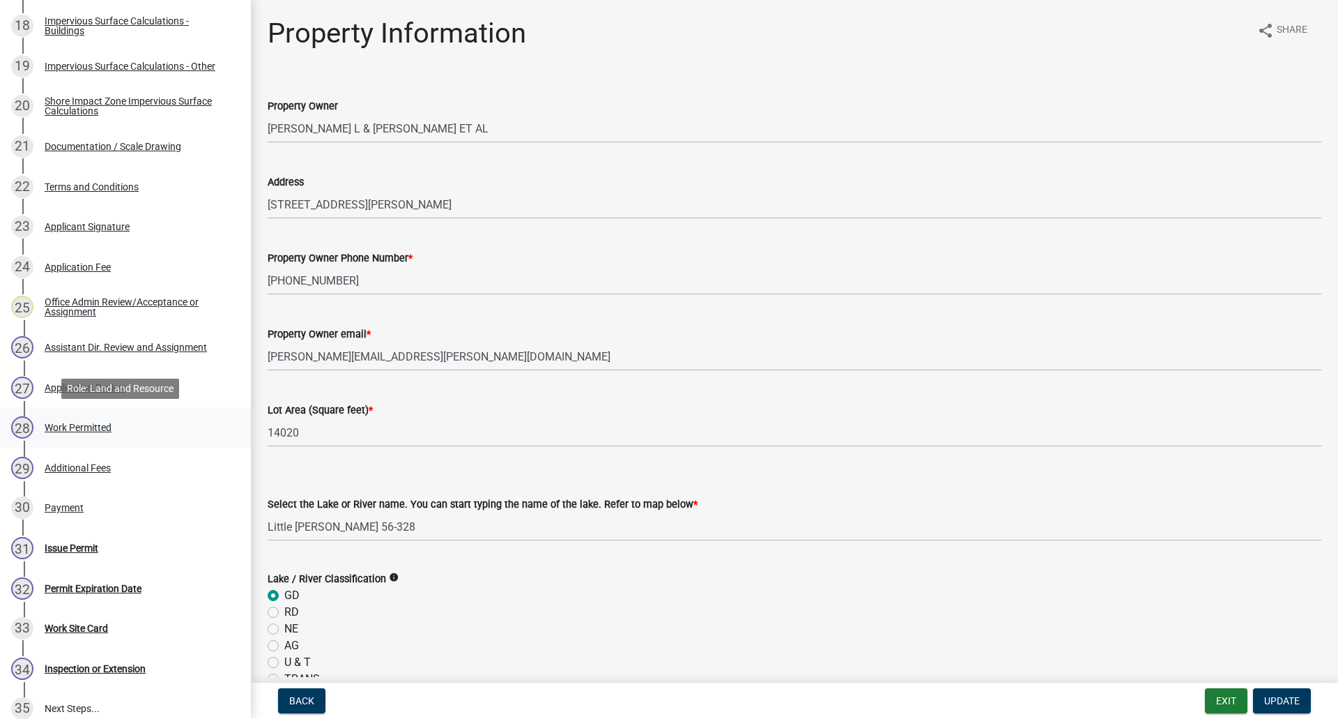
click at [98, 429] on div "Work Permitted" at bounding box center [78, 427] width 67 height 10
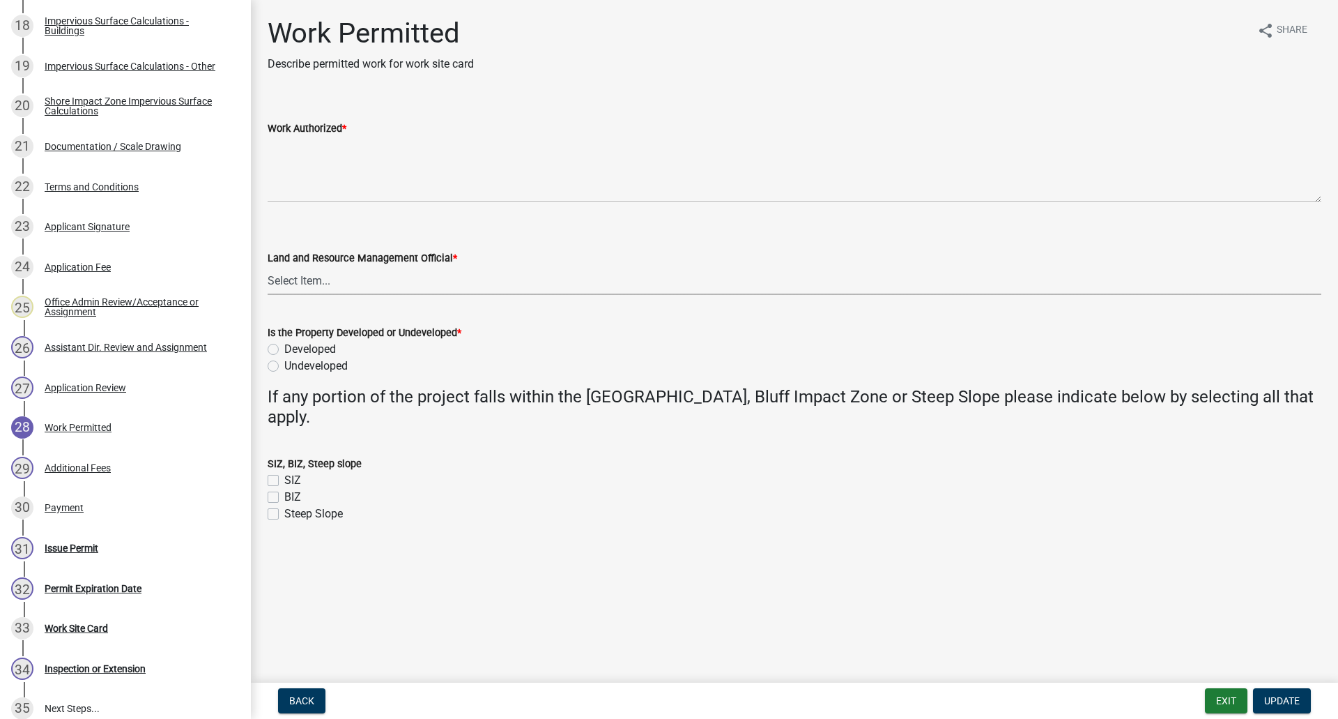
click at [318, 286] on select "Select Item... [PERSON_NAME] [PERSON_NAME] [PERSON_NAME] [PERSON_NAME] [PERSON_…" at bounding box center [795, 280] width 1054 height 29
click at [268, 266] on select "Select Item... [PERSON_NAME] [PERSON_NAME] [PERSON_NAME] [PERSON_NAME] [PERSON_…" at bounding box center [795, 280] width 1054 height 29
select select "f66be788-4dd6-459d-a9ec-6d83f4dfb709"
click at [284, 349] on label "Developed" at bounding box center [310, 349] width 52 height 17
click at [284, 349] on input "Developed" at bounding box center [288, 345] width 9 height 9
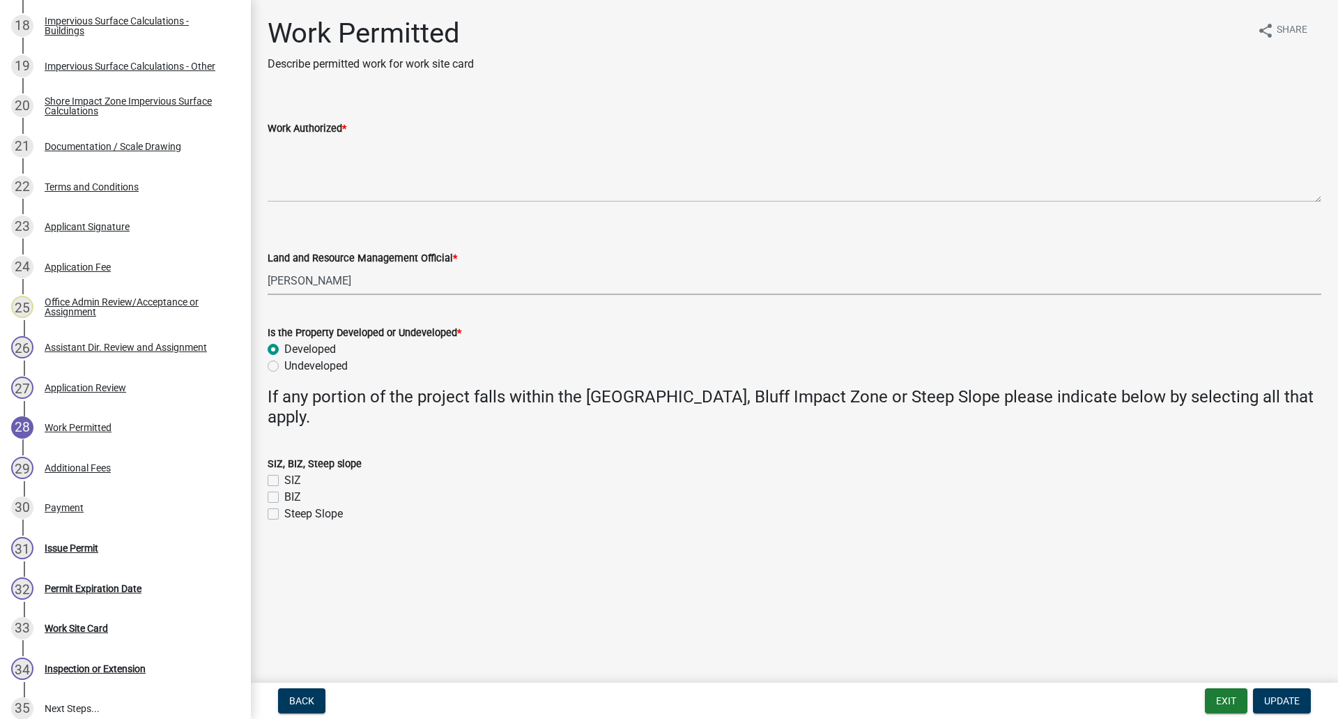
radio input "true"
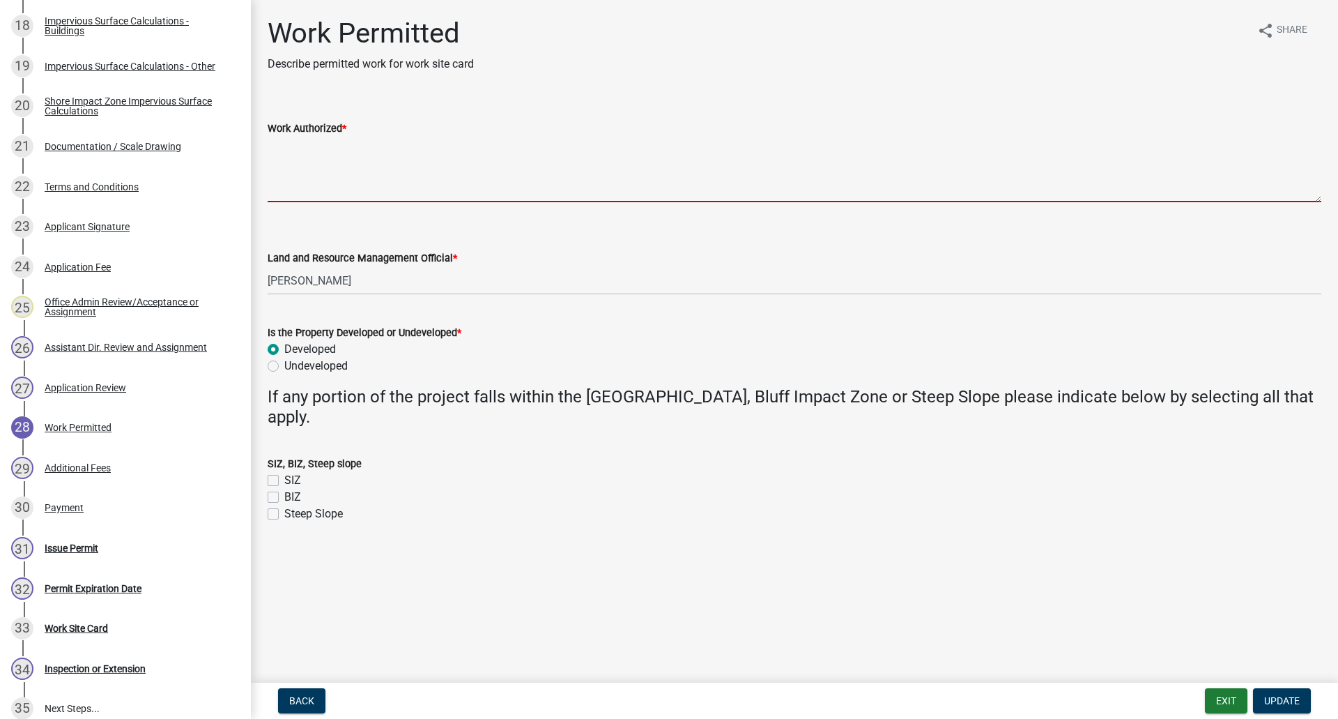
click at [291, 155] on textarea "Work Authorized *" at bounding box center [795, 170] width 1054 height 66
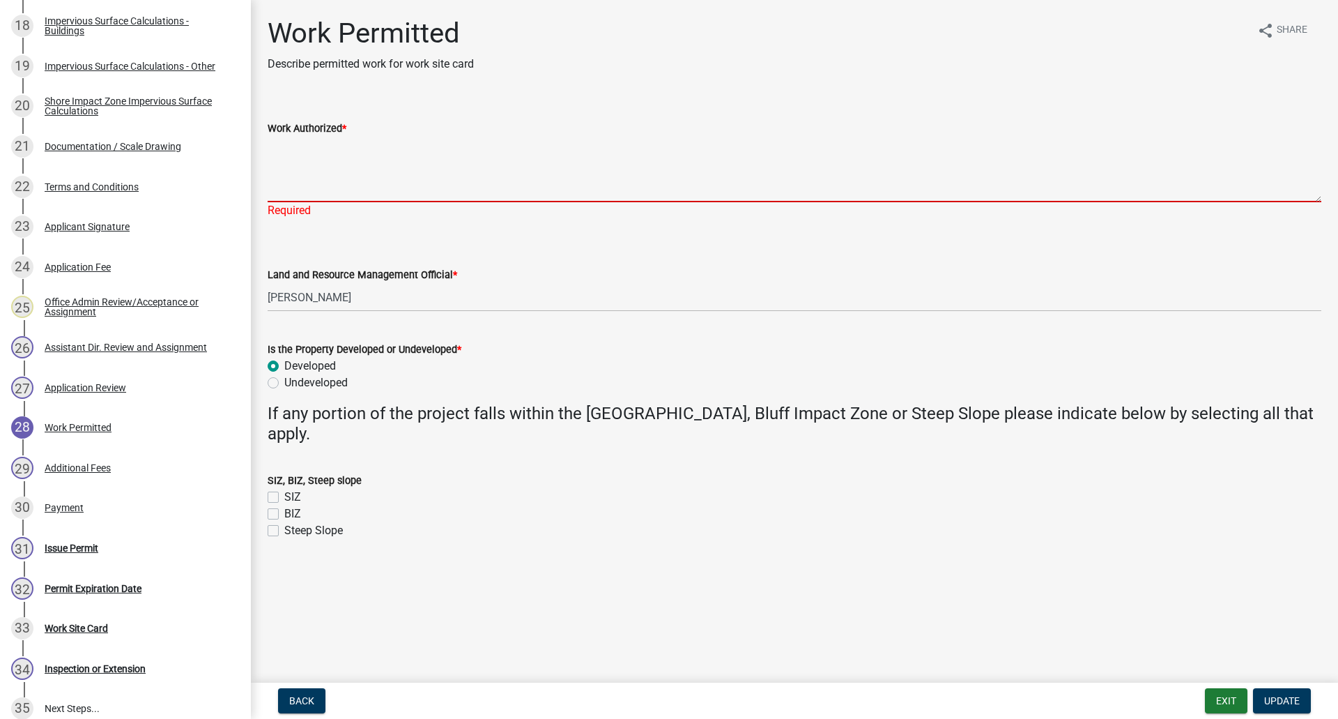
click at [308, 162] on textarea "Work Authorized *" at bounding box center [795, 170] width 1054 height 66
paste textarea "Raised Paver Patio 19 X 13 X Avg 1.5 Height 25 X 4 Flag Stone Walkway"
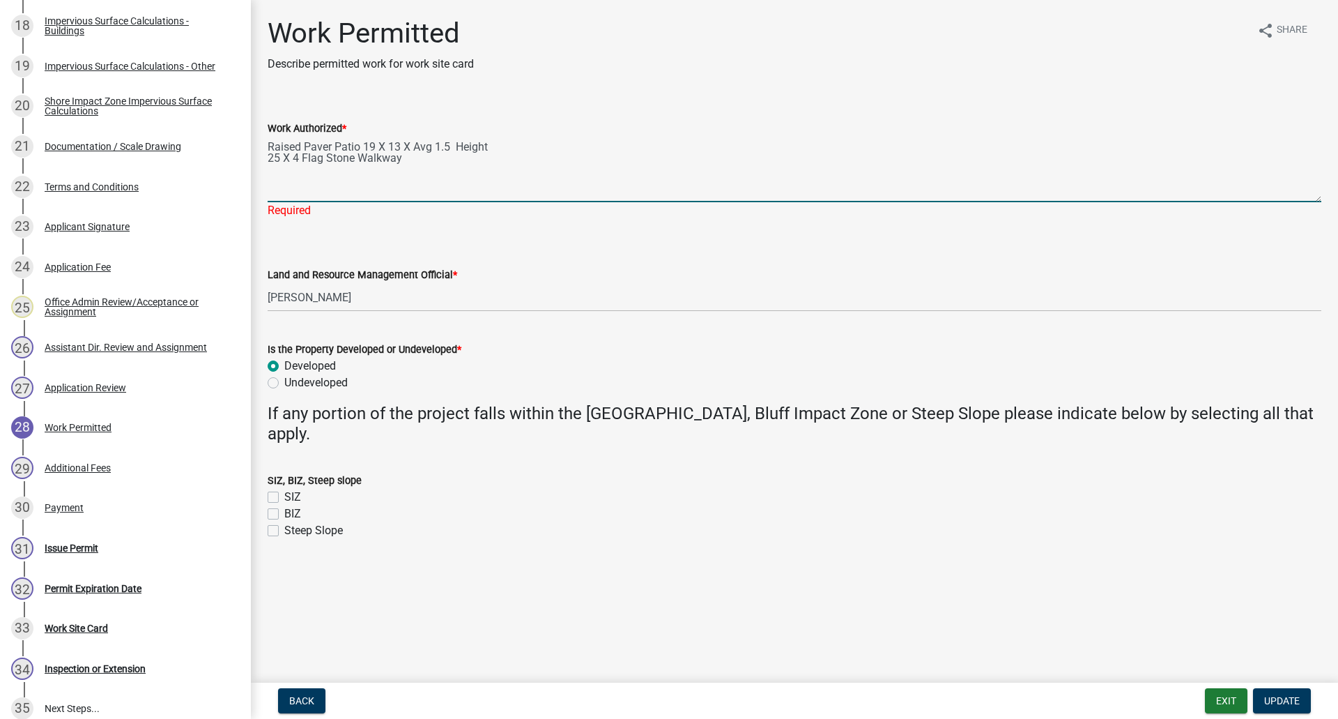
click at [268, 144] on textarea "Raised Paver Patio 19 X 13 X Avg 1.5 Height 25 X 4 Flag Stone Walkway" at bounding box center [795, 170] width 1054 height 66
click at [359, 146] on textarea "Construct a raised paver patio 19 X 13 X Avg 1.5 Height 25 X 4 Flag Stone Walkw…" at bounding box center [795, 170] width 1054 height 66
click at [499, 147] on textarea "Construct a raised 13x19 paver patio 19 X 13 X Avg 1.5 Height 25 X 4 Flag Stone…" at bounding box center [795, 170] width 1054 height 66
click at [539, 144] on textarea "Construct a raised 13x19 paver patio. Avg 1.5 Height 25 X 4 Flag Stone Walkway" at bounding box center [795, 170] width 1054 height 66
click at [268, 155] on textarea "Construct a raised 13x19 paver patio and 25 X 4 Flag Stone Walkway" at bounding box center [795, 170] width 1054 height 66
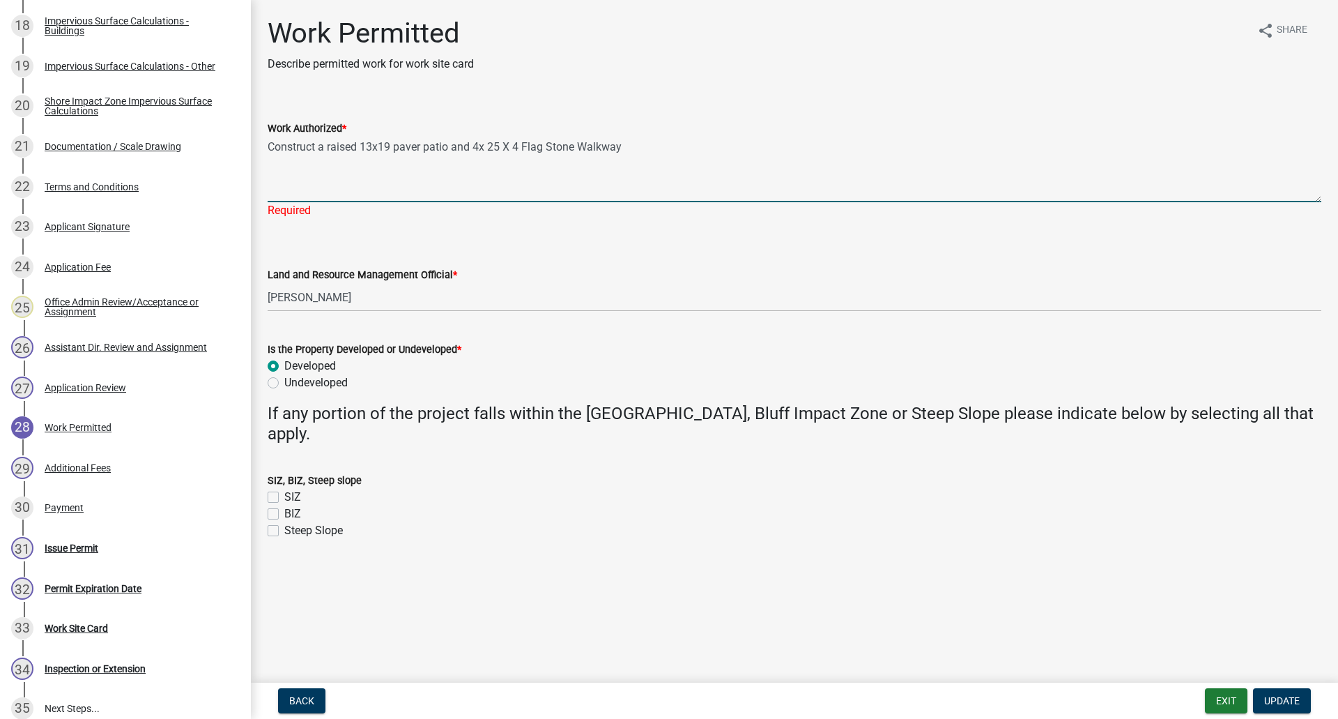
click at [514, 146] on textarea "Construct a raised 13x19 paver patio and 4x 25 X 4 Flag Stone Walkway" at bounding box center [795, 170] width 1054 height 66
click at [507, 146] on textarea "Construct a raised 13x19 paver patio and 4x 25 Flag Stone Walkway" at bounding box center [795, 170] width 1054 height 66
click at [531, 146] on textarea "Construct a raised 13x19 paver patio and 4x 25 flag Stone Walkway" at bounding box center [795, 170] width 1054 height 66
click at [560, 147] on textarea "Construct a raised 13x19 paver patio and 4x 25 flag stone Walkway" at bounding box center [795, 170] width 1054 height 66
click at [605, 142] on textarea "Construct a raised 13x19 paver patio and 4x 25 flag stone walkway" at bounding box center [795, 170] width 1054 height 66
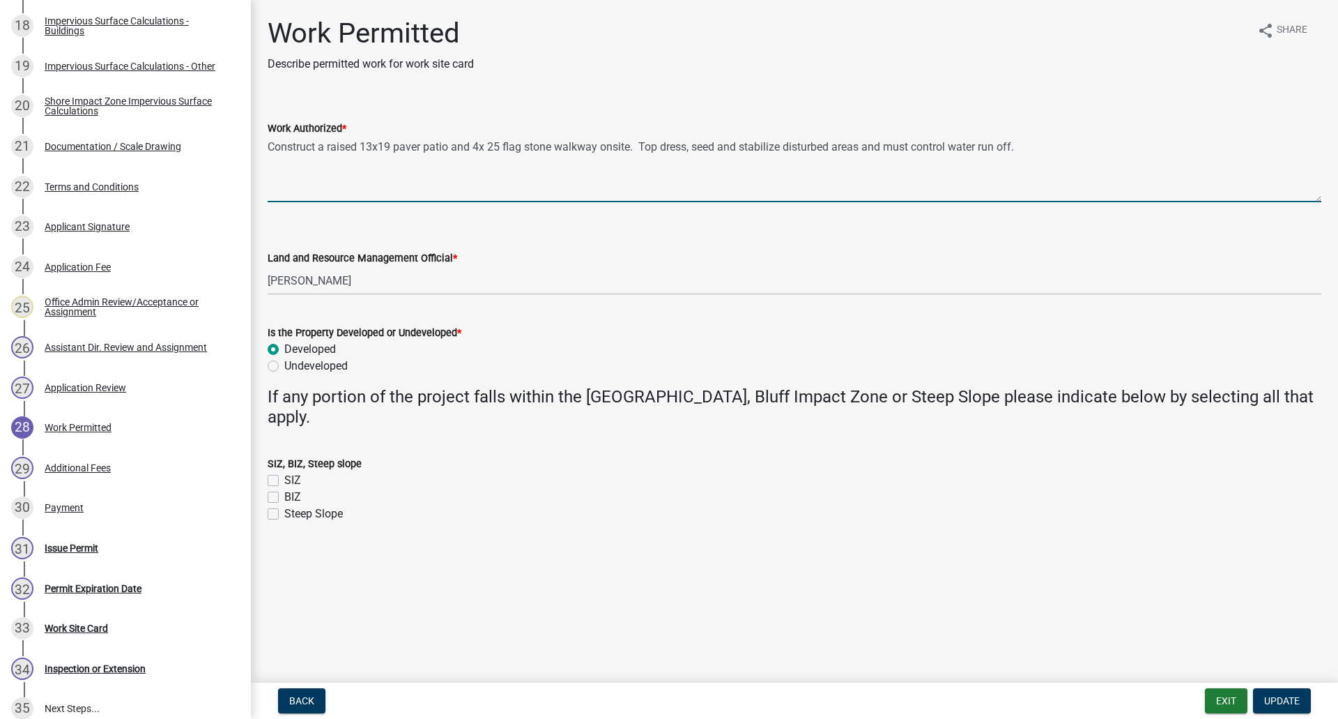
click at [1068, 155] on textarea "Construct a raised 13x19 paver patio and 4x 25 flag stone walkway onsite. Top d…" at bounding box center [795, 170] width 1054 height 66
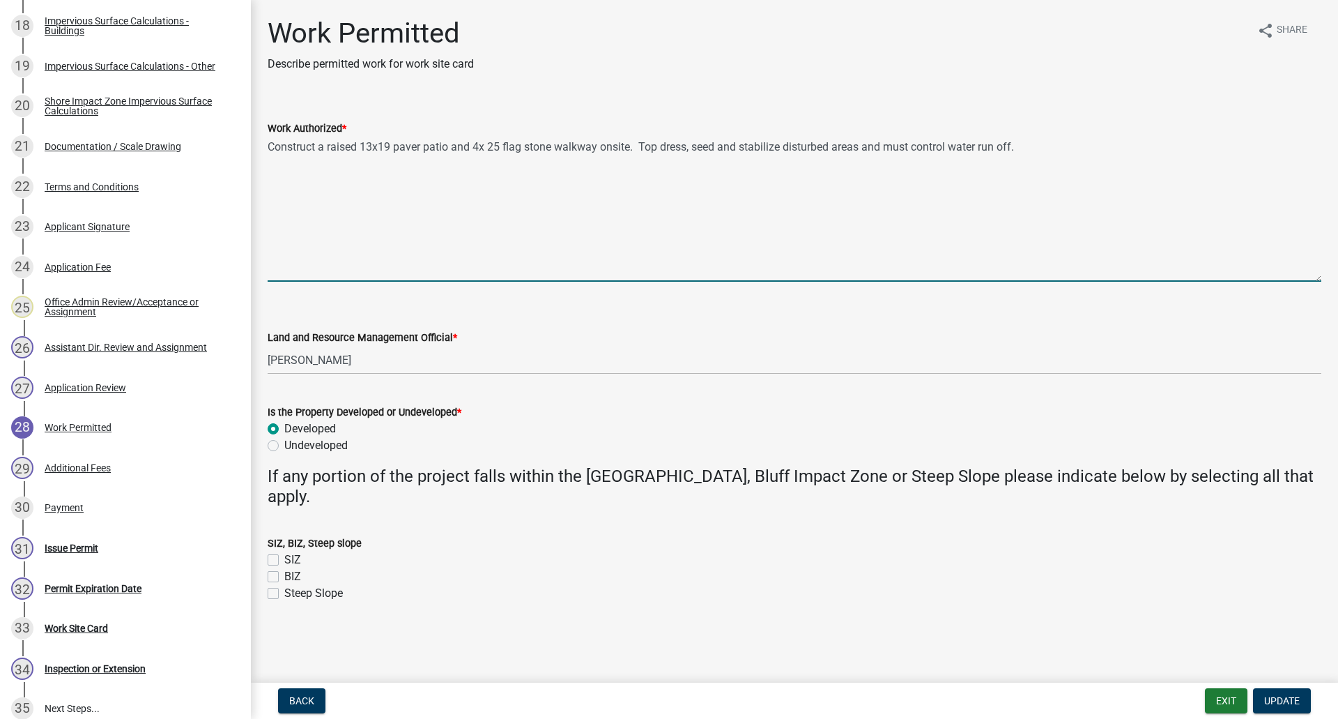
drag, startPoint x: 1316, startPoint y: 195, endPoint x: 1338, endPoint y: 275, distance: 82.4
click at [1327, 275] on div "Work Permitted Describe permitted work for work site card share Share Work Auth…" at bounding box center [794, 322] width 1087 height 610
click at [367, 171] on textarea "Construct a raised 13x19 paver patio and 4x 25 flag stone walkway onsite. Top d…" at bounding box center [795, 209] width 1054 height 145
paste textarea "Base for raised paver patio"
click at [356, 183] on textarea "Construct a raised 13x19 paver patio and 4x 25 flag stone walkway onsite. Top d…" at bounding box center [795, 209] width 1054 height 145
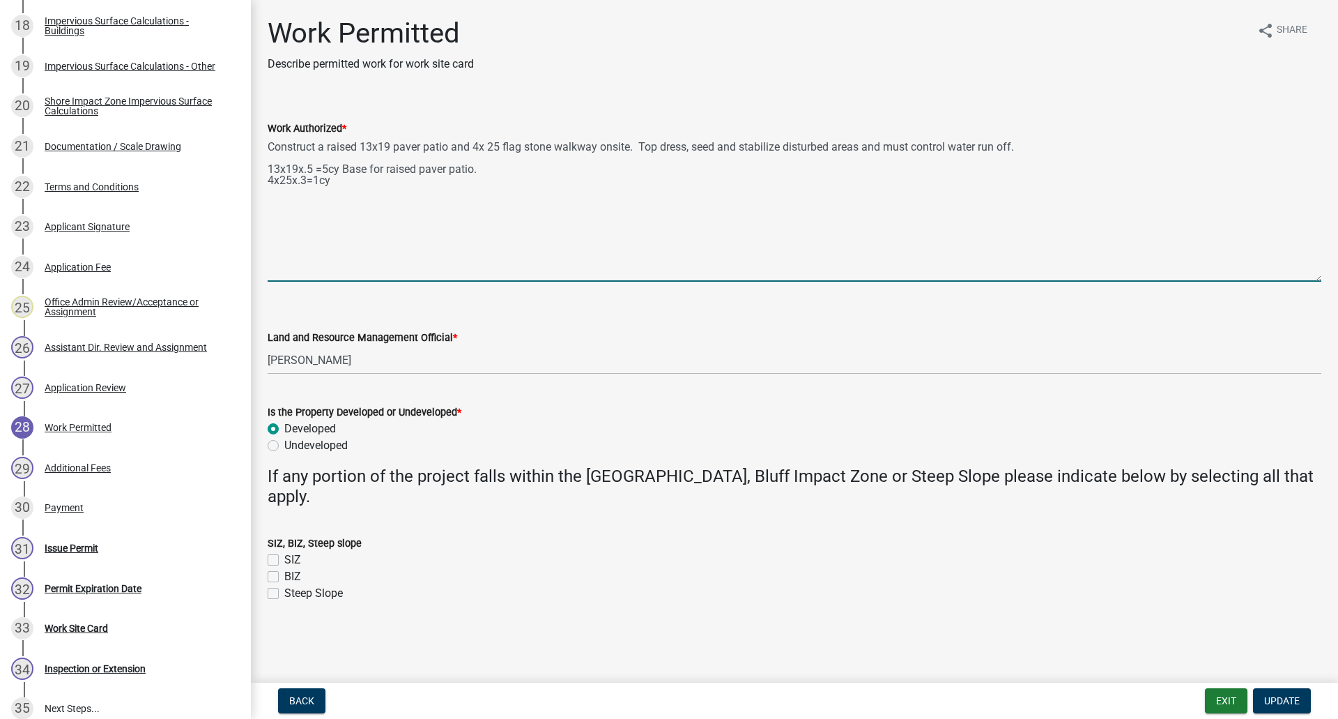
paste textarea "Spaced out flagstone stepping stones"
click at [553, 185] on textarea "Construct a raised 13x19 paver patio and 4x 25 flag stone walkway onsite. Top d…" at bounding box center [795, 209] width 1054 height 145
click at [349, 190] on textarea "Construct a raised 13x19 paver patio and 4x 25 flag stone walkway onsite. Top d…" at bounding box center [795, 209] width 1054 height 145
paste textarea "Raised paver patio base"
click at [339, 230] on textarea "Construct a raised 13x19 paver patio and 4x 25 flag stone walkway onsite. Top d…" at bounding box center [795, 209] width 1054 height 145
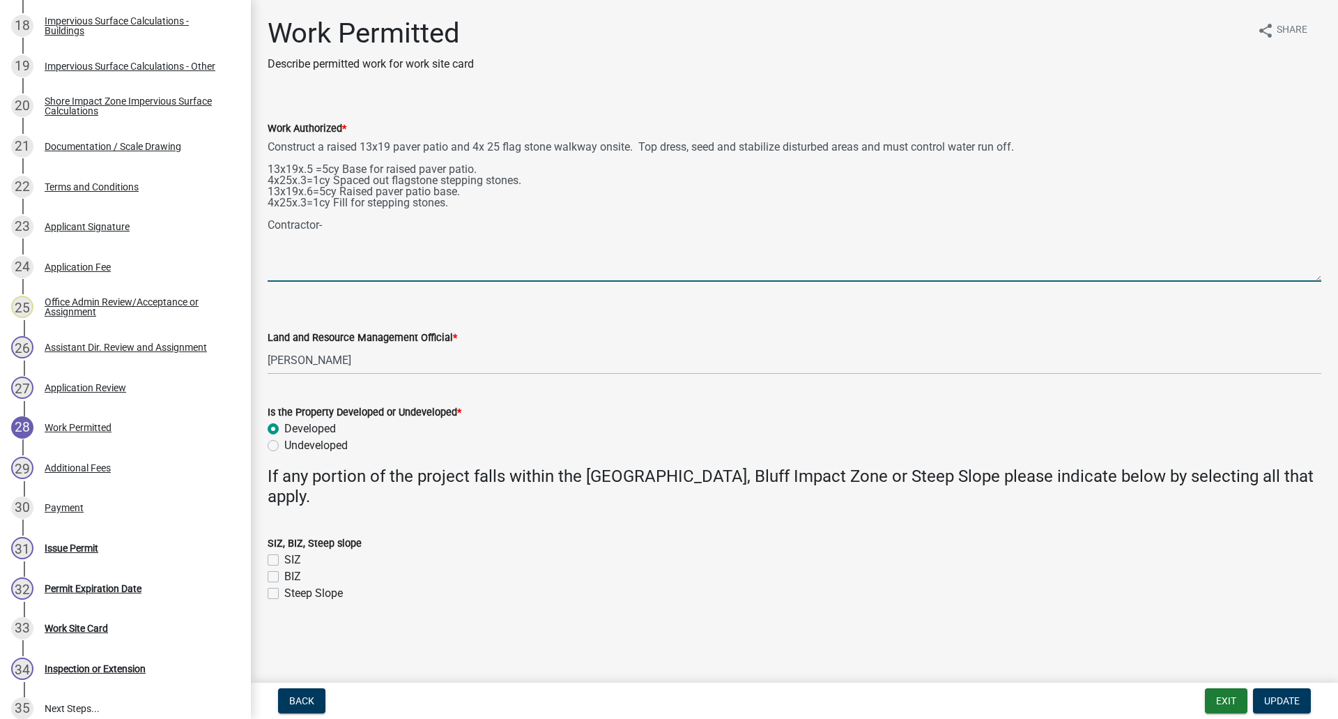
paste textarea "Lakeside Outdoor Solutions"
type textarea "Construct a raised 13x19 paver patio and 4x 25 flag stone walkway onsite. Top d…"
click at [1286, 696] on span "Update" at bounding box center [1282, 700] width 36 height 11
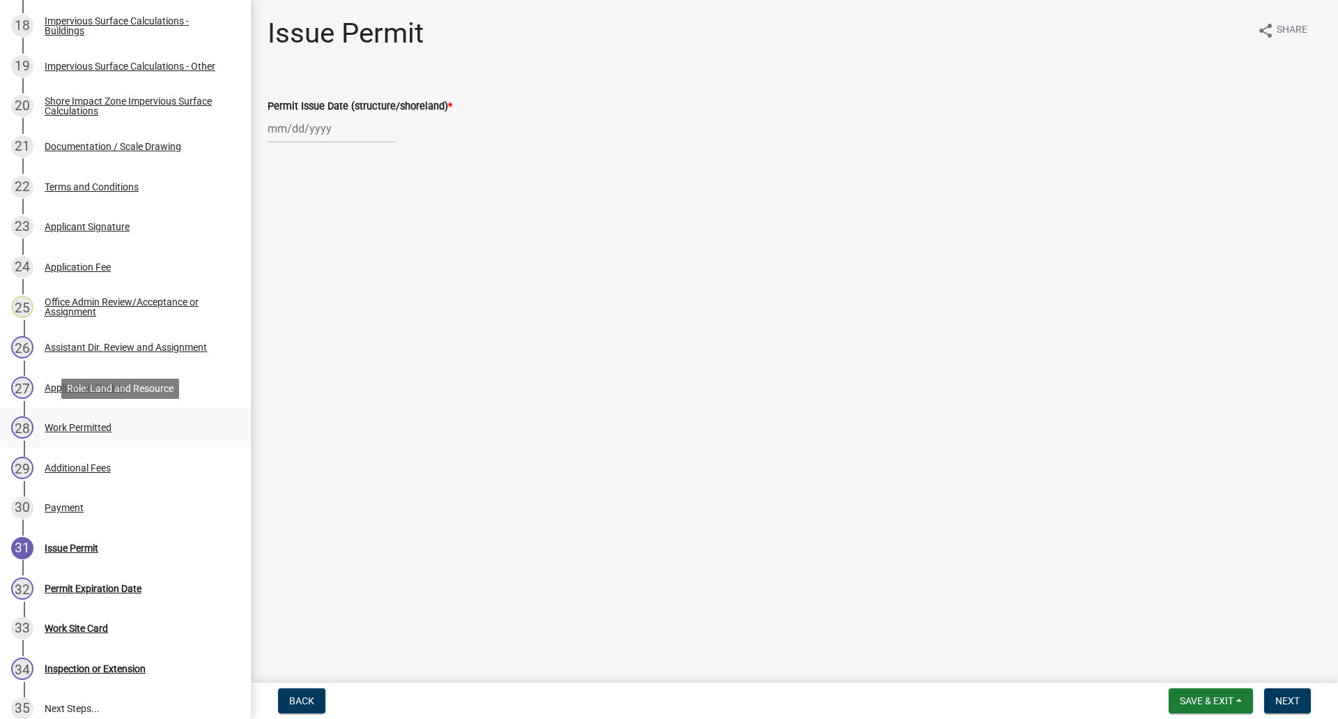
click at [96, 425] on div "Work Permitted" at bounding box center [78, 427] width 67 height 10
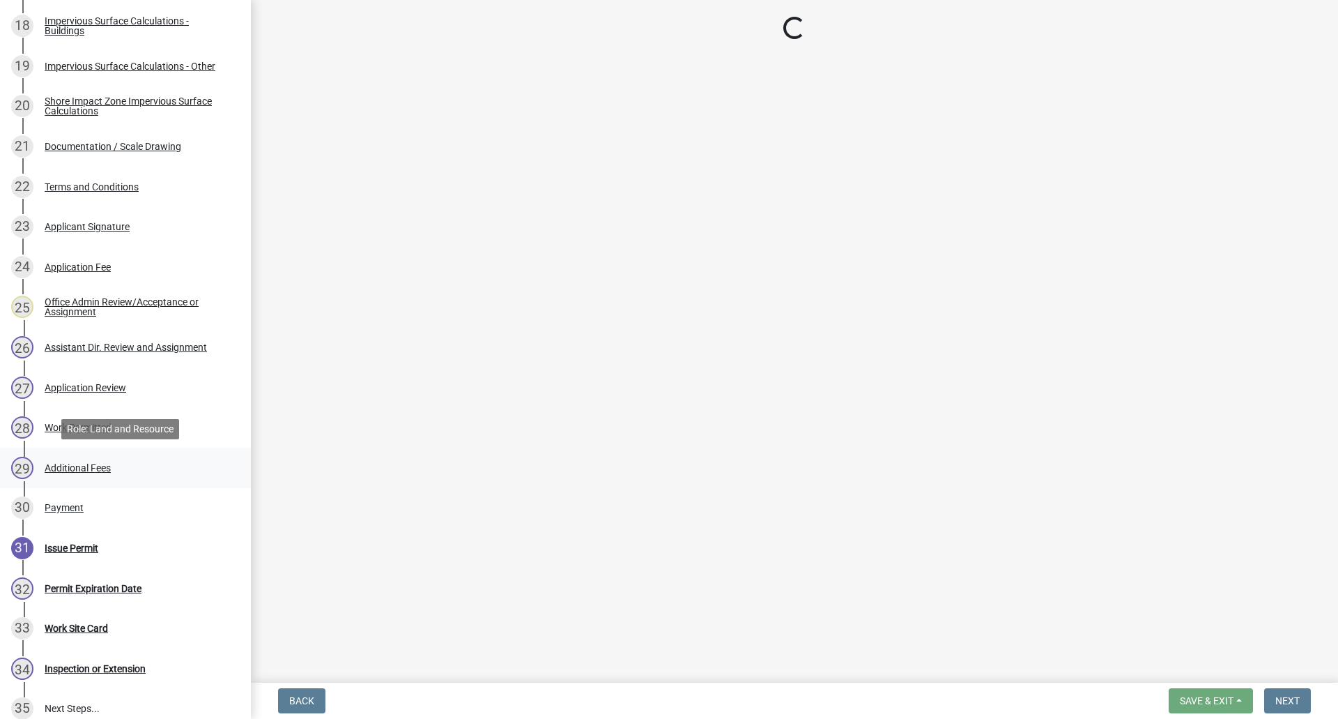
select select "f66be788-4dd6-459d-a9ec-6d83f4dfb709"
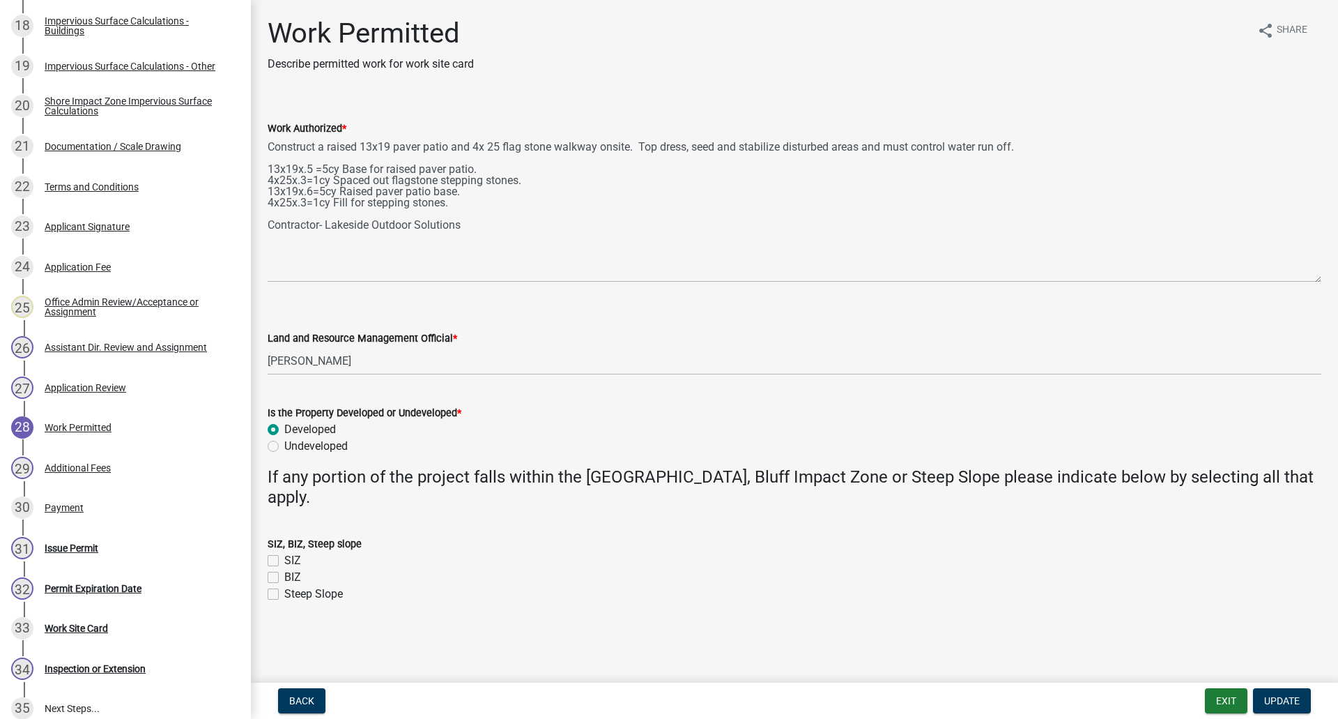
drag, startPoint x: 1318, startPoint y: 200, endPoint x: 1304, endPoint y: 280, distance: 81.4
click at [1304, 280] on textarea "Construct a raised 13x19 paver patio and 4x 25 flag stone walkway onsite. Top d…" at bounding box center [795, 210] width 1054 height 146
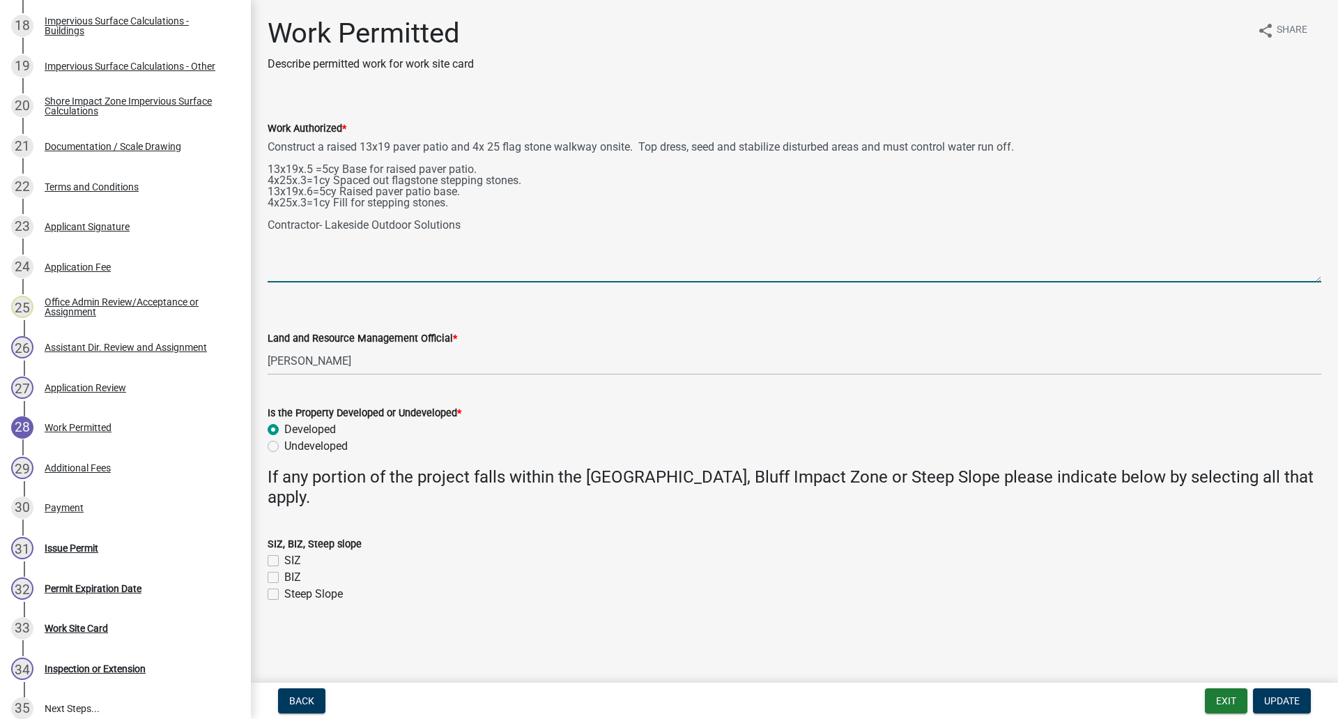
click at [491, 146] on textarea "Construct a raised 13x19 paver patio and 4x 25 flag stone walkway onsite. Top d…" at bounding box center [795, 210] width 1054 height 146
type textarea "Construct a raised 13x19 paver patio and 4x25 flag stone walkway onsite. Top dr…"
click at [1267, 696] on span "Update" at bounding box center [1282, 700] width 36 height 11
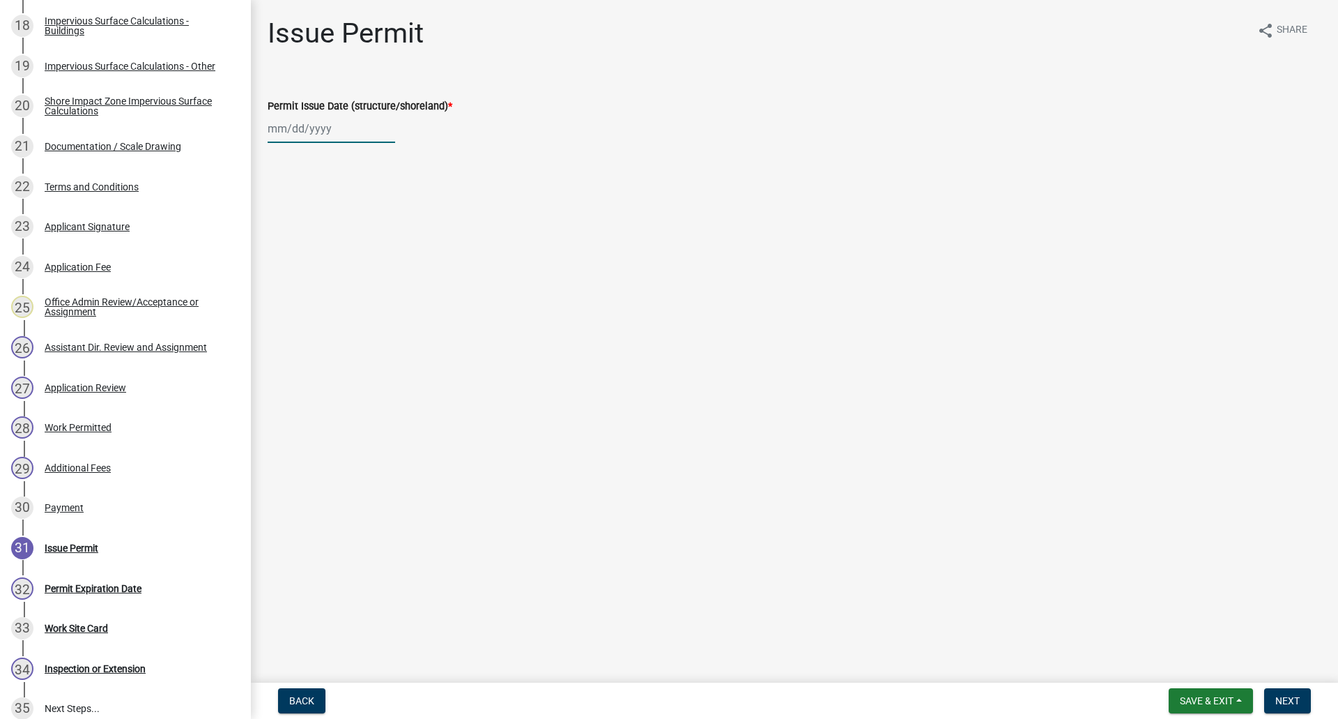
click at [283, 132] on div at bounding box center [332, 128] width 128 height 29
select select "8"
select select "2025"
click at [303, 269] on div "19" at bounding box center [304, 270] width 22 height 22
type input "[DATE]"
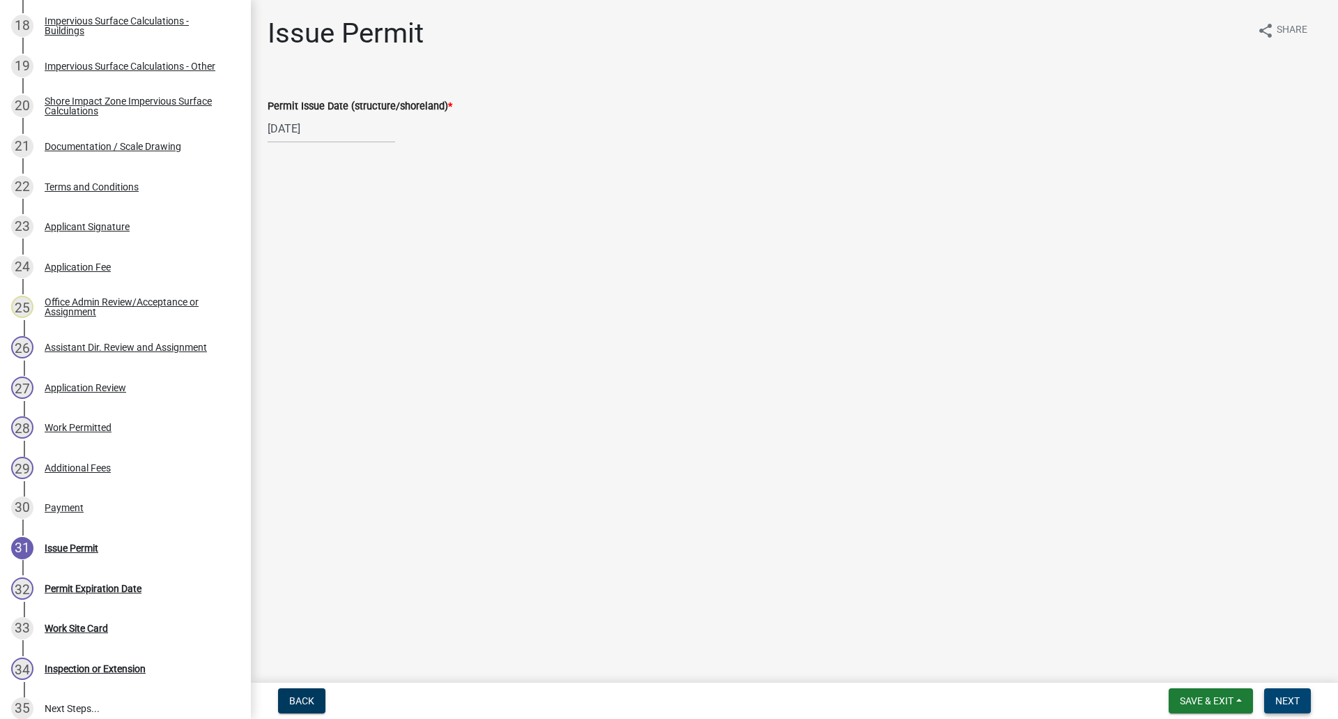
click at [1281, 693] on button "Next" at bounding box center [1287, 700] width 47 height 25
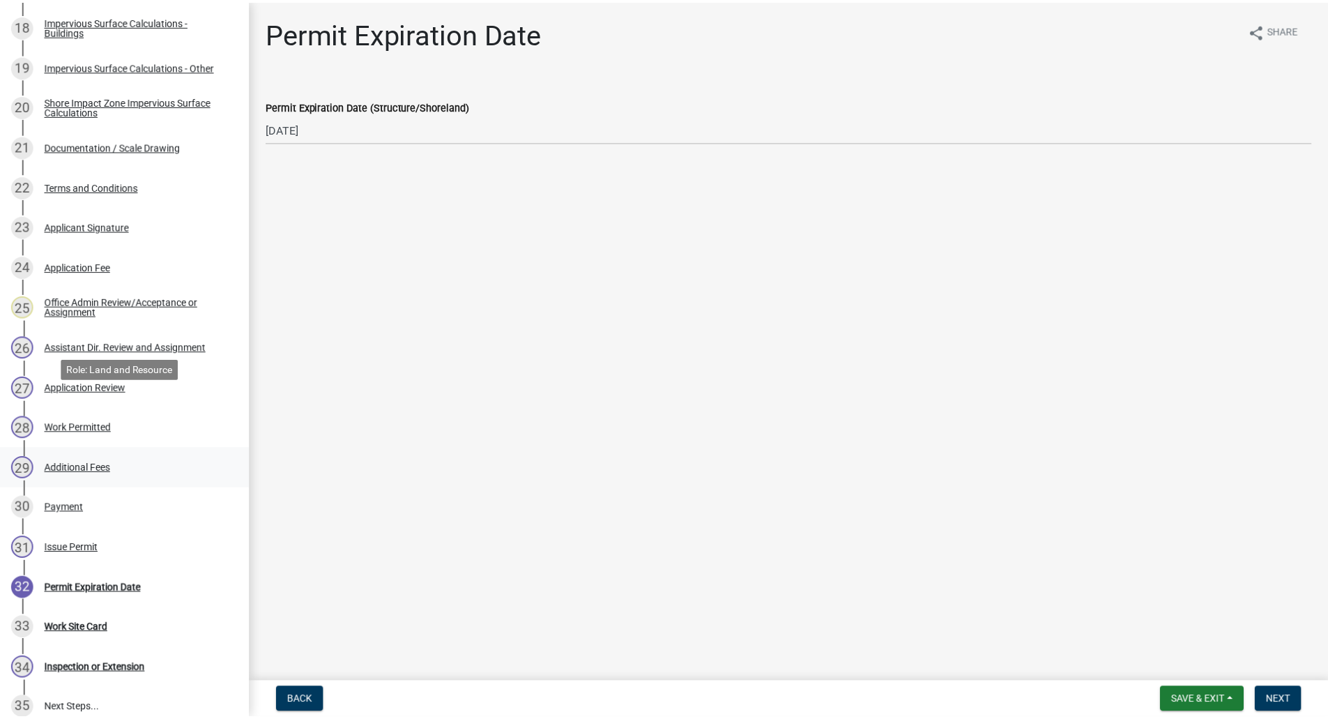
scroll to position [1106, 0]
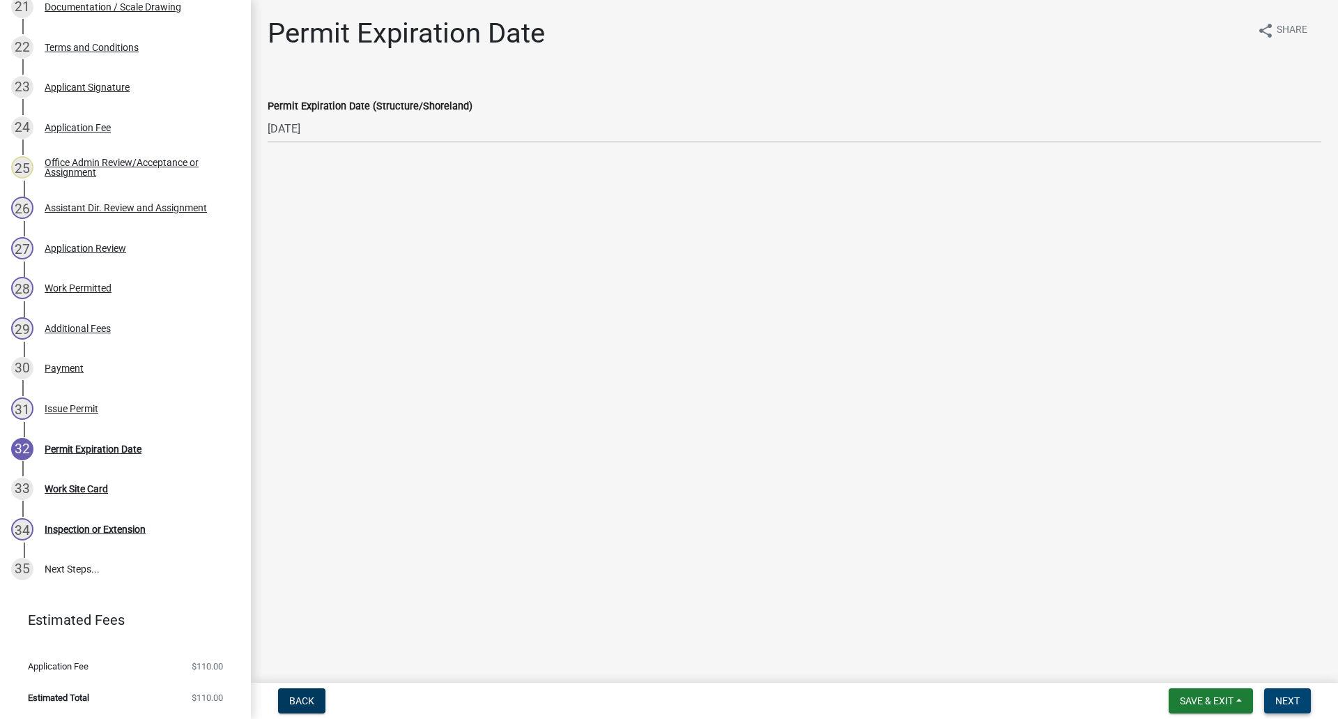
click at [1292, 696] on span "Next" at bounding box center [1288, 700] width 24 height 11
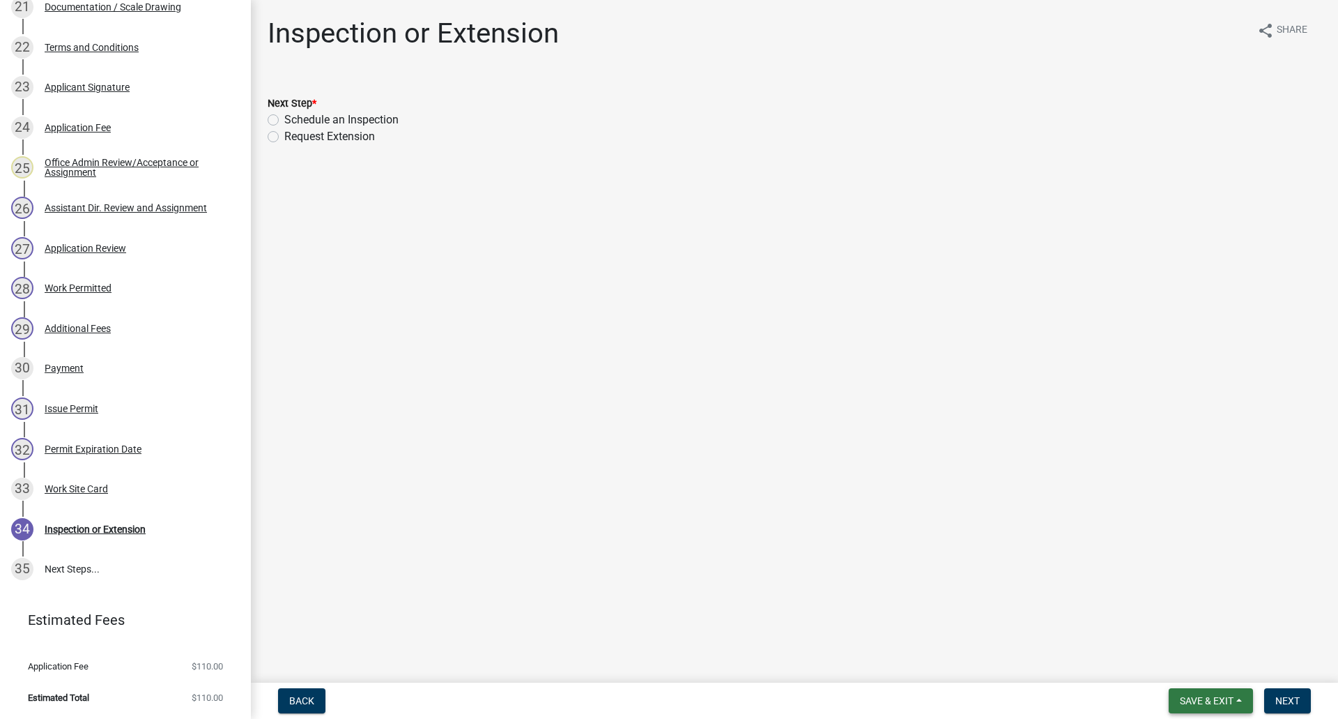
click at [1214, 702] on span "Save & Exit" at bounding box center [1207, 700] width 54 height 11
click at [1209, 668] on button "Save & Exit" at bounding box center [1198, 664] width 112 height 33
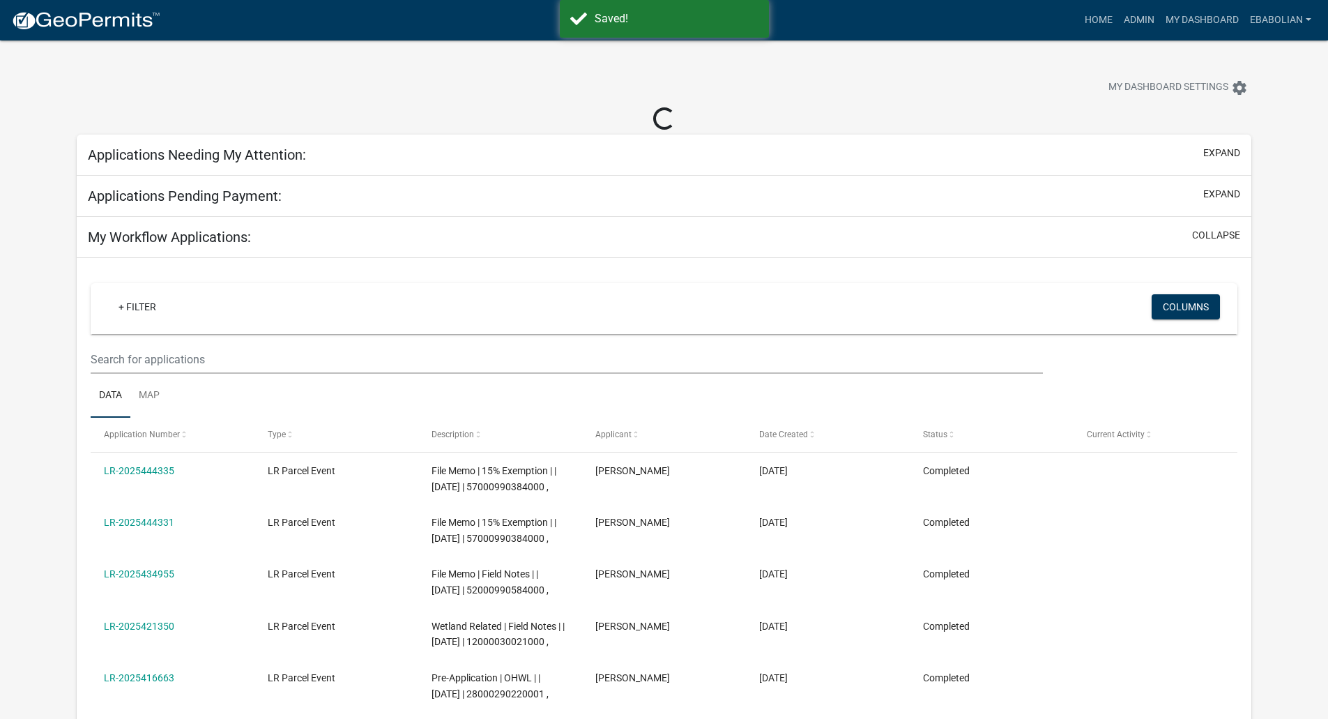
select select "3: 100"
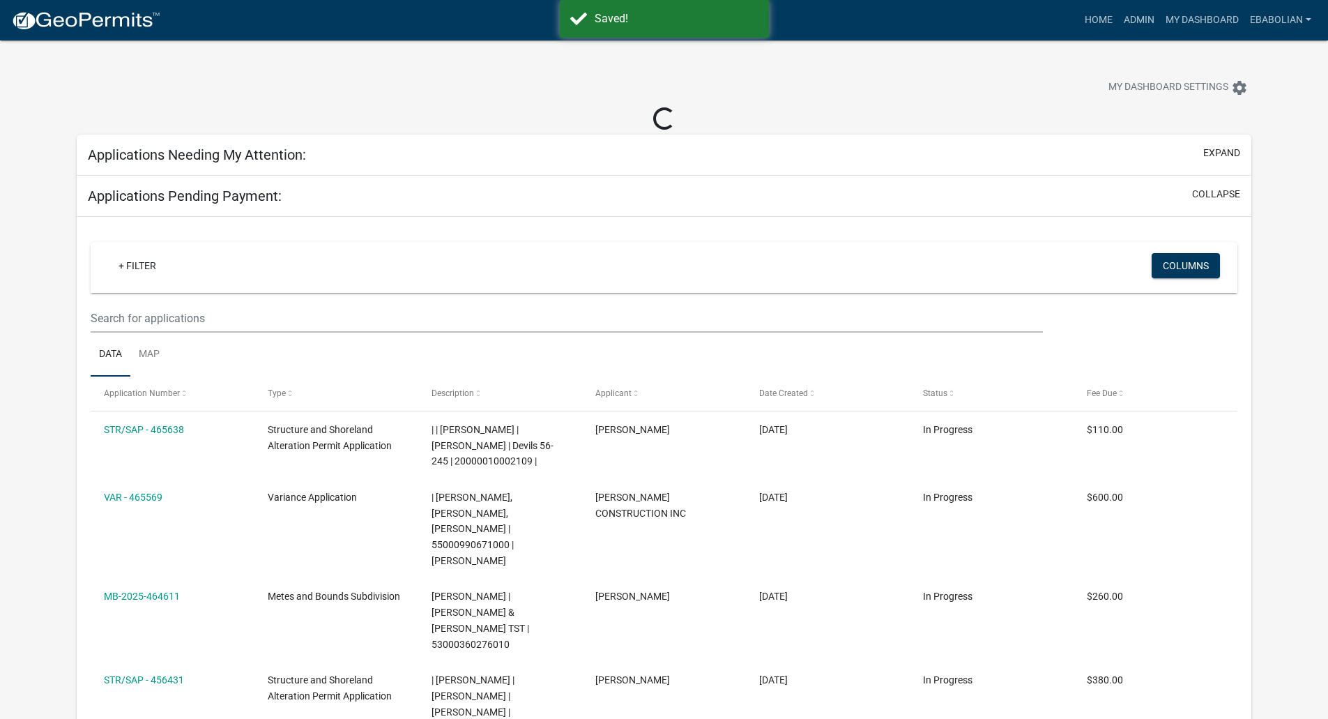
select select "3: 100"
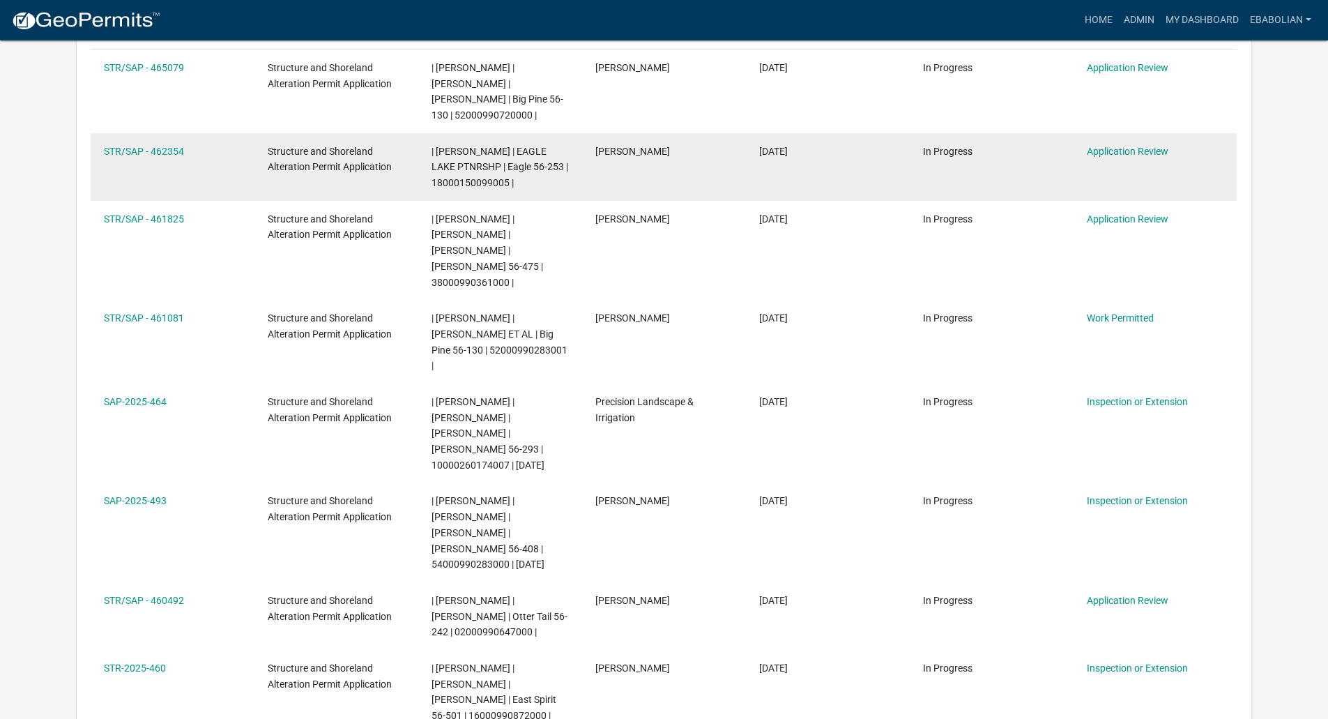
scroll to position [349, 0]
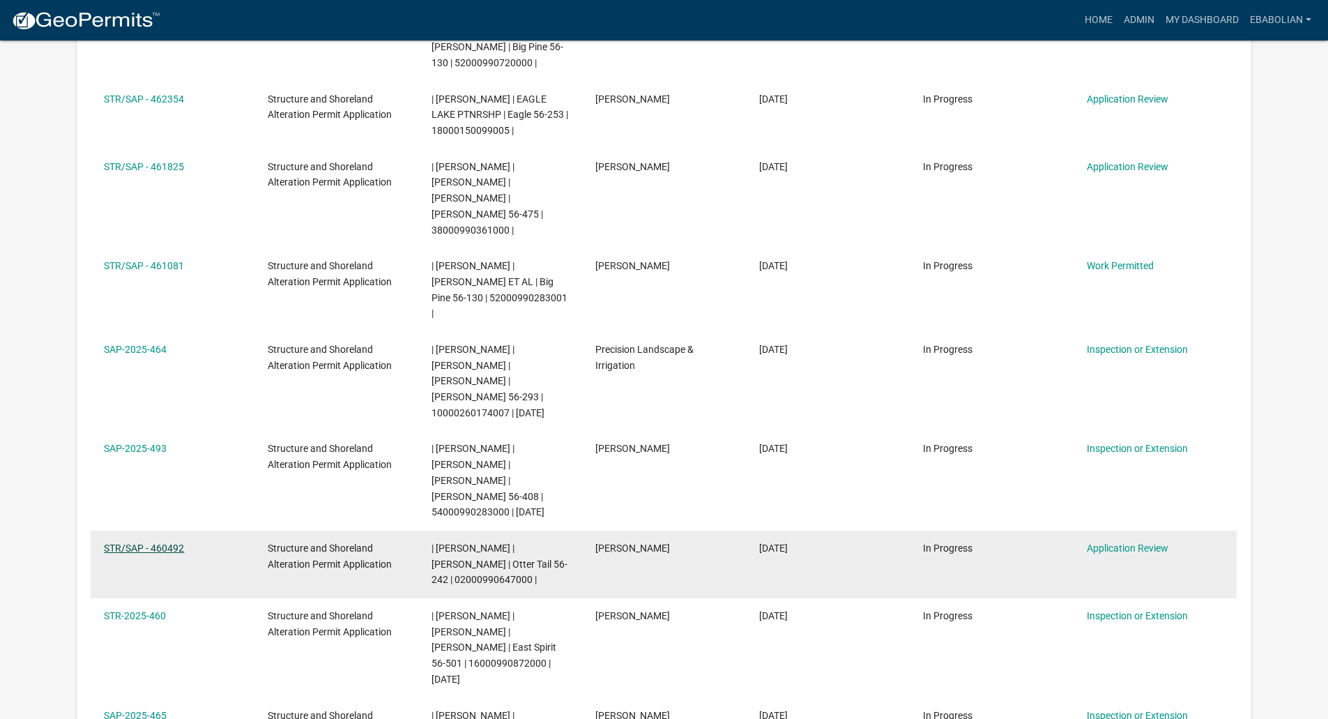
click at [178, 542] on link "STR/SAP - 460492" at bounding box center [144, 547] width 80 height 11
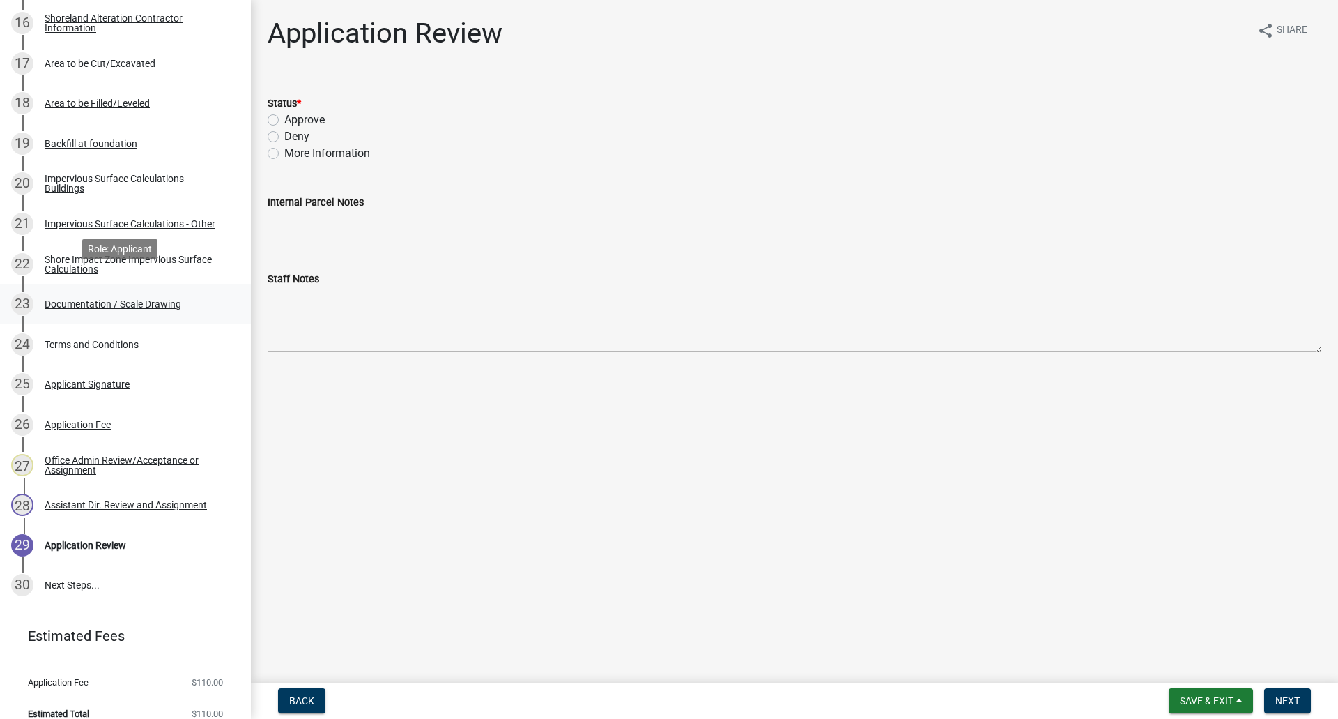
scroll to position [905, 0]
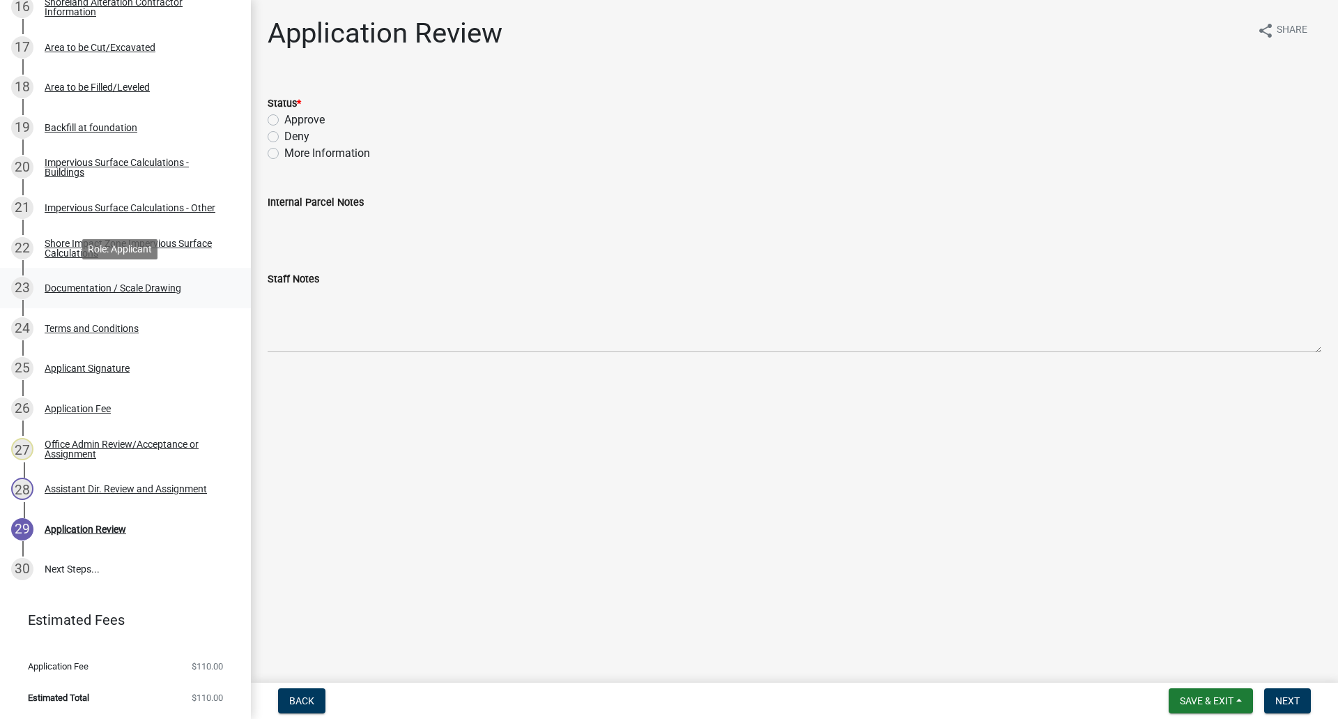
click at [162, 288] on div "Documentation / Scale Drawing" at bounding box center [113, 288] width 137 height 10
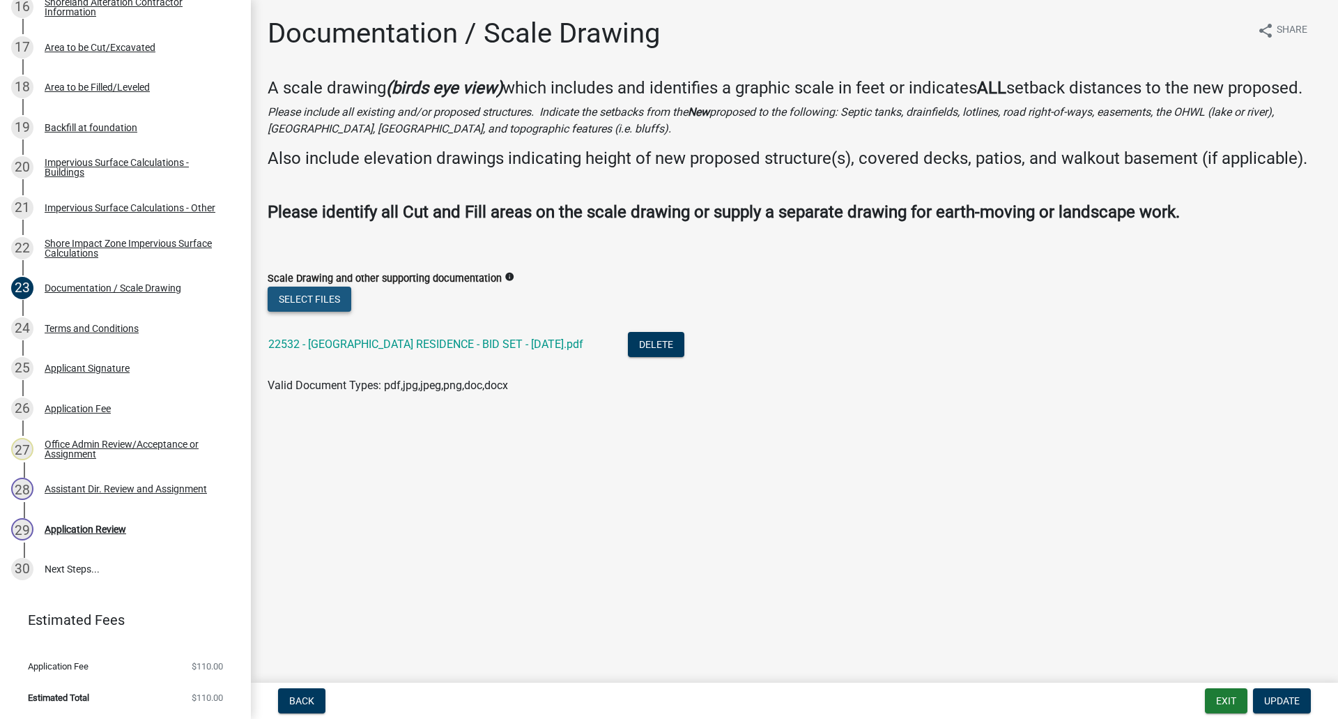
click at [316, 302] on button "Select files" at bounding box center [310, 298] width 84 height 25
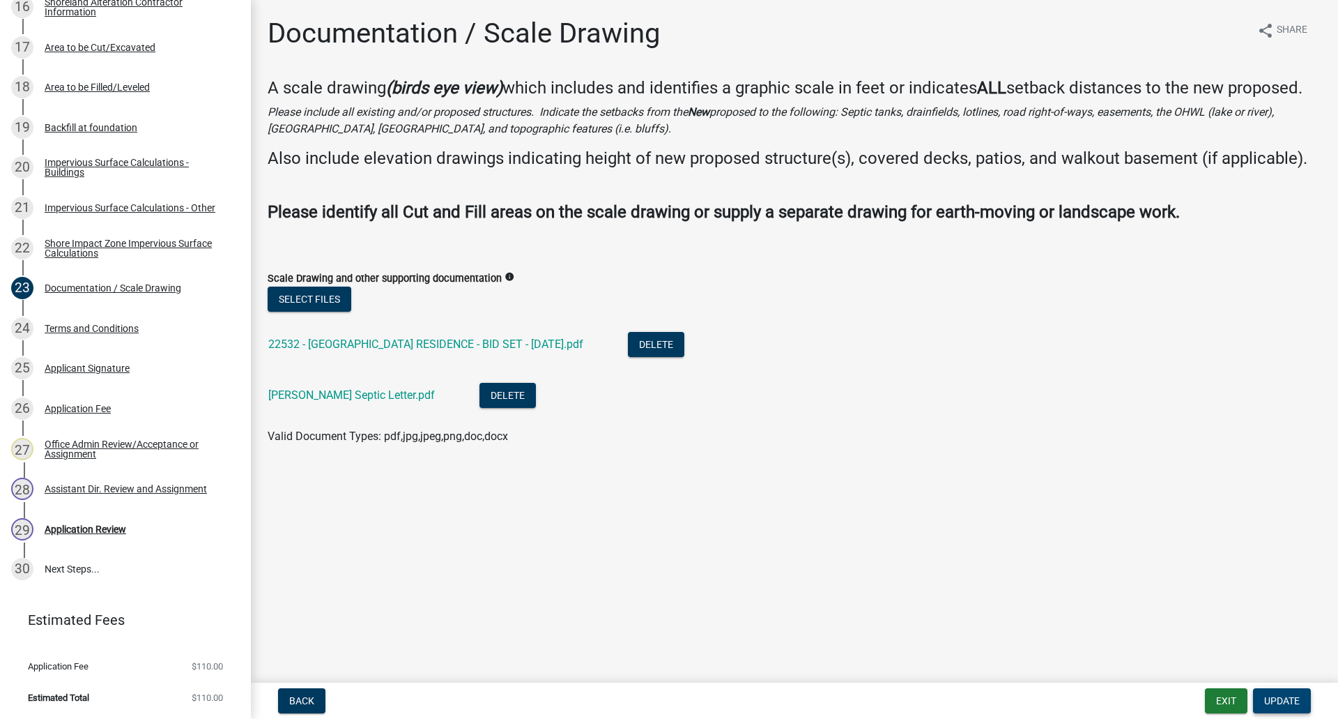
click at [1278, 697] on span "Update" at bounding box center [1282, 700] width 36 height 11
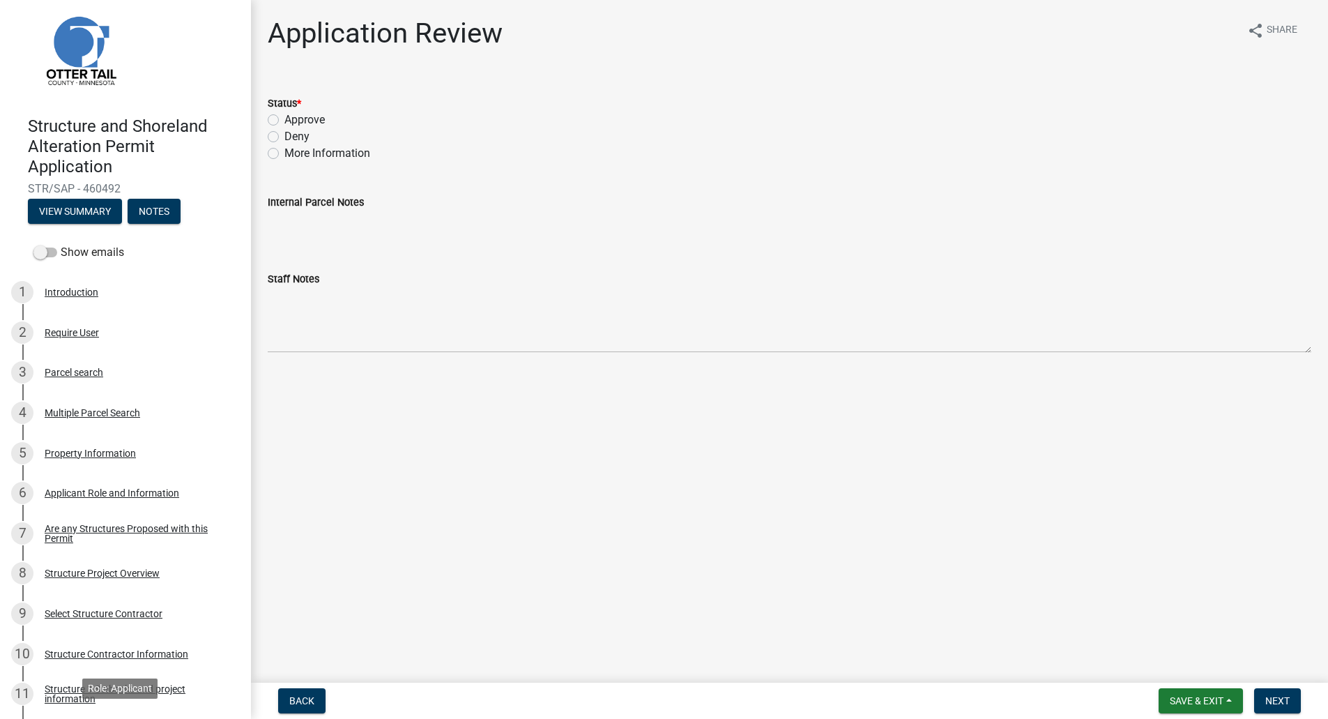
scroll to position [0, 0]
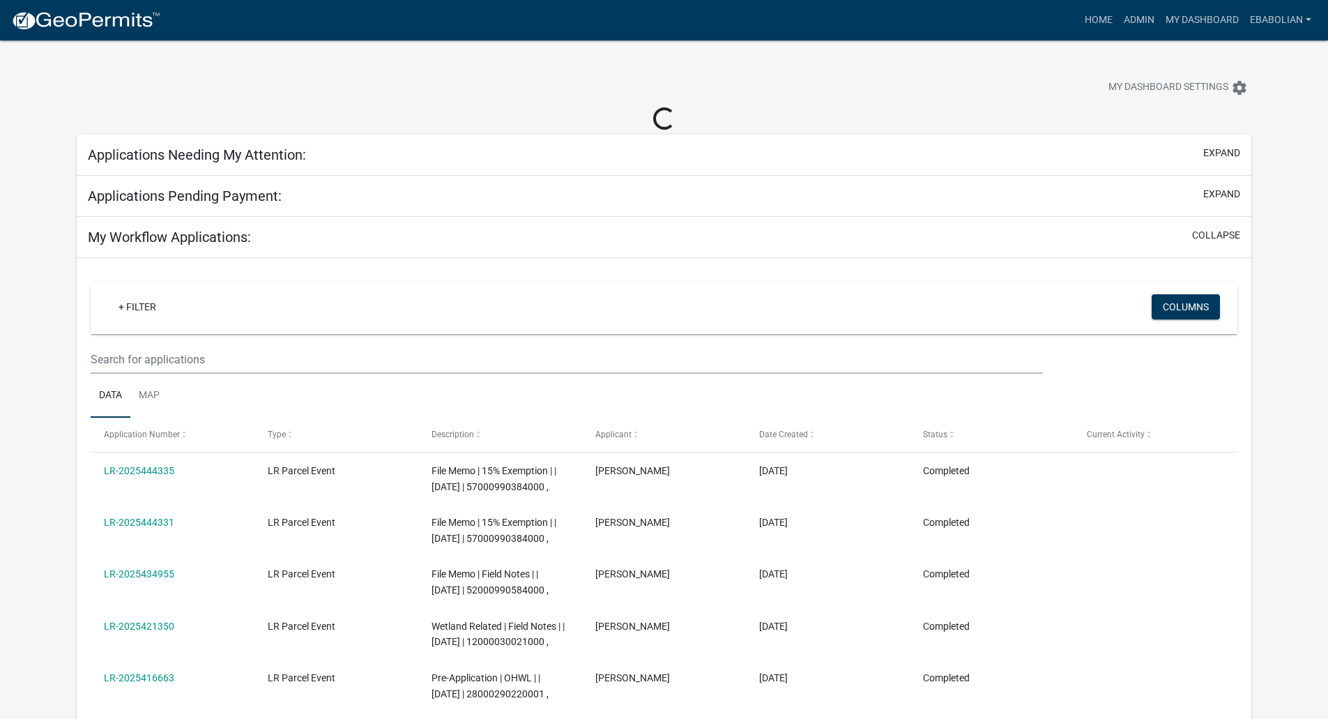
select select "3: 100"
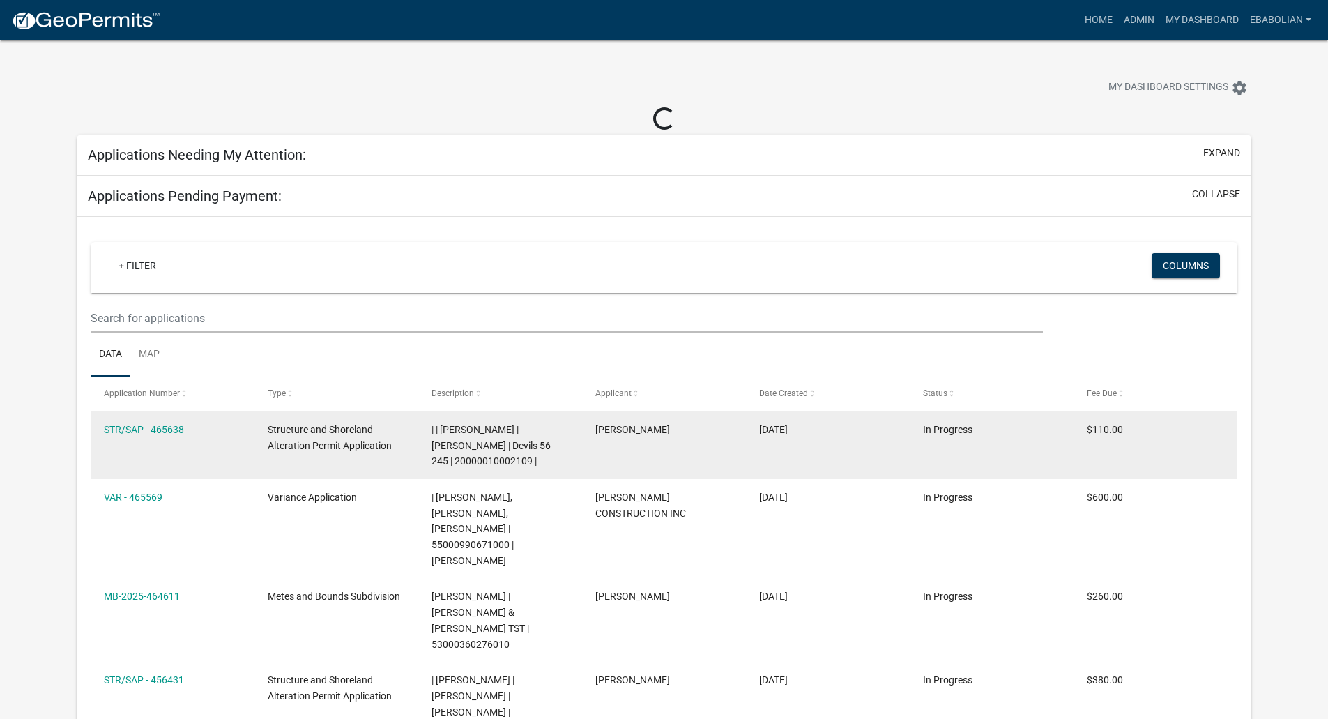
select select "3: 100"
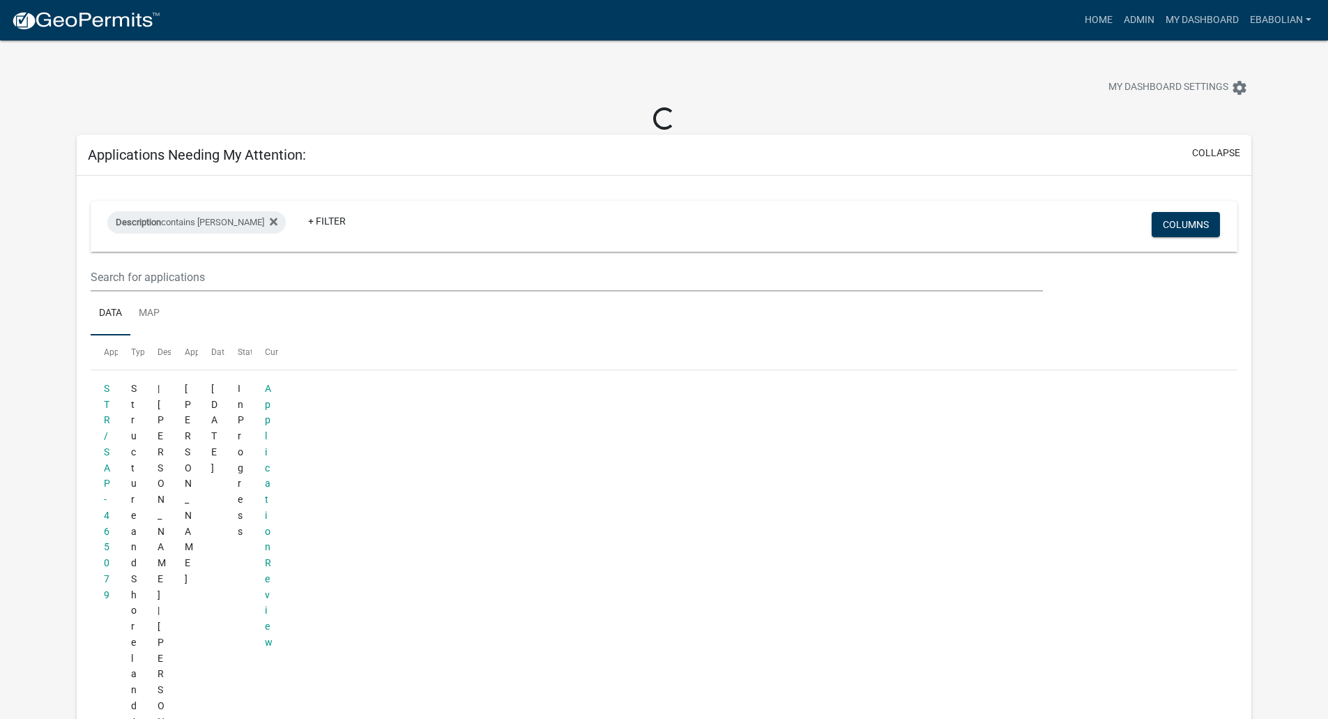
select select "3: 100"
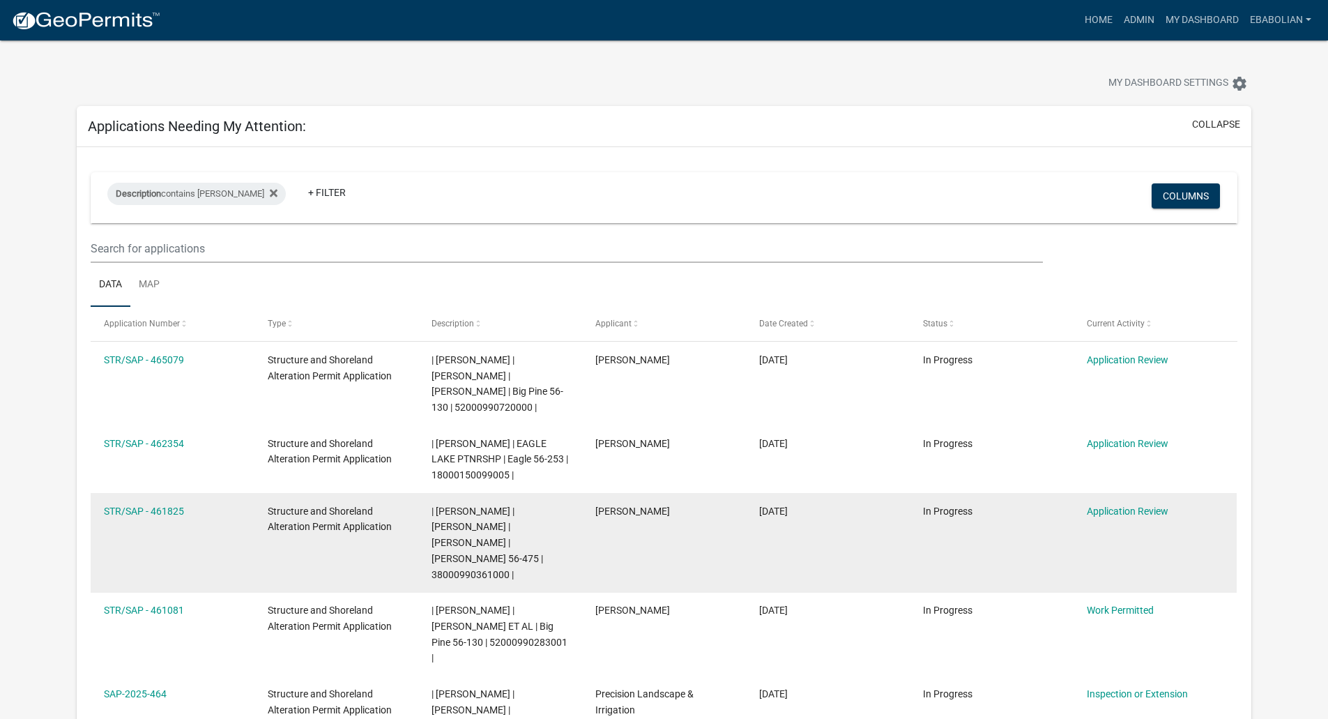
scroll to position [70, 0]
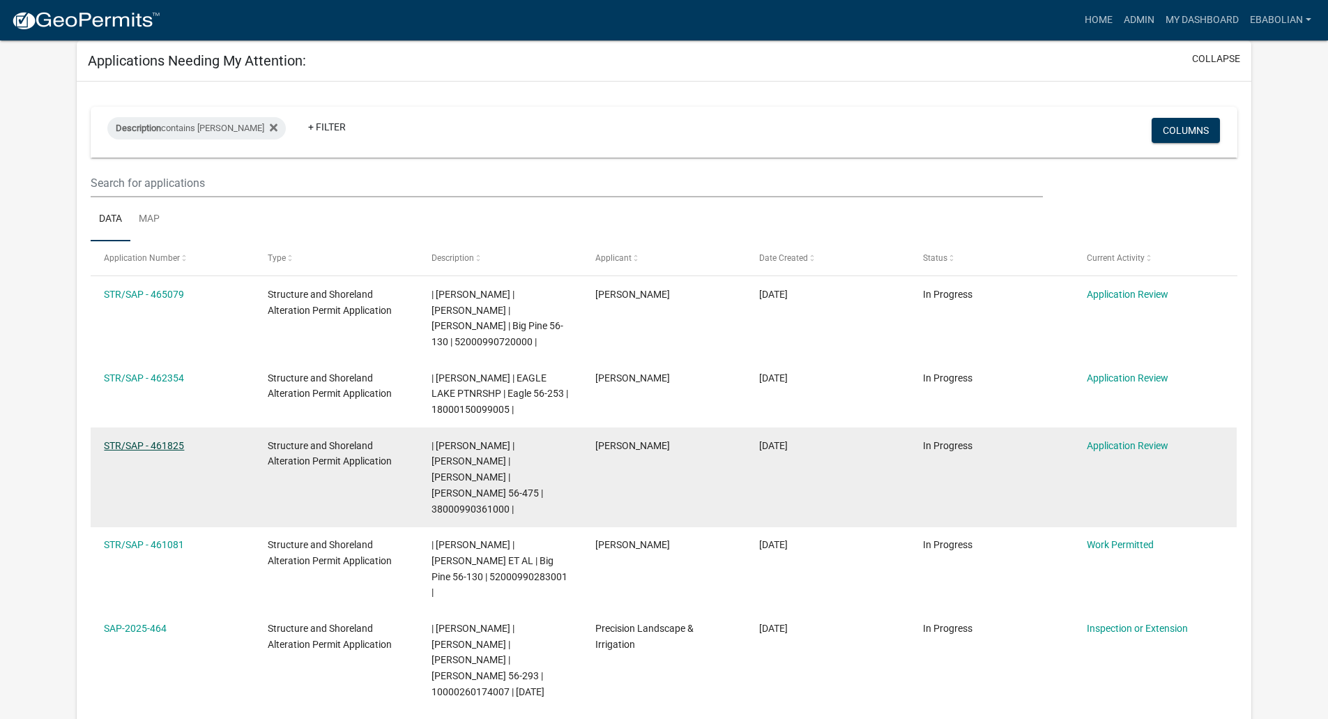
click at [139, 450] on link "STR/SAP - 461825" at bounding box center [144, 445] width 80 height 11
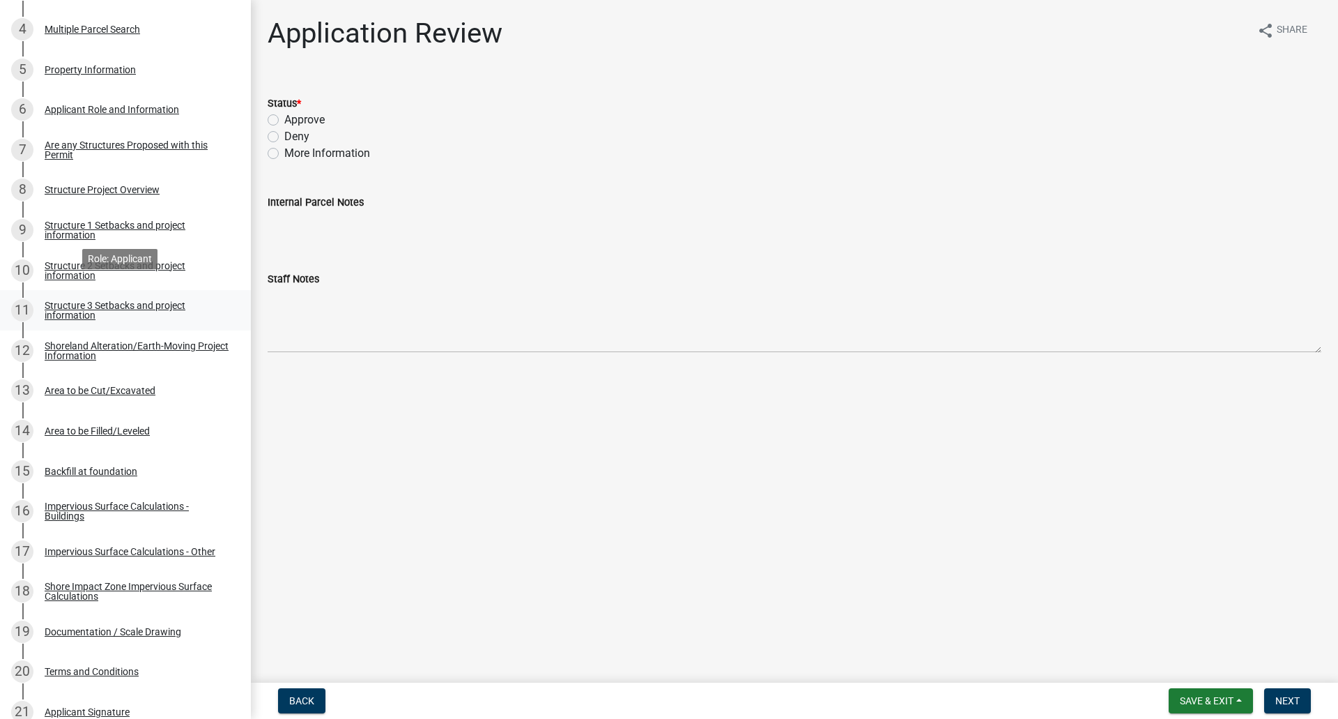
scroll to position [418, 0]
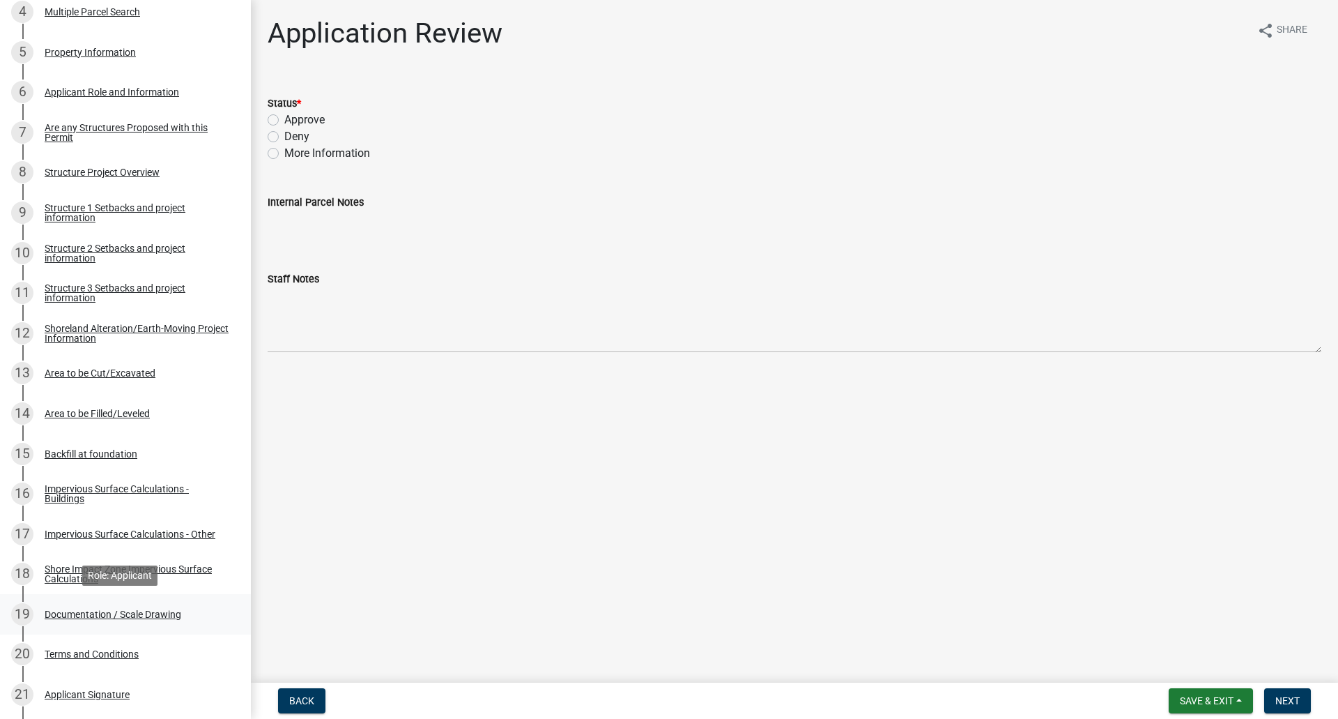
click at [135, 613] on div "Documentation / Scale Drawing" at bounding box center [113, 614] width 137 height 10
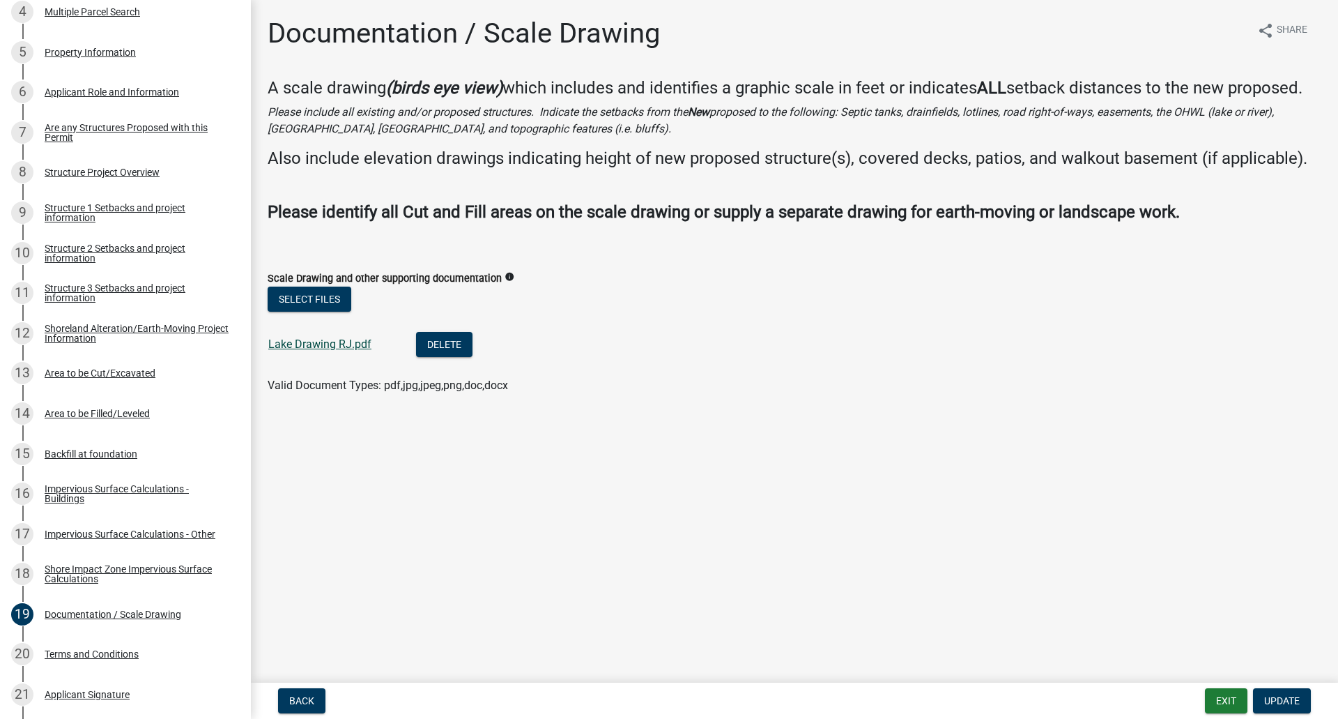
click at [313, 343] on link "Lake Drawing RJ.pdf" at bounding box center [319, 343] width 103 height 13
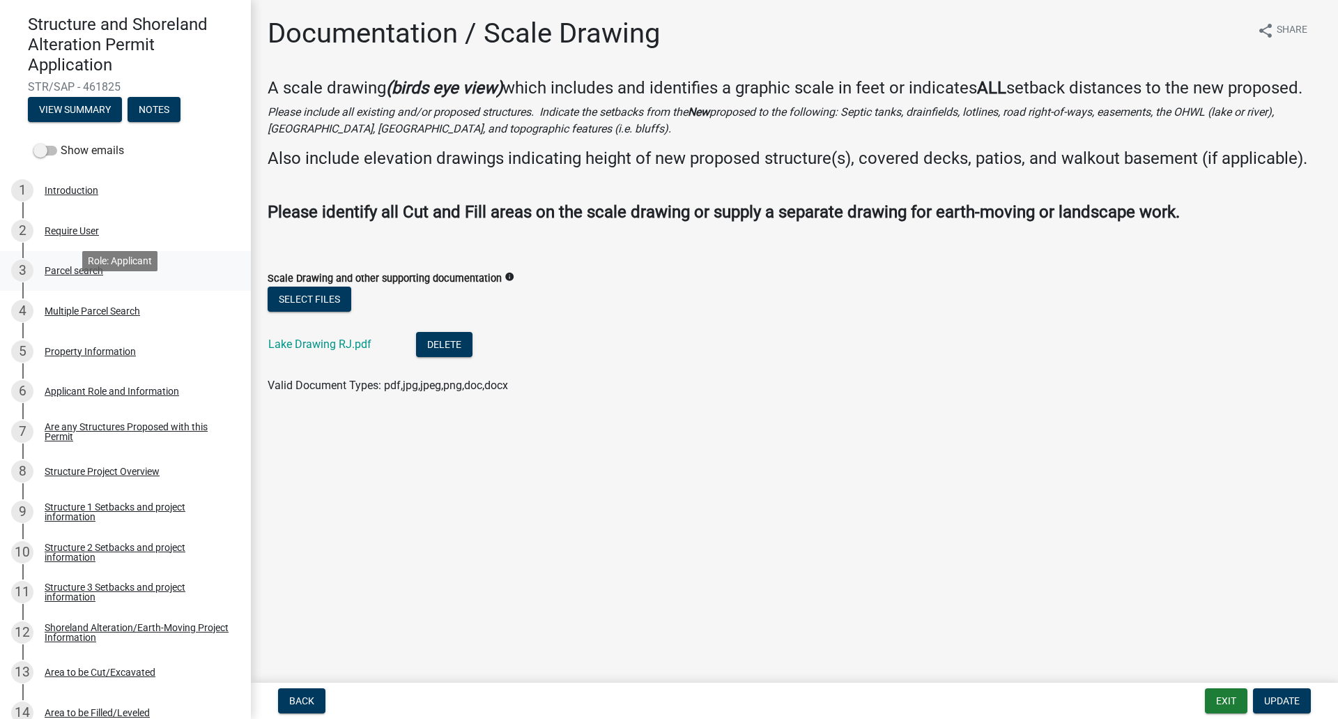
scroll to position [70, 0]
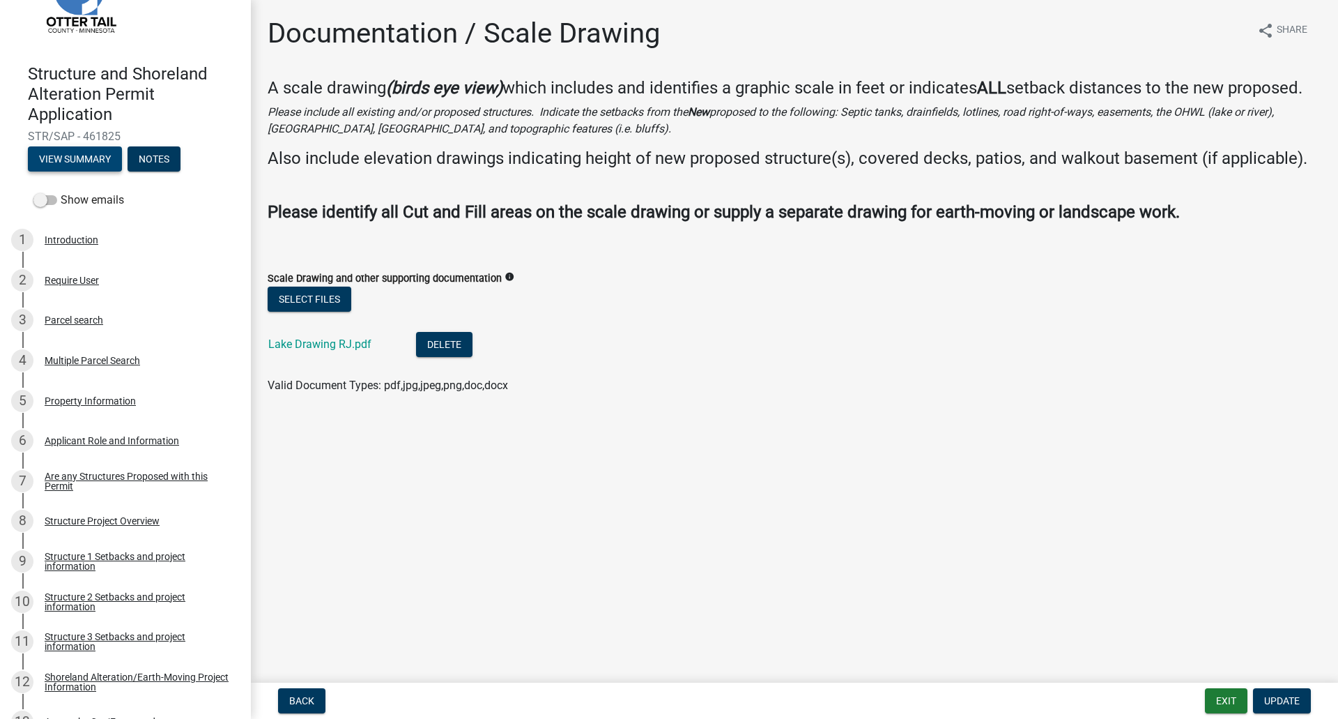
click at [97, 165] on button "View Summary" at bounding box center [75, 158] width 94 height 25
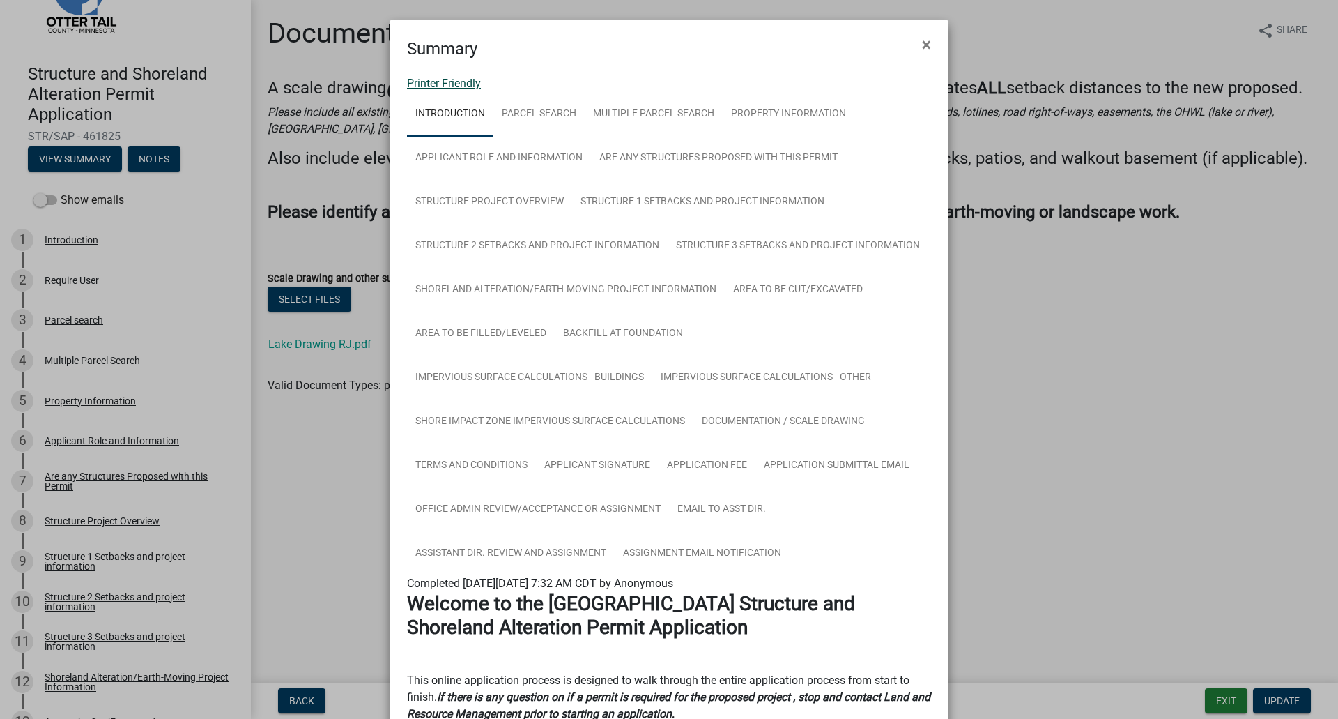
click at [435, 83] on link "Printer Friendly" at bounding box center [444, 83] width 74 height 13
click at [923, 42] on span "×" at bounding box center [926, 45] width 9 height 20
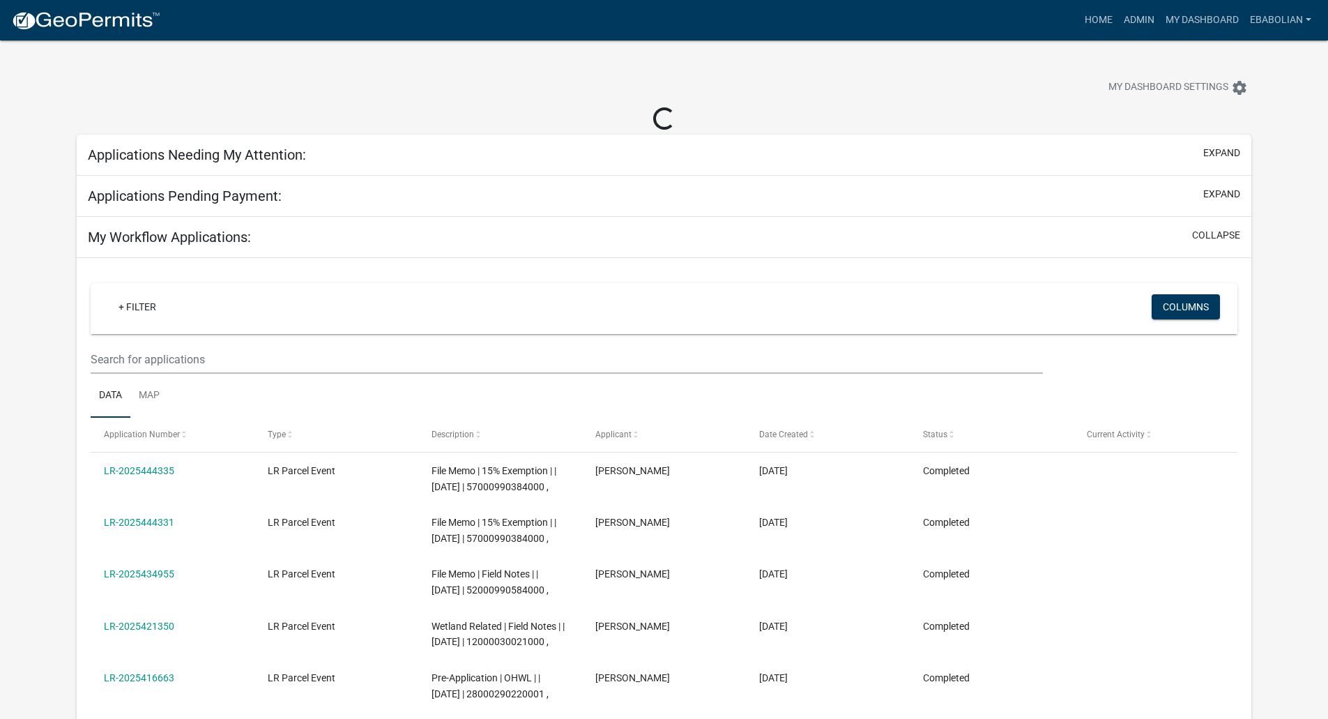
select select "3: 100"
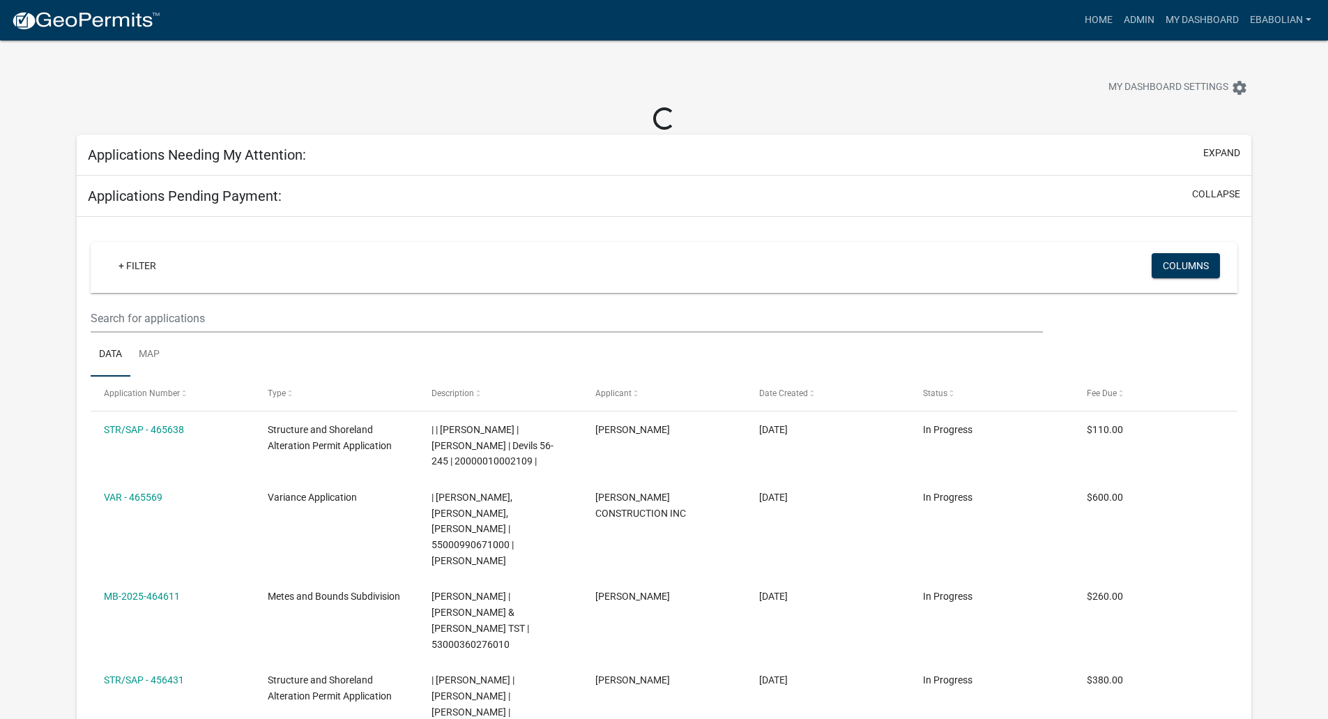
select select "3: 100"
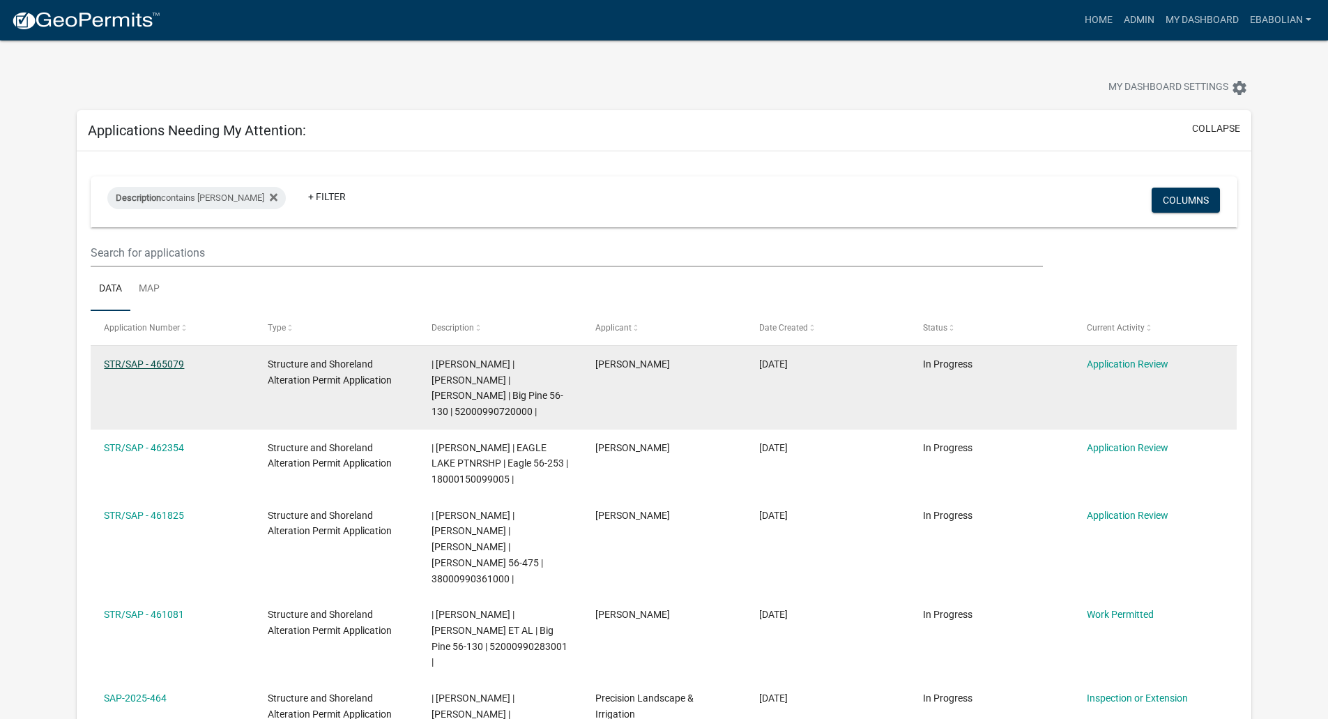
click at [154, 362] on link "STR/SAP - 465079" at bounding box center [144, 363] width 80 height 11
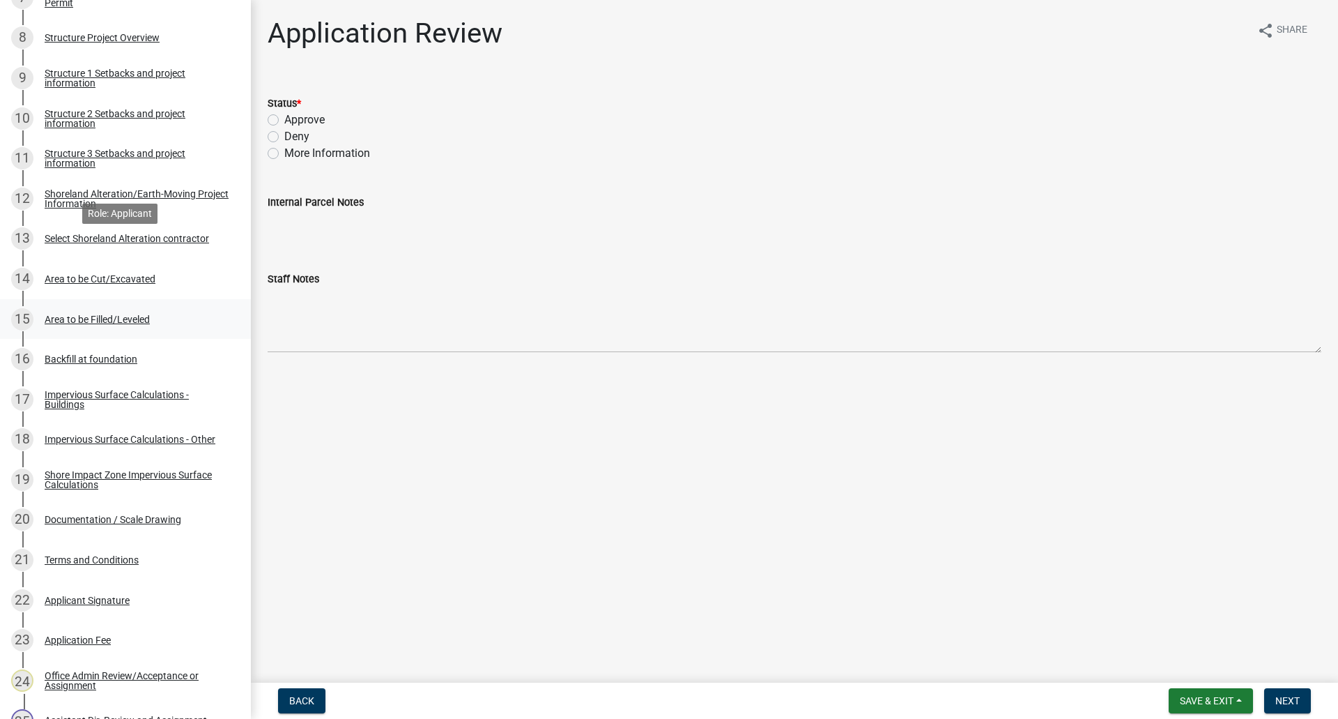
scroll to position [627, 0]
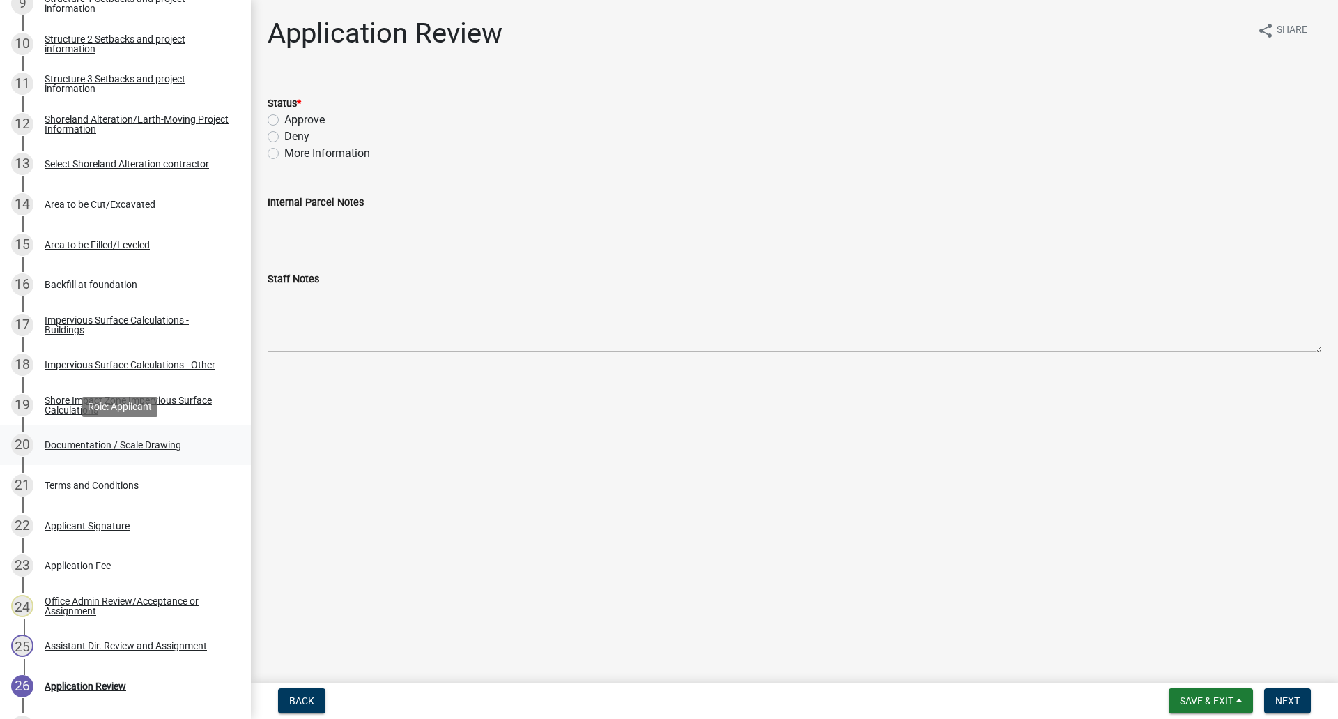
click at [169, 443] on div "Documentation / Scale Drawing" at bounding box center [113, 445] width 137 height 10
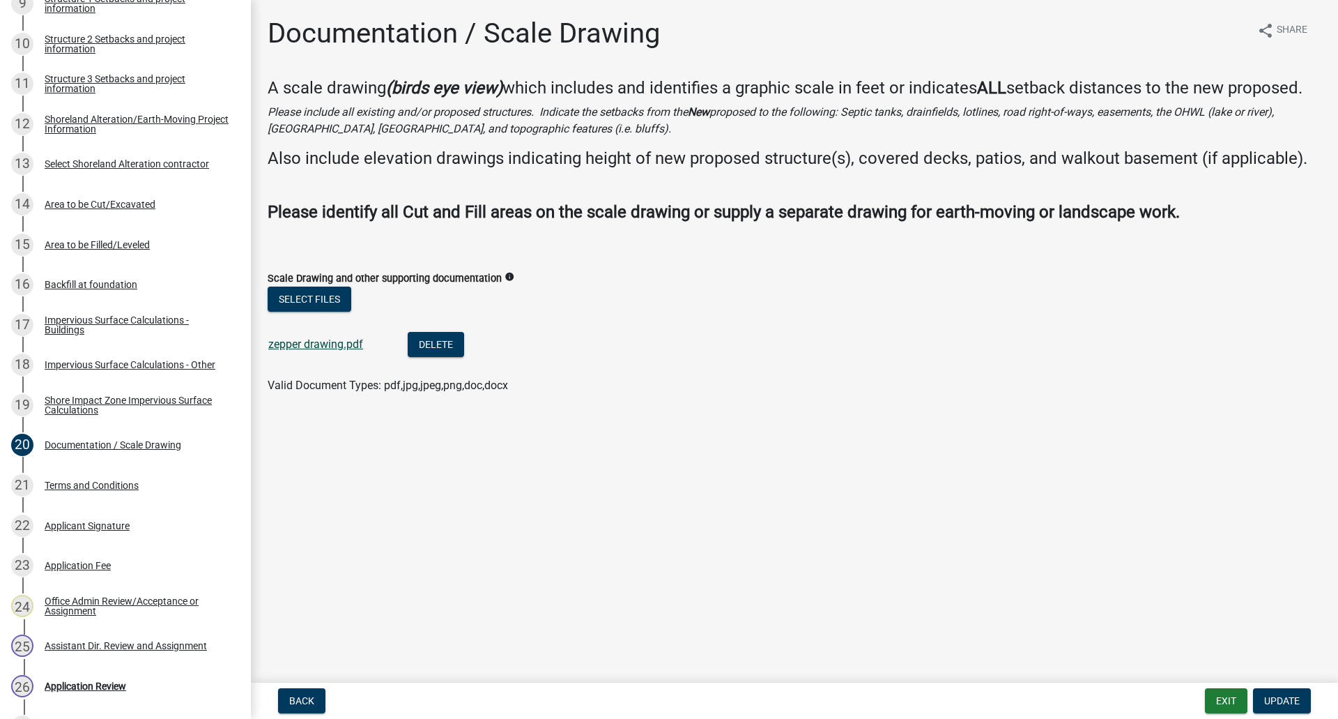
click at [324, 345] on link "zepper drawing.pdf" at bounding box center [315, 343] width 95 height 13
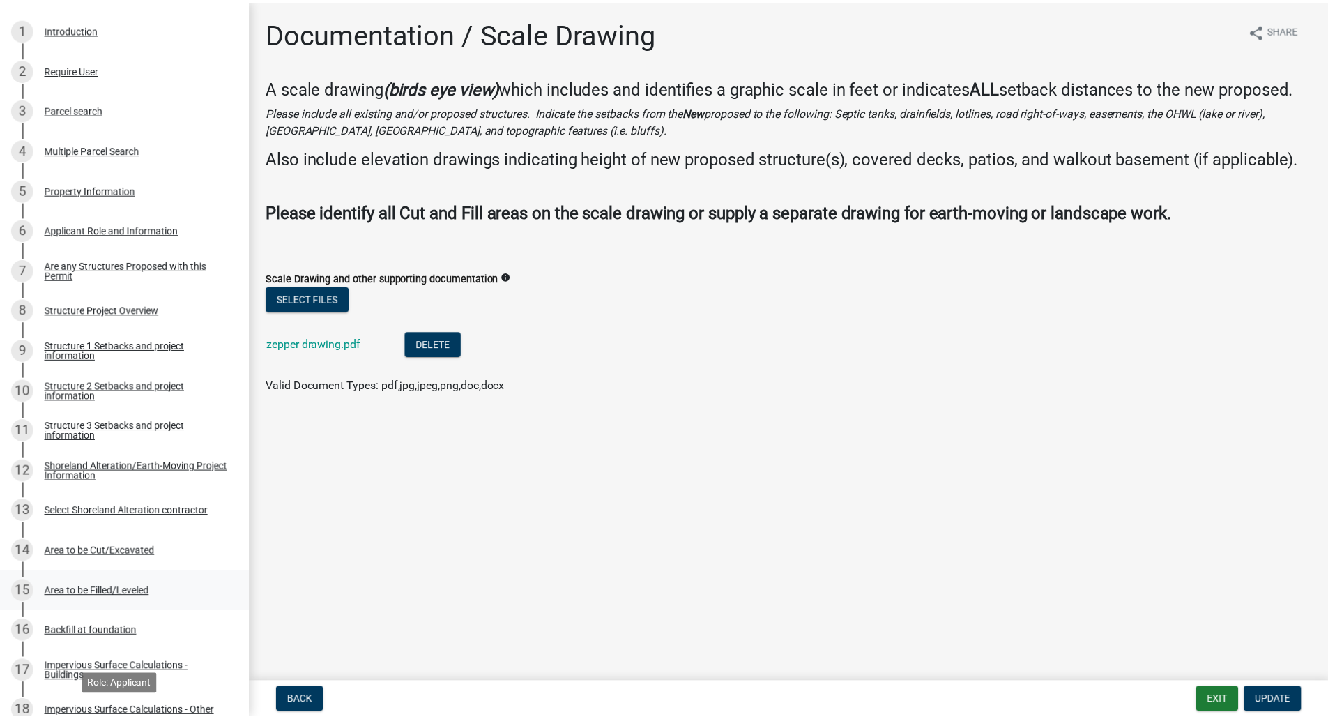
scroll to position [139, 0]
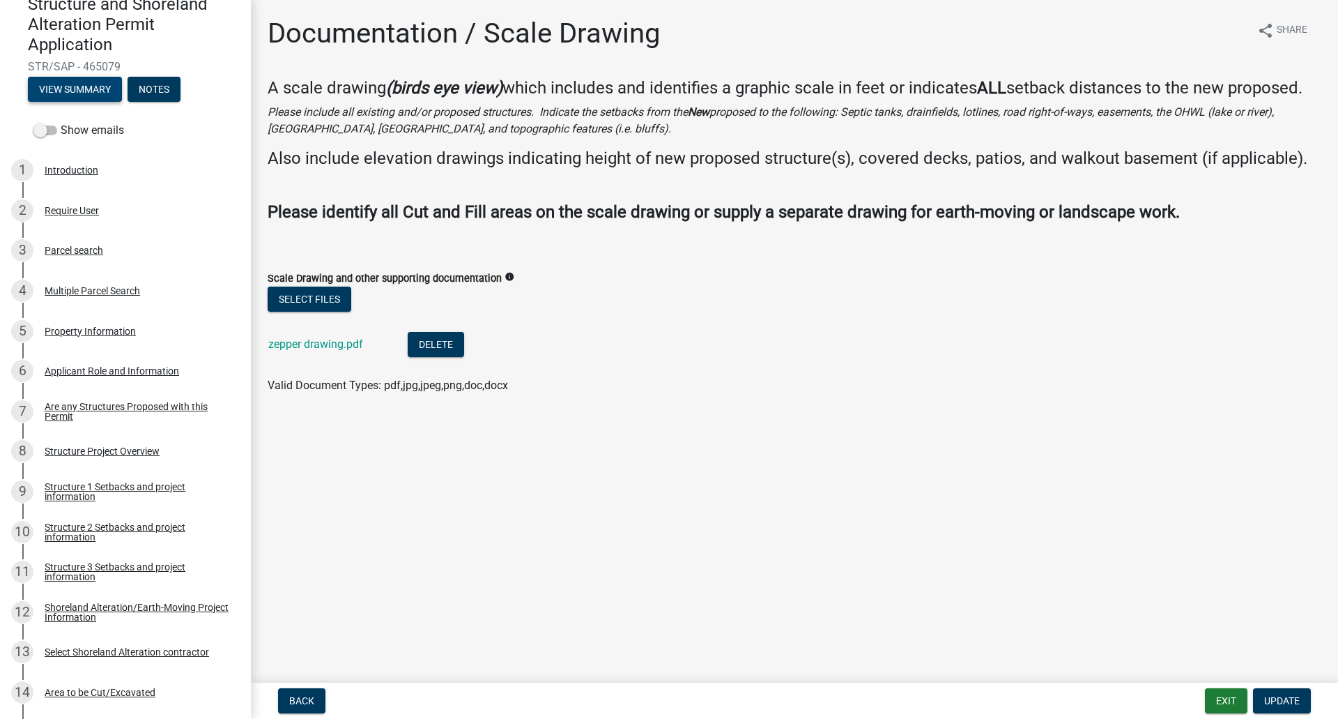
click at [90, 90] on button "View Summary" at bounding box center [75, 89] width 94 height 25
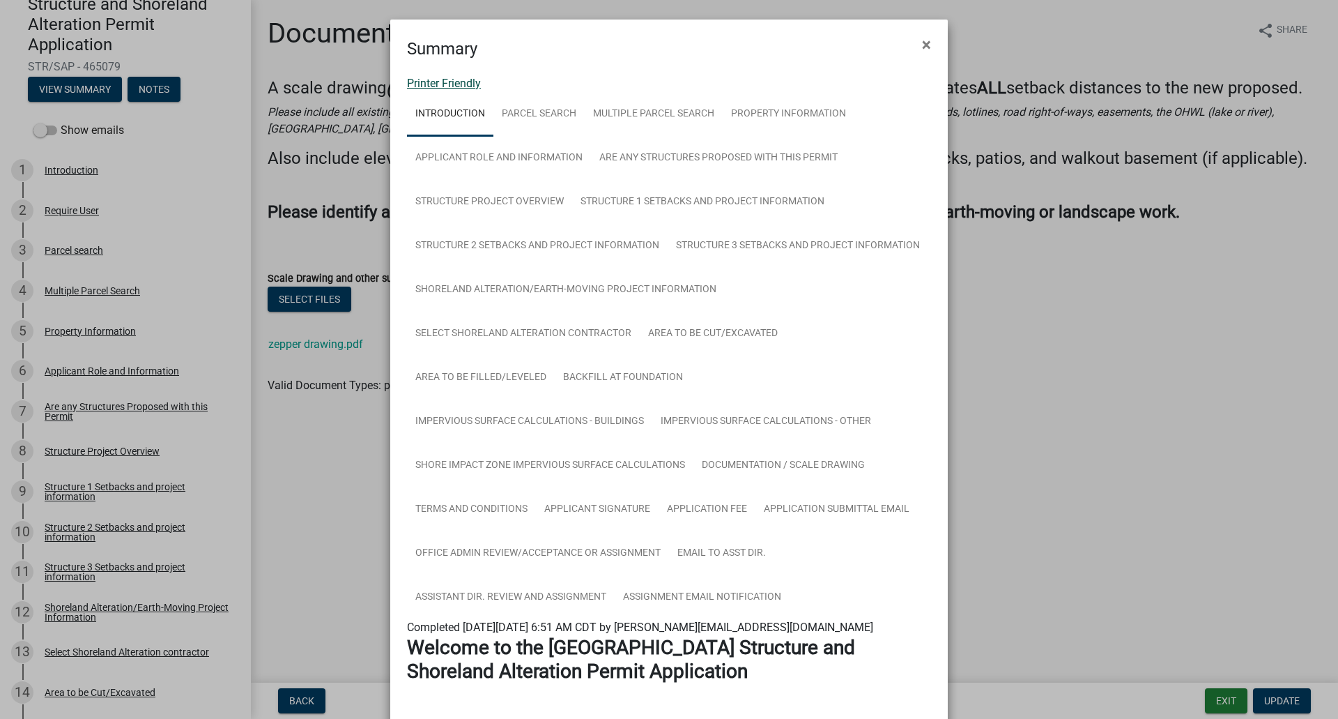
click at [458, 82] on link "Printer Friendly" at bounding box center [444, 83] width 74 height 13
click at [922, 41] on span "×" at bounding box center [926, 45] width 9 height 20
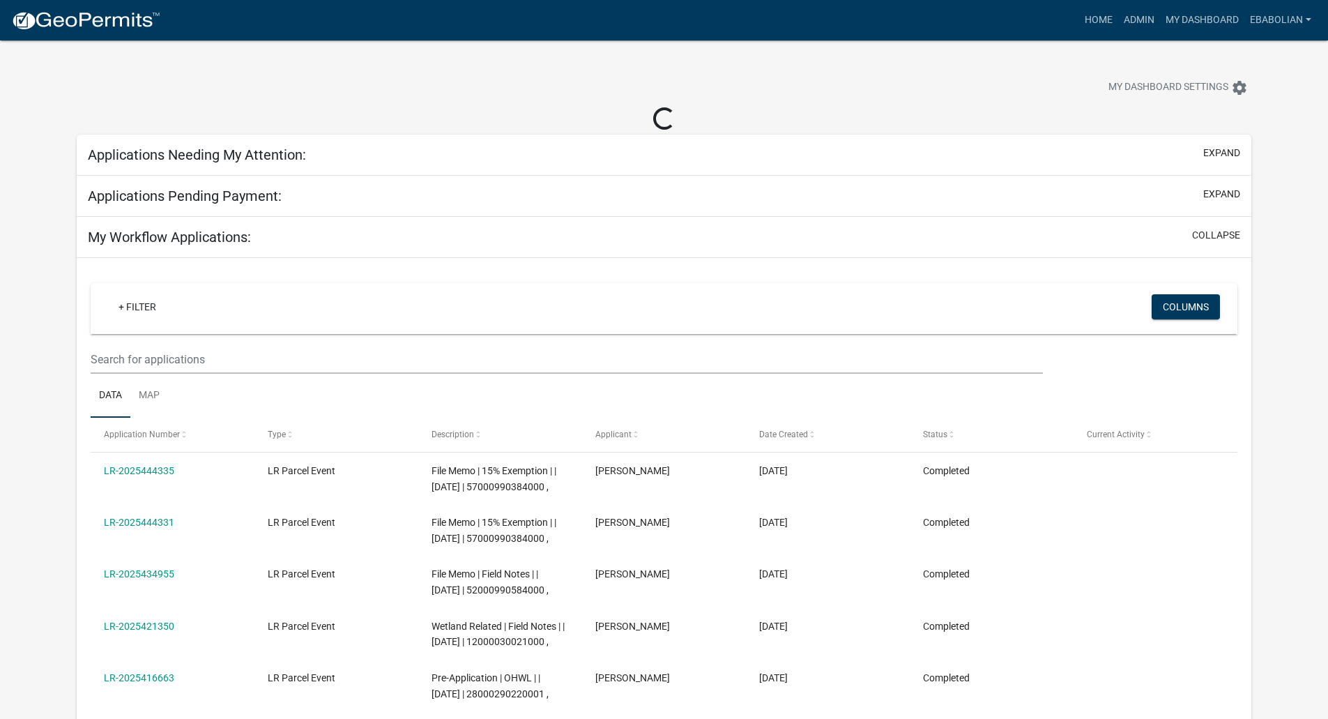
select select "3: 100"
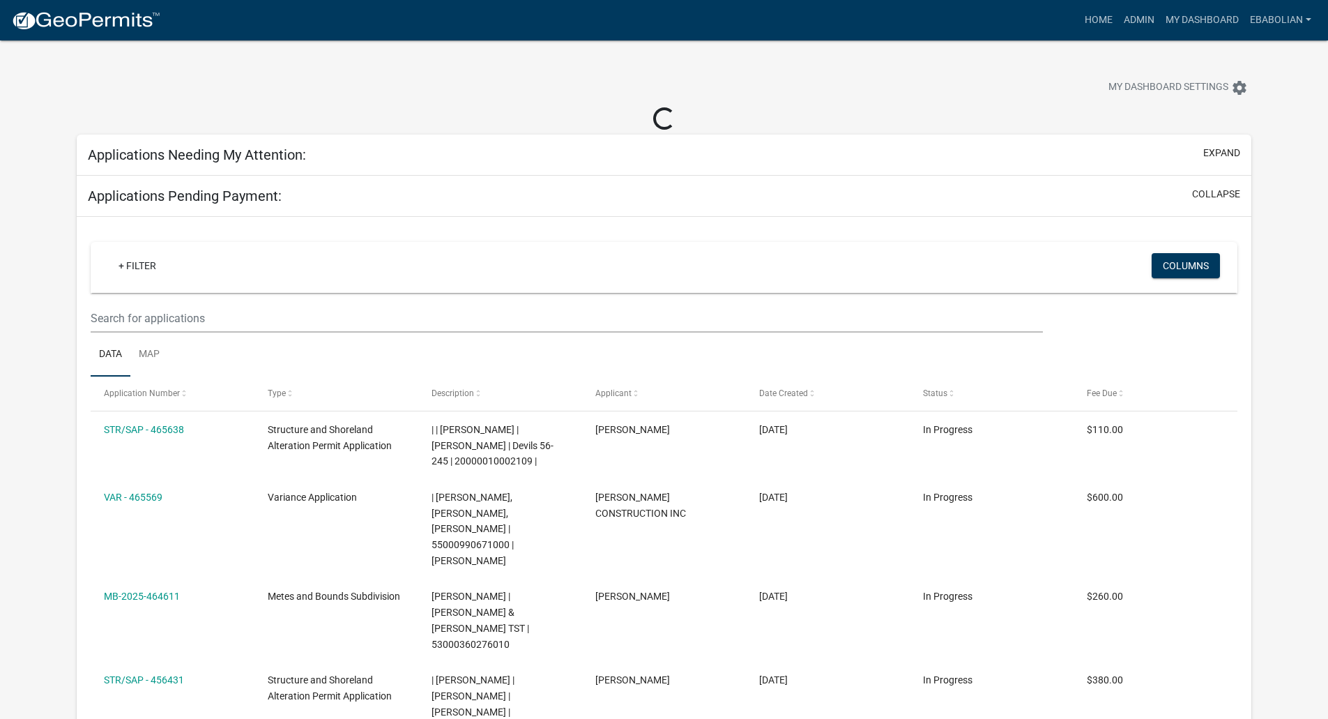
select select "3: 100"
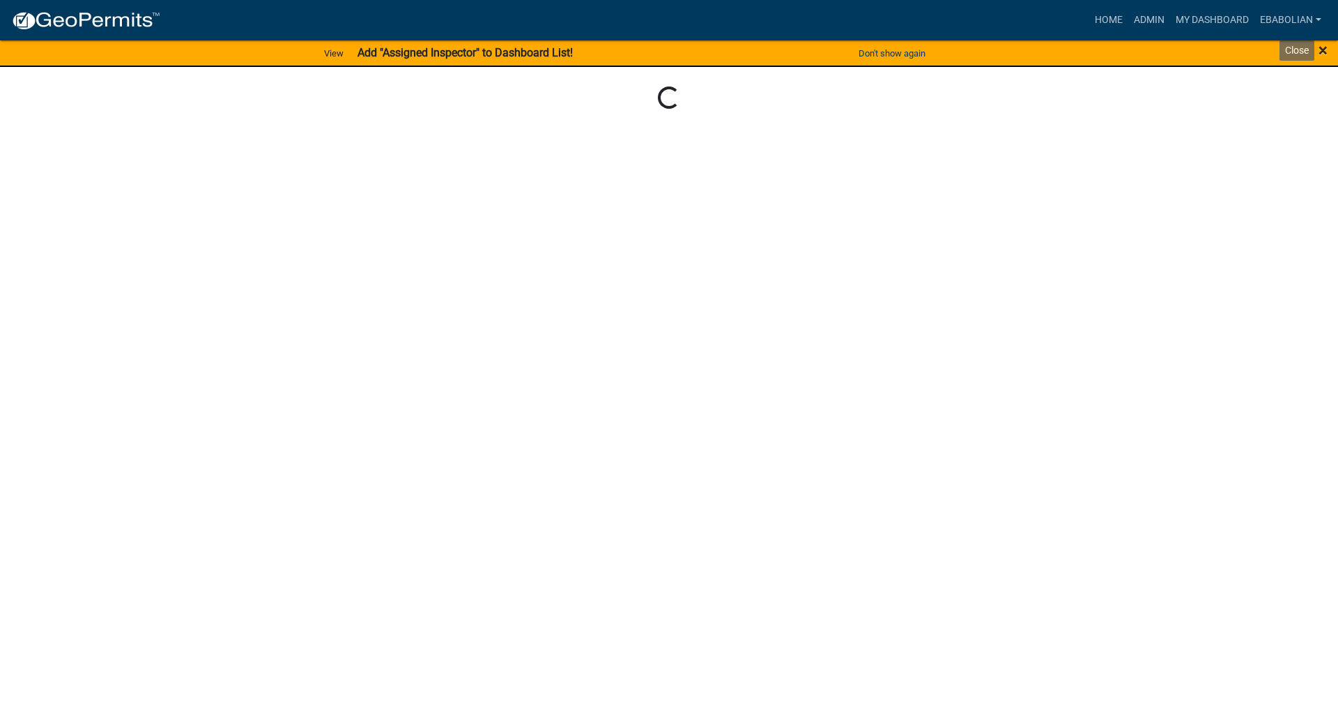
click at [1325, 48] on span "×" at bounding box center [1323, 50] width 9 height 20
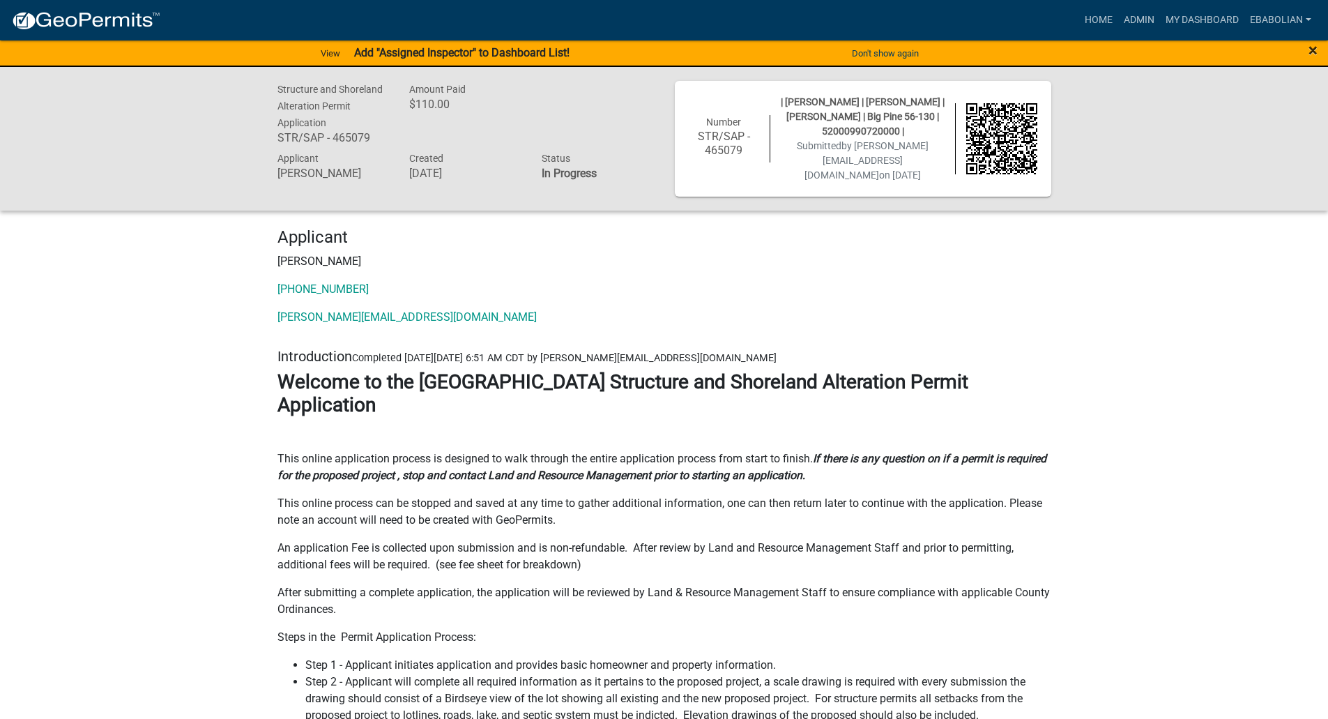
click at [1308, 44] on div "×" at bounding box center [1272, 53] width 111 height 29
click at [1312, 49] on span "×" at bounding box center [1312, 50] width 9 height 20
